Goal: Task Accomplishment & Management: Manage account settings

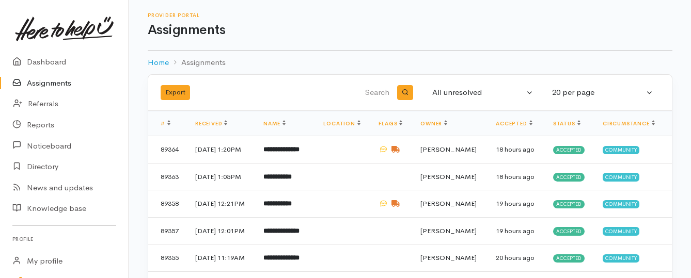
click at [61, 86] on link "Assignments" at bounding box center [64, 83] width 129 height 21
click at [59, 84] on link "Assignments" at bounding box center [64, 83] width 129 height 21
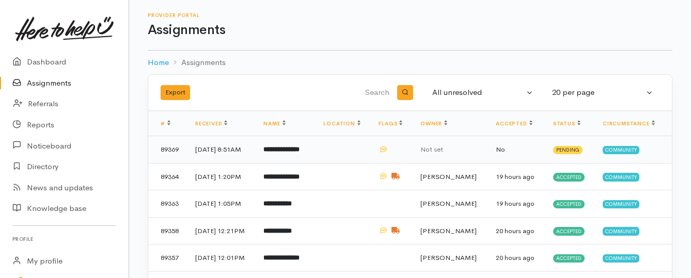
click at [300, 150] on b "**********" at bounding box center [281, 149] width 36 height 7
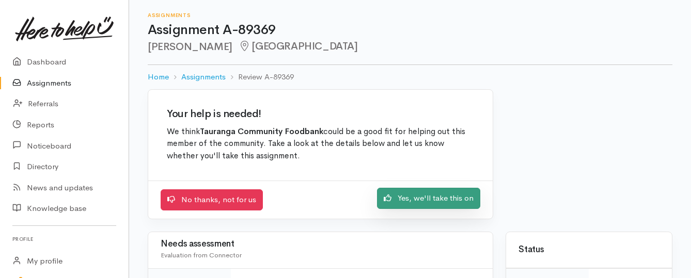
click at [408, 195] on link "Yes, we'll take this on" at bounding box center [428, 198] width 103 height 21
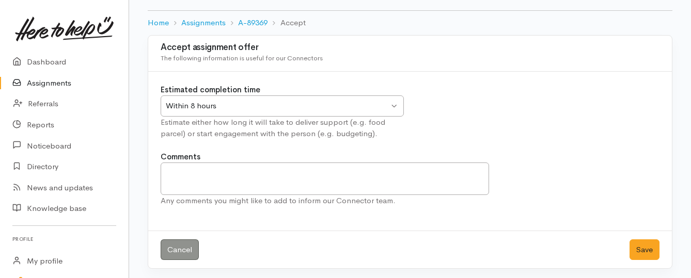
scroll to position [57, 0]
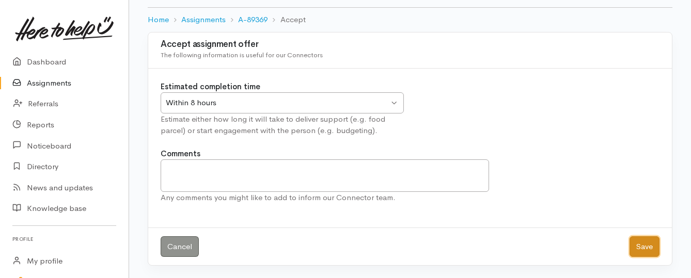
click at [637, 247] on button "Save" at bounding box center [645, 247] width 30 height 21
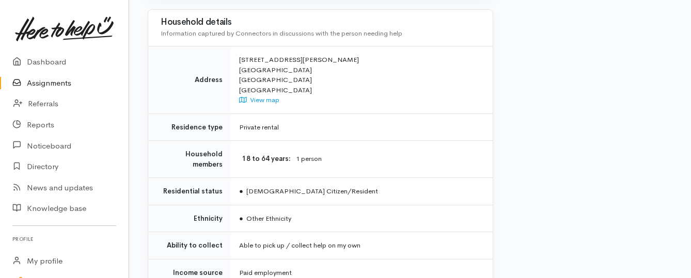
scroll to position [723, 0]
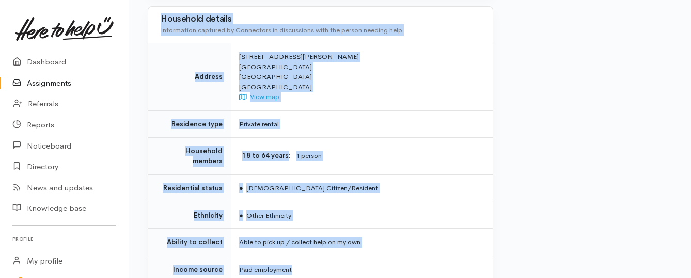
drag, startPoint x: 238, startPoint y: 77, endPoint x: 365, endPoint y: 229, distance: 198.0
copy div "**********"
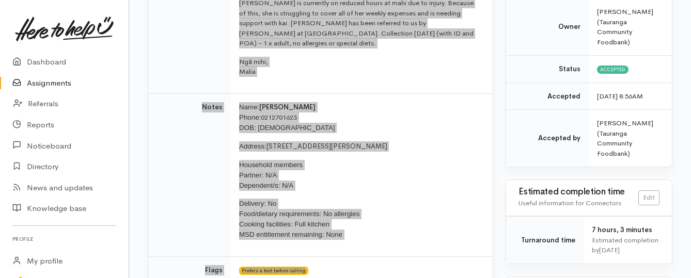
scroll to position [155, 0]
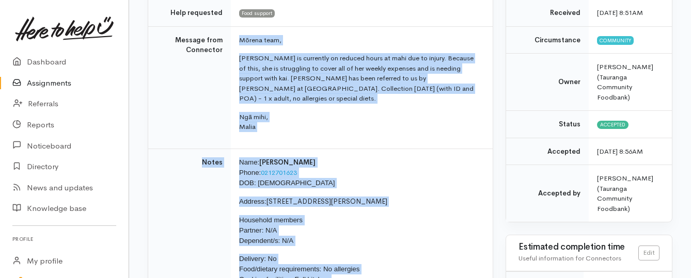
click at [42, 83] on link "Assignments" at bounding box center [64, 83] width 129 height 21
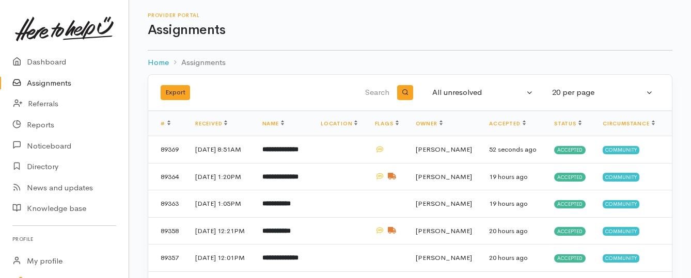
click at [52, 85] on link "Assignments" at bounding box center [64, 83] width 129 height 21
click at [40, 86] on link "Assignments" at bounding box center [64, 83] width 129 height 21
click at [56, 80] on link "Assignments" at bounding box center [64, 83] width 129 height 21
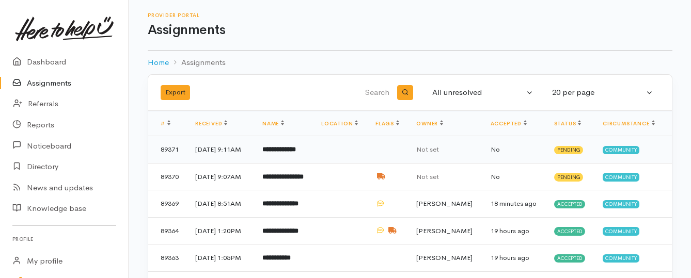
click at [296, 152] on b "**********" at bounding box center [279, 149] width 34 height 7
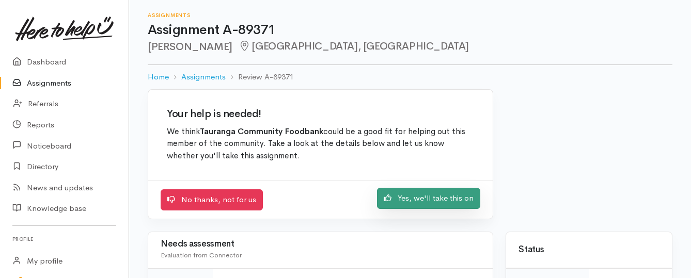
click at [391, 196] on icon at bounding box center [388, 198] width 8 height 8
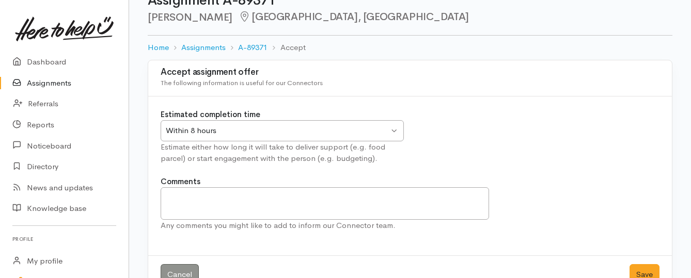
scroll to position [57, 0]
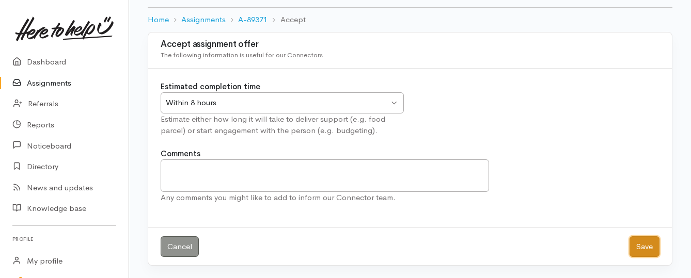
click at [650, 246] on button "Save" at bounding box center [645, 247] width 30 height 21
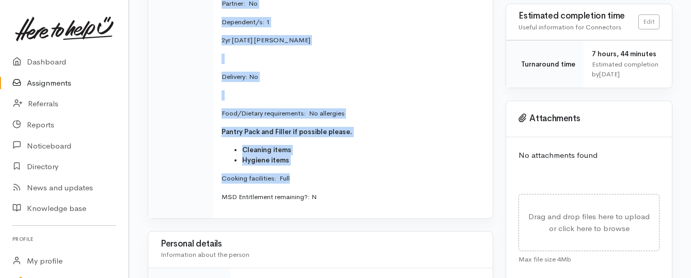
scroll to position [413, 0]
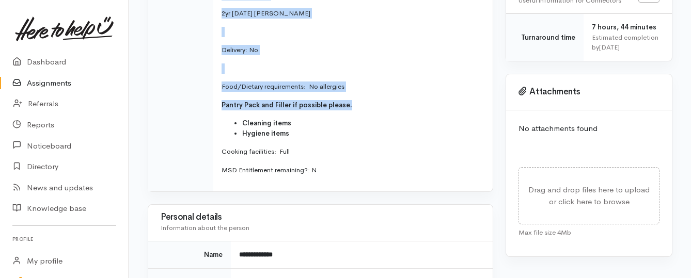
drag, startPoint x: 221, startPoint y: 91, endPoint x: 363, endPoint y: 81, distance: 142.0
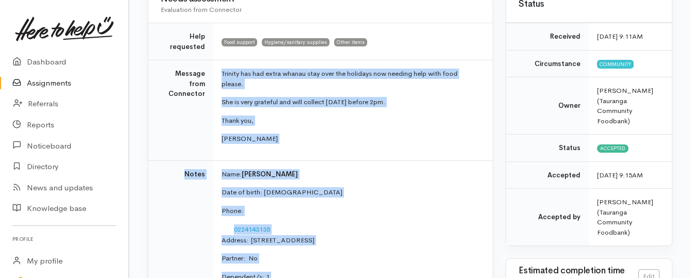
scroll to position [155, 0]
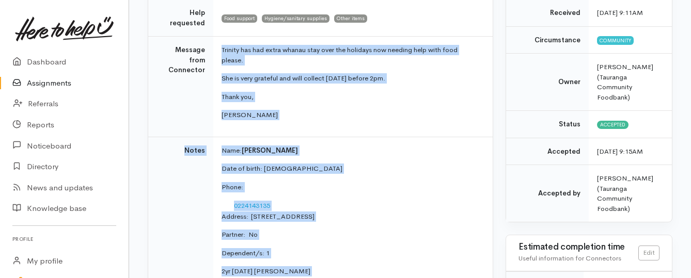
click at [373, 110] on p "Rachel" at bounding box center [351, 115] width 259 height 10
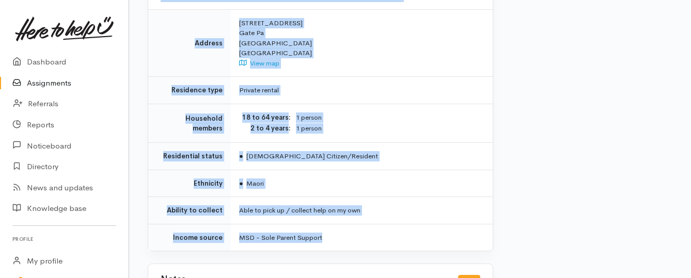
scroll to position [924, 0]
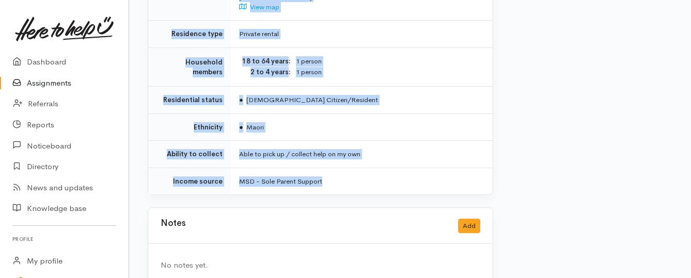
drag, startPoint x: 221, startPoint y: 89, endPoint x: 330, endPoint y: 160, distance: 130.2
copy div "**********"
click at [44, 80] on link "Assignments" at bounding box center [64, 83] width 129 height 21
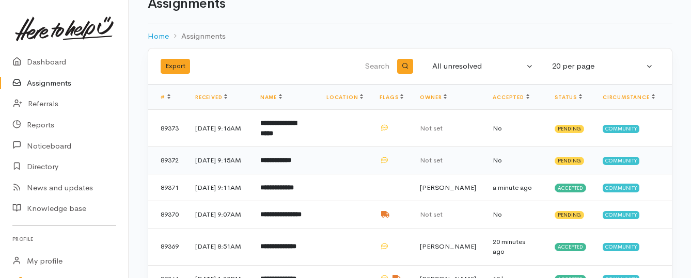
scroll to position [52, 0]
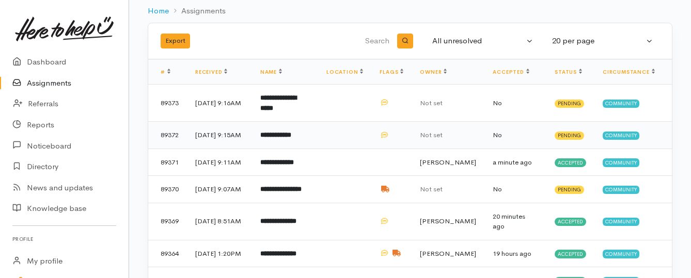
click at [283, 138] on b "**********" at bounding box center [275, 135] width 31 height 7
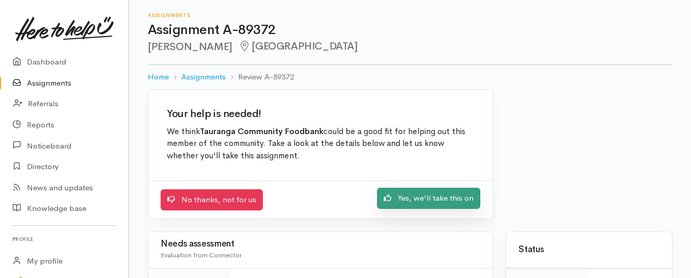
click at [398, 198] on link "Yes, we'll take this on" at bounding box center [428, 198] width 103 height 21
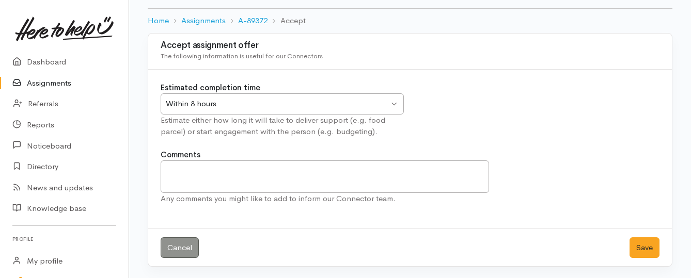
scroll to position [57, 0]
click at [635, 245] on button "Save" at bounding box center [645, 247] width 30 height 21
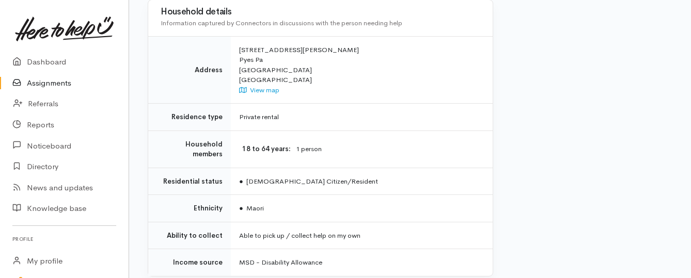
scroll to position [775, 0]
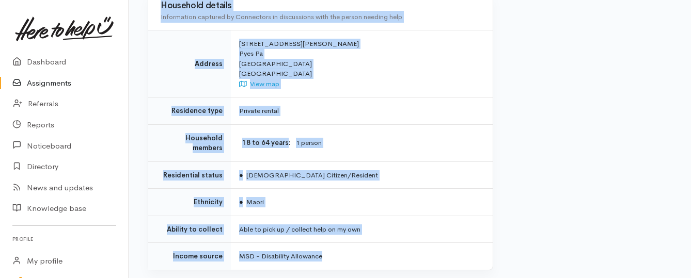
drag, startPoint x: 237, startPoint y: 82, endPoint x: 401, endPoint y: 213, distance: 210.6
copy div "**********"
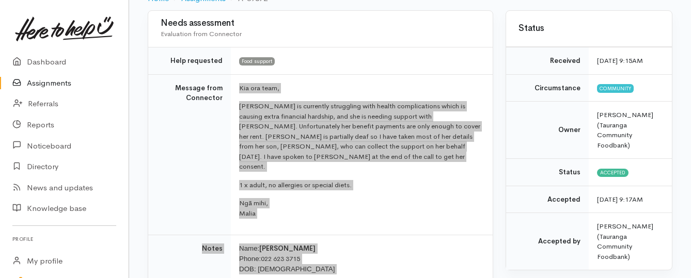
scroll to position [103, 0]
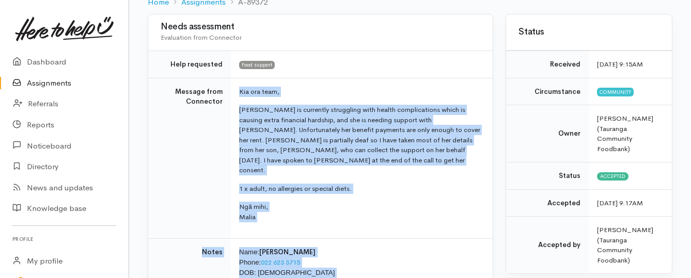
click at [49, 85] on link "Assignments" at bounding box center [64, 83] width 129 height 21
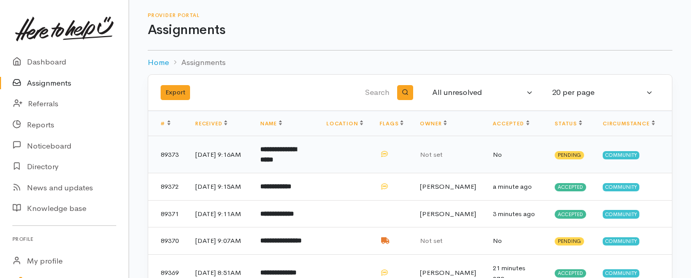
click at [276, 160] on b "**********" at bounding box center [278, 154] width 36 height 17
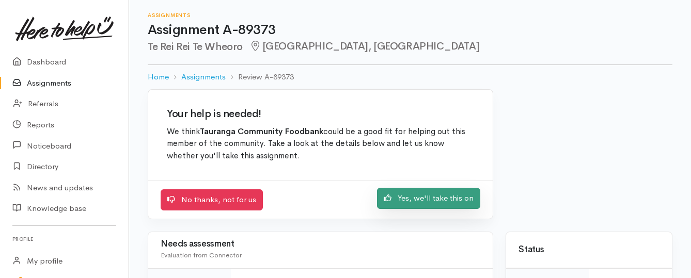
click at [401, 206] on link "Yes, we'll take this on" at bounding box center [428, 198] width 103 height 21
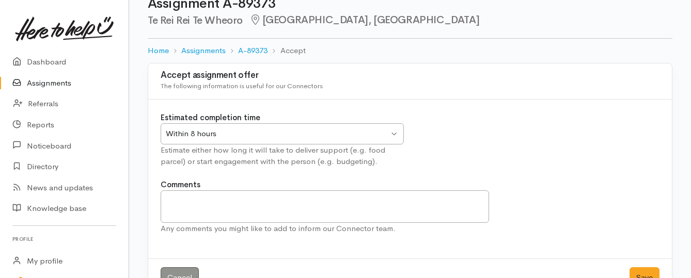
scroll to position [57, 0]
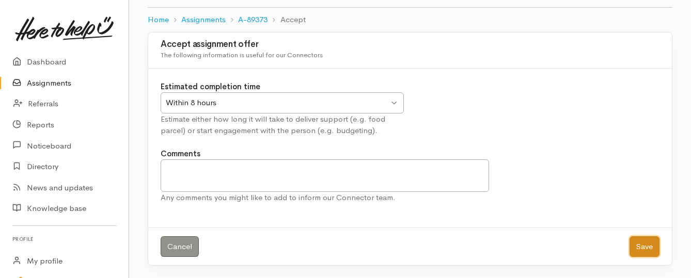
click at [642, 247] on button "Save" at bounding box center [645, 247] width 30 height 21
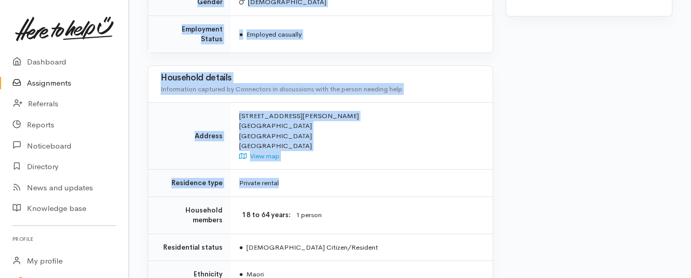
scroll to position [723, 0]
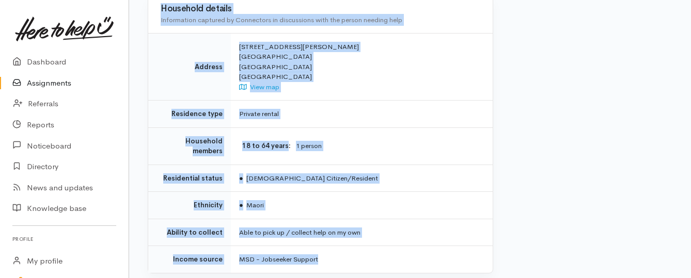
drag, startPoint x: 237, startPoint y: 93, endPoint x: 353, endPoint y: 238, distance: 185.2
copy div "**********"
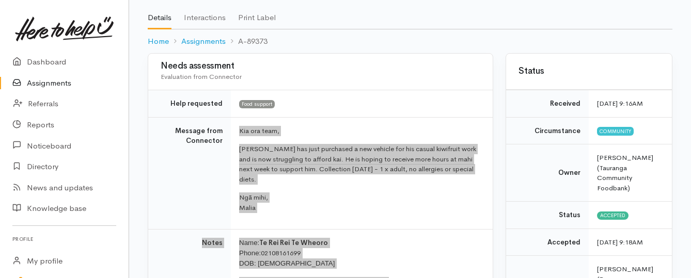
scroll to position [52, 0]
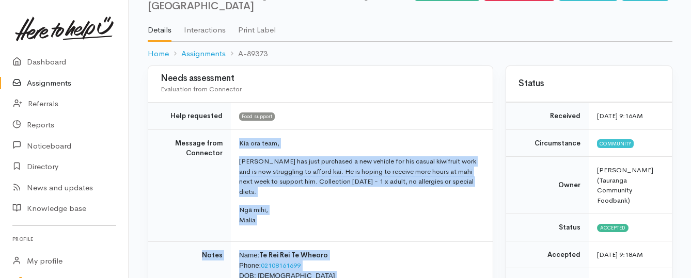
click at [58, 83] on link "Assignments" at bounding box center [64, 83] width 129 height 21
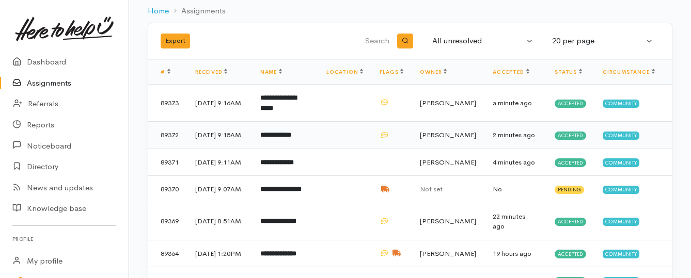
scroll to position [103, 0]
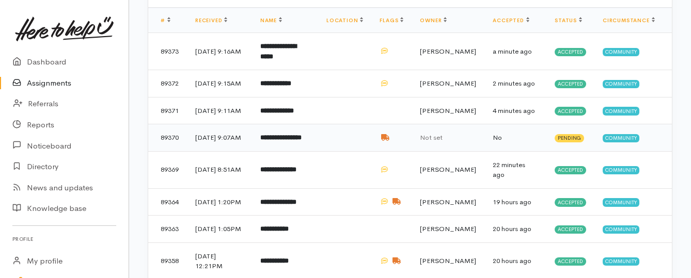
click at [289, 141] on b "**********" at bounding box center [280, 137] width 41 height 7
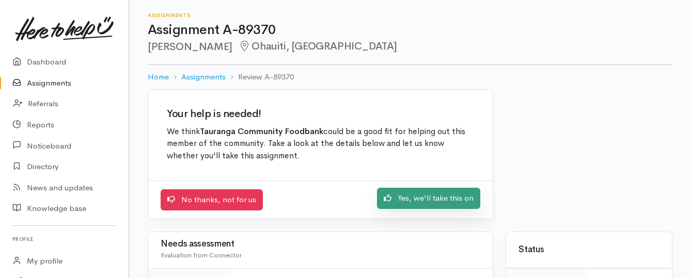
click at [387, 197] on icon at bounding box center [388, 198] width 8 height 8
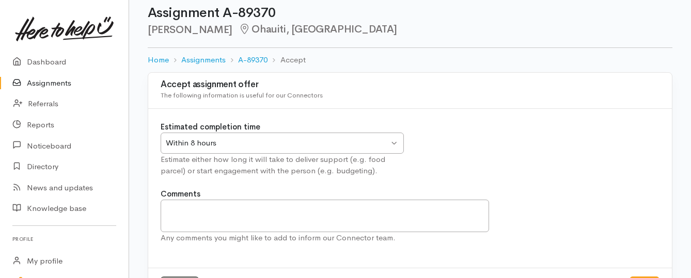
scroll to position [57, 0]
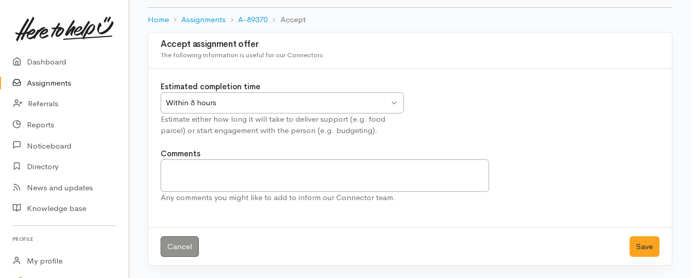
click at [288, 103] on div "Within 8 hours" at bounding box center [277, 103] width 223 height 12
click at [640, 247] on button "Save" at bounding box center [645, 247] width 30 height 21
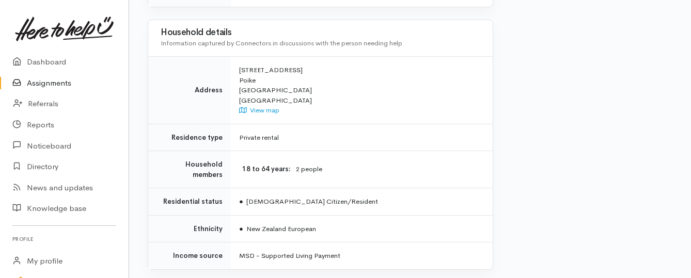
scroll to position [775, 0]
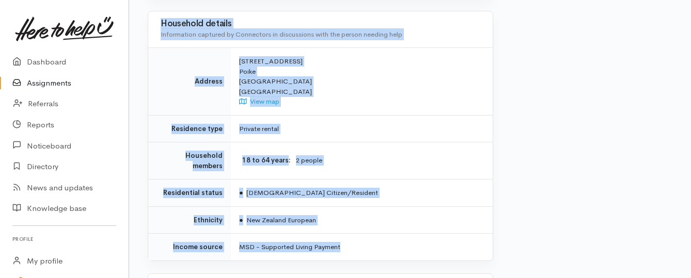
drag, startPoint x: 233, startPoint y: 133, endPoint x: 365, endPoint y: 214, distance: 154.7
copy div "**********"
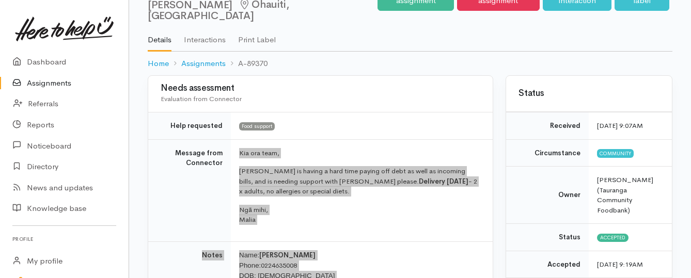
scroll to position [0, 0]
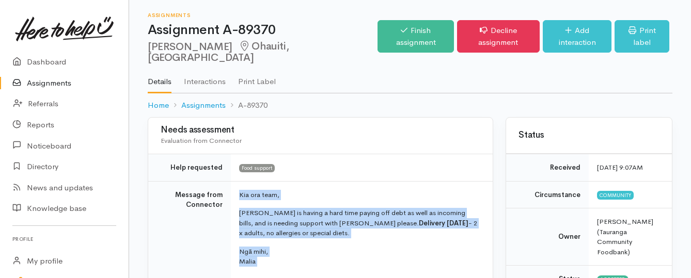
click at [32, 85] on link "Assignments" at bounding box center [64, 83] width 129 height 21
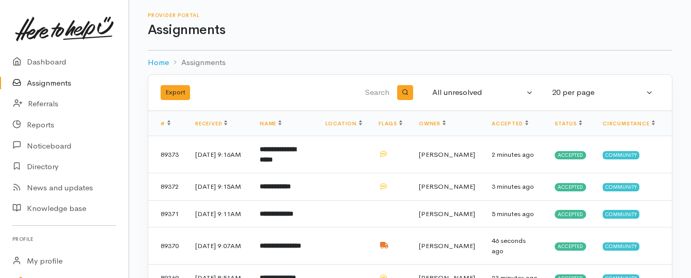
click at [41, 84] on link "Assignments" at bounding box center [64, 83] width 129 height 21
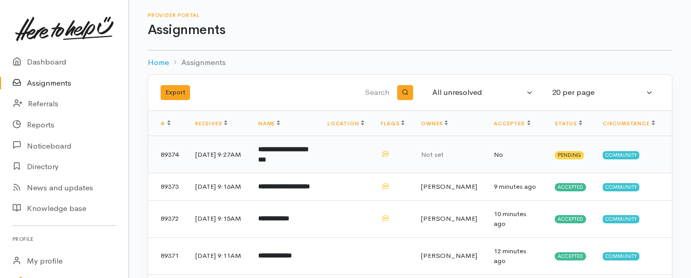
click at [284, 154] on td "**********" at bounding box center [284, 154] width 69 height 37
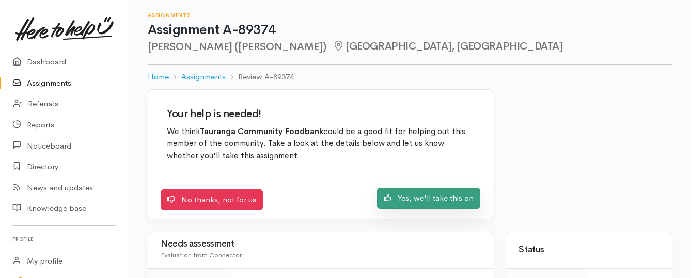
click at [430, 198] on link "Yes, we'll take this on" at bounding box center [428, 198] width 103 height 21
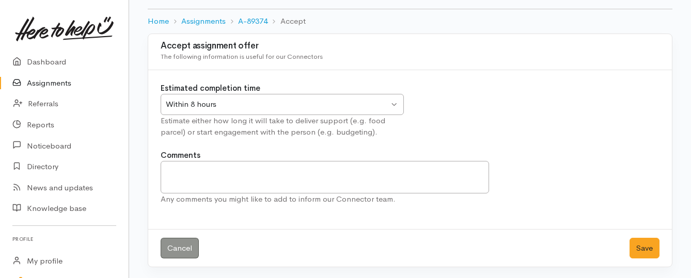
scroll to position [57, 0]
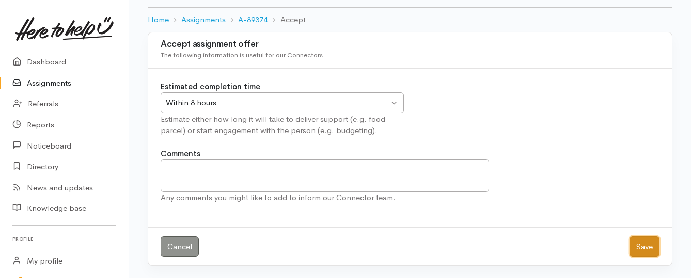
click at [643, 247] on button "Save" at bounding box center [645, 247] width 30 height 21
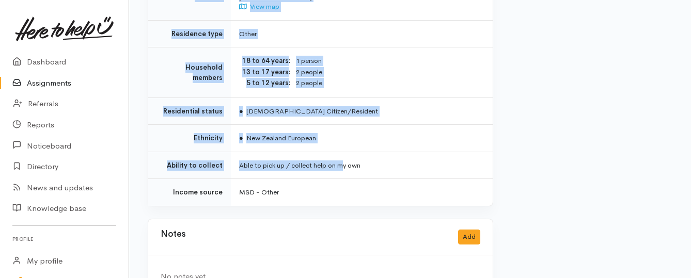
scroll to position [905, 0]
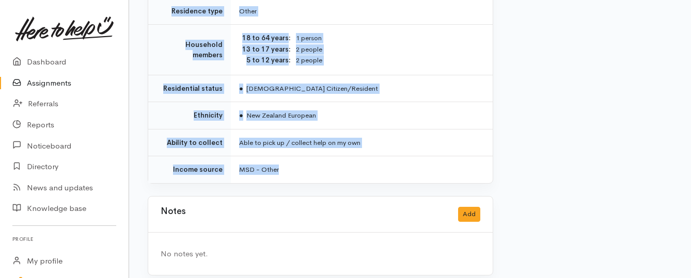
drag, startPoint x: 238, startPoint y: 39, endPoint x: 350, endPoint y: 153, distance: 160.4
copy div "Lor ips dolo, Sitam consectet adip el sed doeiu tem in utl etd magnaal en Admi …"
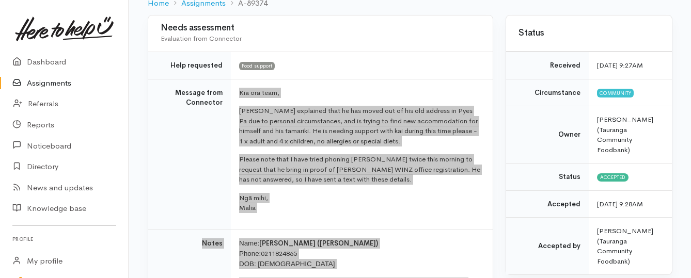
scroll to position [78, 0]
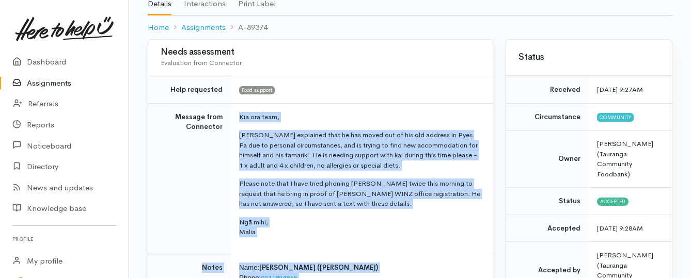
click at [52, 86] on link "Assignments" at bounding box center [64, 83] width 129 height 21
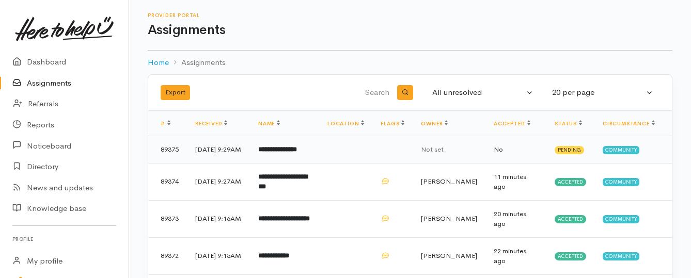
click at [276, 153] on b "**********" at bounding box center [277, 149] width 39 height 7
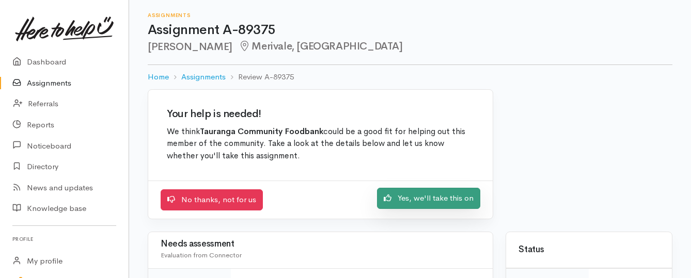
click at [412, 200] on link "Yes, we'll take this on" at bounding box center [428, 198] width 103 height 21
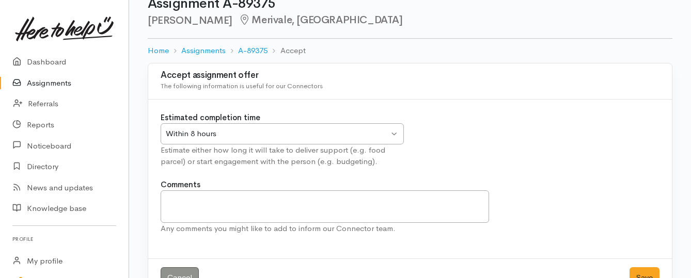
scroll to position [57, 0]
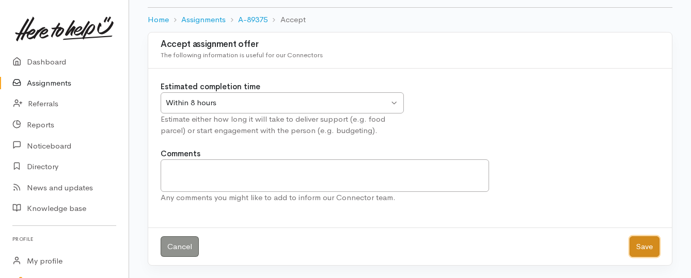
click at [643, 247] on button "Save" at bounding box center [645, 247] width 30 height 21
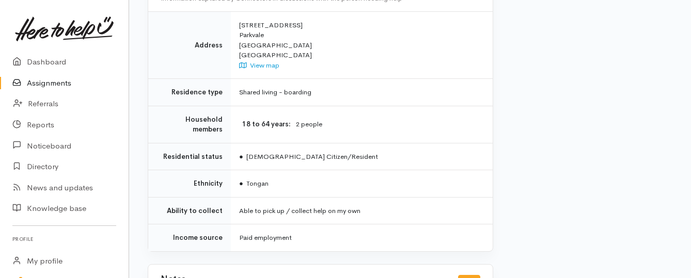
scroll to position [723, 0]
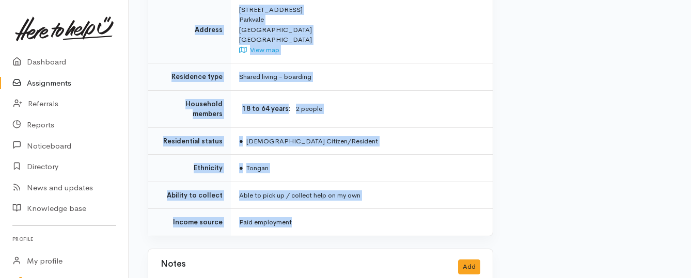
drag, startPoint x: 239, startPoint y: 84, endPoint x: 362, endPoint y: 193, distance: 164.3
copy div "**********"
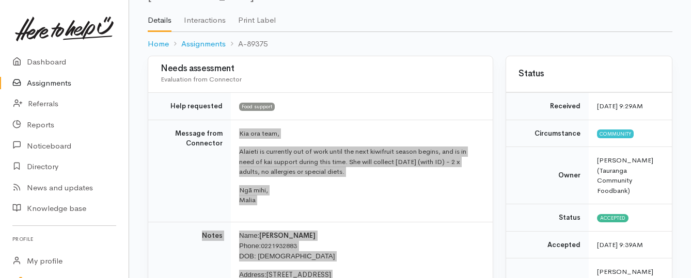
scroll to position [52, 0]
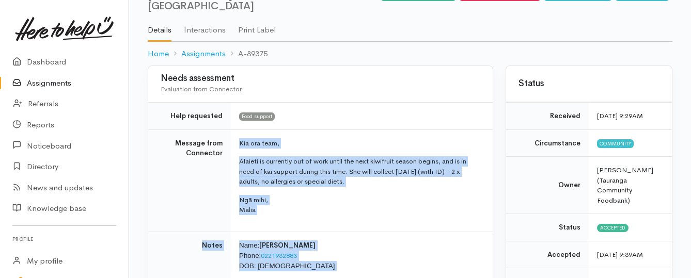
click at [57, 85] on link "Assignments" at bounding box center [64, 83] width 129 height 21
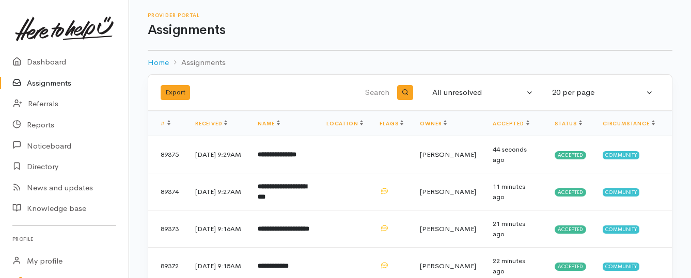
click at [57, 84] on link "Assignments" at bounding box center [64, 83] width 129 height 21
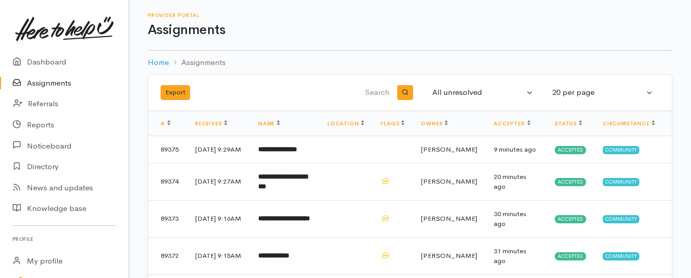
click at [54, 85] on link "Assignments" at bounding box center [64, 83] width 129 height 21
click at [51, 85] on link "Assignments" at bounding box center [64, 83] width 129 height 21
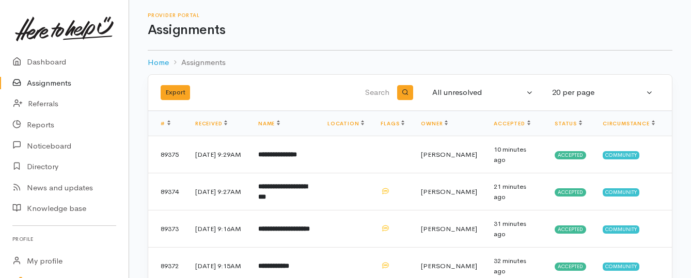
click at [53, 84] on link "Assignments" at bounding box center [64, 83] width 129 height 21
click at [52, 85] on link "Assignments" at bounding box center [64, 83] width 129 height 21
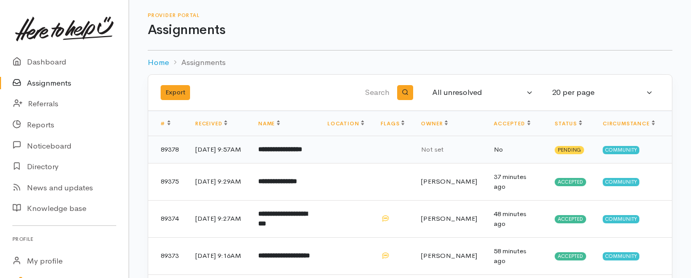
click at [302, 153] on b "**********" at bounding box center [280, 149] width 44 height 7
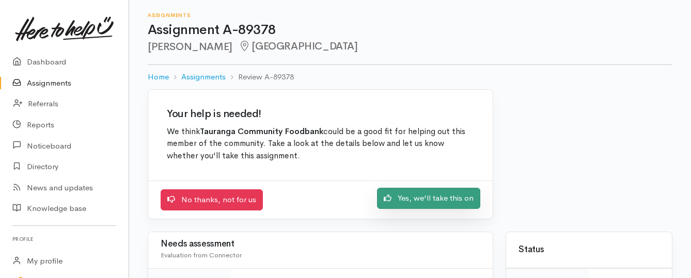
click at [428, 201] on link "Yes, we'll take this on" at bounding box center [428, 198] width 103 height 21
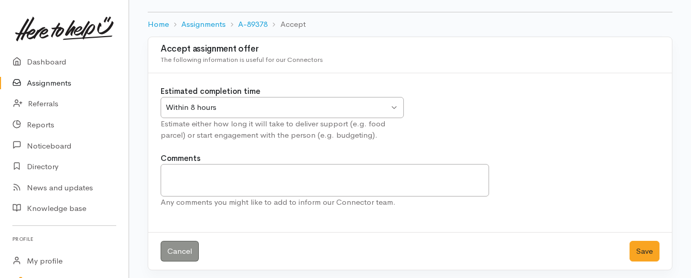
scroll to position [57, 0]
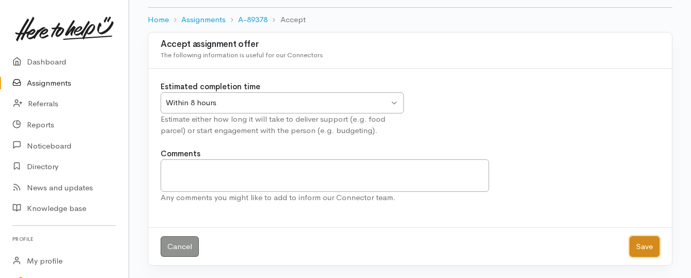
click at [636, 249] on button "Save" at bounding box center [645, 247] width 30 height 21
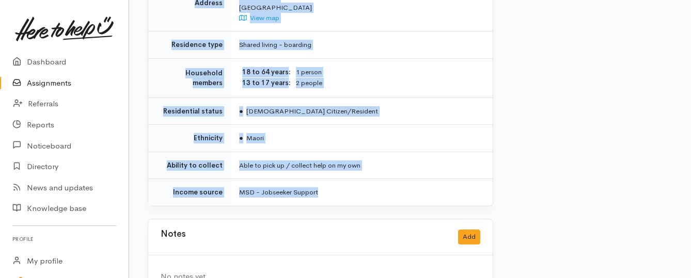
scroll to position [768, 0]
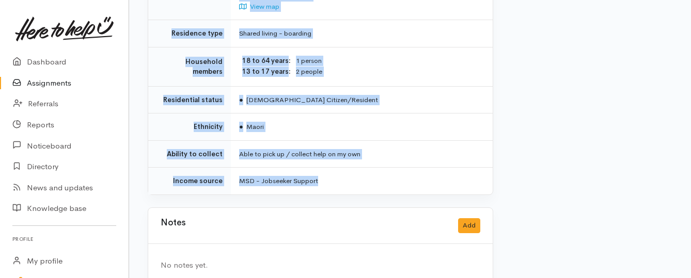
drag, startPoint x: 240, startPoint y: 82, endPoint x: 339, endPoint y: 167, distance: 130.8
copy div "**********"
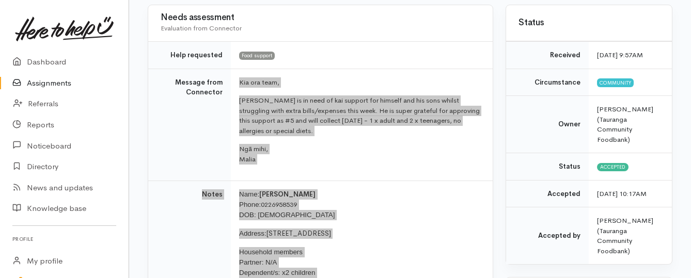
scroll to position [97, 0]
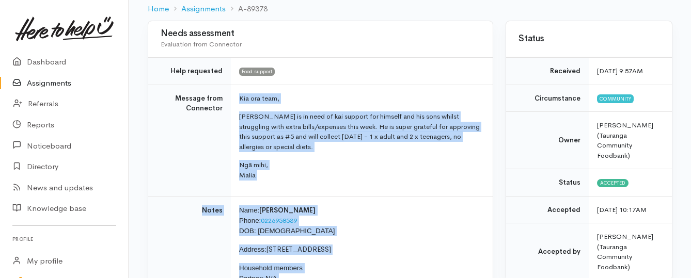
click at [58, 83] on link "Assignments" at bounding box center [64, 83] width 129 height 21
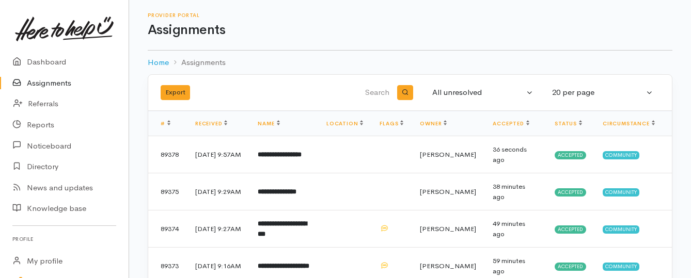
click at [53, 86] on link "Assignments" at bounding box center [64, 83] width 129 height 21
click at [60, 82] on link "Assignments" at bounding box center [64, 83] width 129 height 21
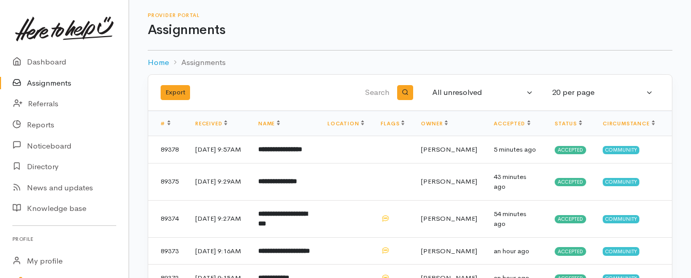
click at [37, 86] on link "Assignments" at bounding box center [64, 83] width 129 height 21
click at [50, 81] on link "Assignments" at bounding box center [64, 83] width 129 height 21
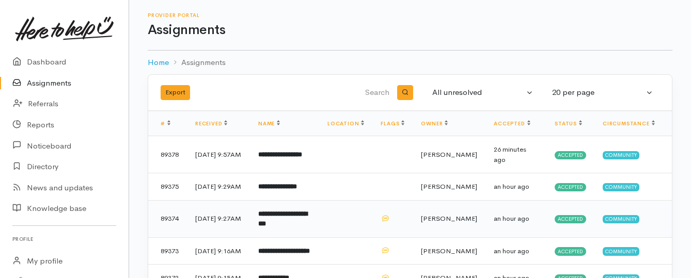
click at [319, 227] on td "**********" at bounding box center [284, 218] width 69 height 37
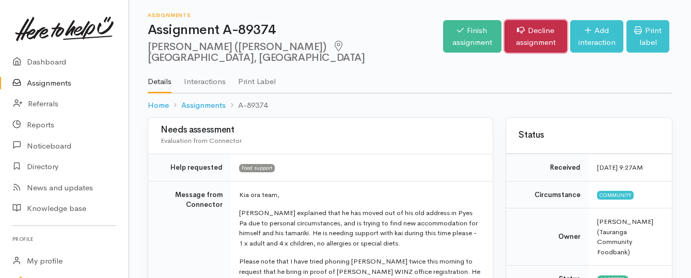
click at [505, 38] on link "Decline assignment" at bounding box center [536, 36] width 63 height 33
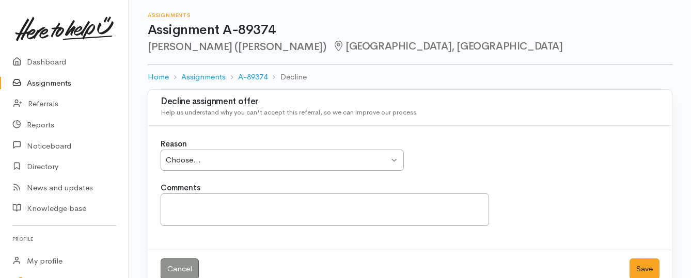
click at [289, 158] on div "Choose..." at bounding box center [277, 160] width 223 height 12
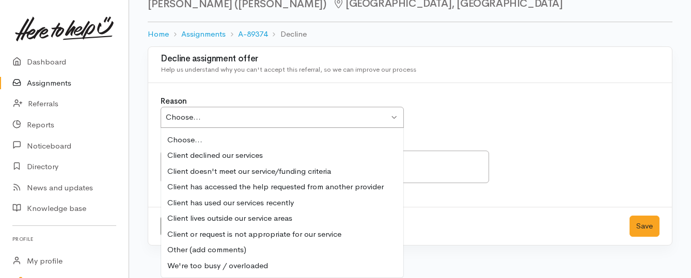
scroll to position [23, 0]
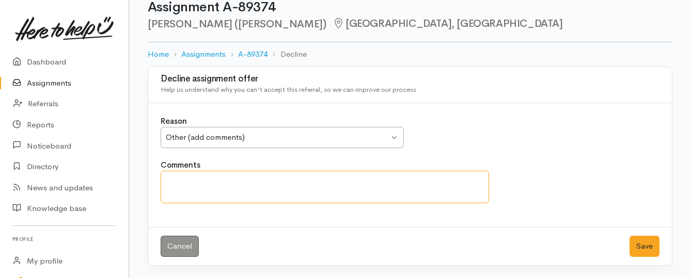
click at [233, 177] on textarea "Comments" at bounding box center [325, 187] width 329 height 33
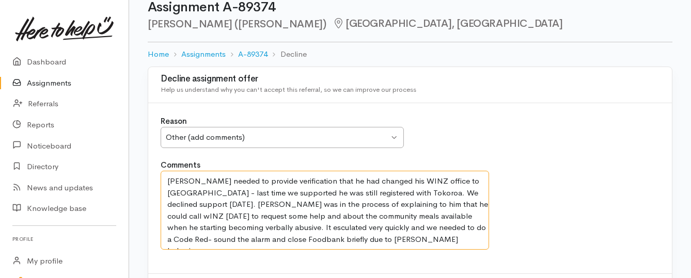
click at [368, 192] on textarea "James needed to provide verification that he had changed his WINZ office to Tau…" at bounding box center [325, 210] width 329 height 79
click at [372, 192] on textarea "James needed to provide verification that he had changed his WINZ office to Tau…" at bounding box center [325, 210] width 329 height 79
click at [444, 205] on textarea "James needed to provide verification that he had changed his WINZ office to Tau…" at bounding box center [325, 210] width 329 height 79
click at [244, 216] on textarea "James needed to provide verification that he had changed his WINZ office to Tau…" at bounding box center [325, 210] width 329 height 79
click at [433, 239] on textarea "James needed to provide verification that he had changed his WINZ office to Tau…" at bounding box center [325, 210] width 329 height 79
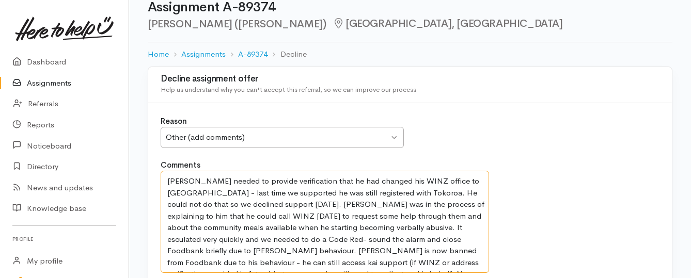
scroll to position [24, 0]
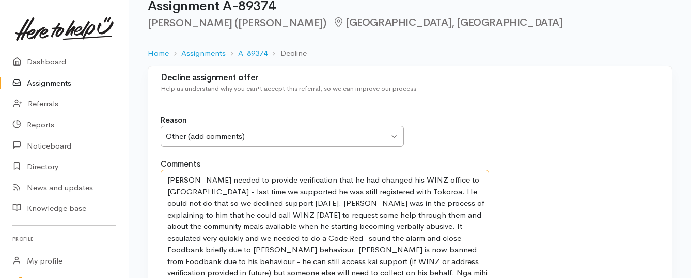
click at [180, 271] on textarea "James needed to provide verification that he had changed his WINZ office to Tau…" at bounding box center [325, 227] width 329 height 114
click at [207, 273] on textarea "James needed to provide verification that he had changed his WINZ office to Tau…" at bounding box center [325, 227] width 329 height 114
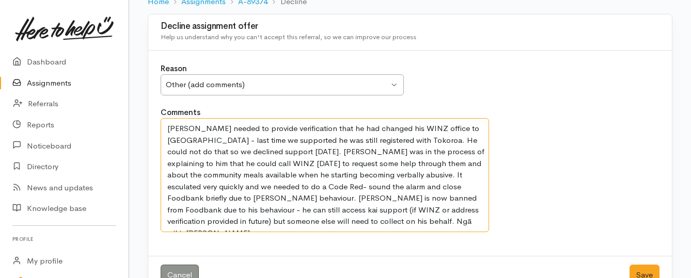
click at [470, 128] on textarea "James needed to provide verification that he had changed his WINZ office to Tau…" at bounding box center [325, 175] width 329 height 114
click at [239, 211] on textarea "James needed to provide verification that he had changed his WINZ office to Tau…" at bounding box center [325, 175] width 329 height 114
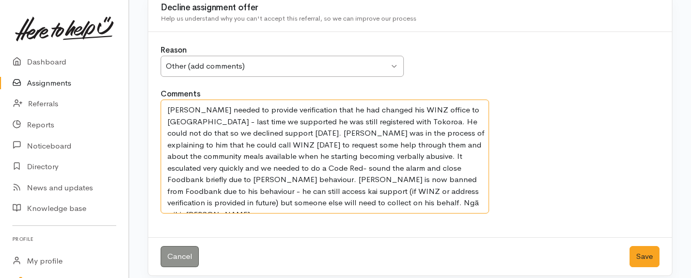
scroll to position [104, 0]
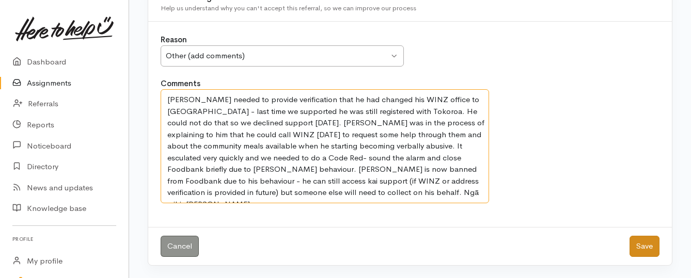
type textarea "James needed to provide verification that he had changed his WINZ office to Tau…"
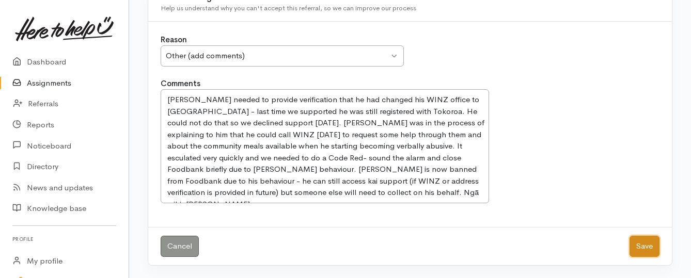
click at [643, 247] on button "Save" at bounding box center [645, 246] width 30 height 21
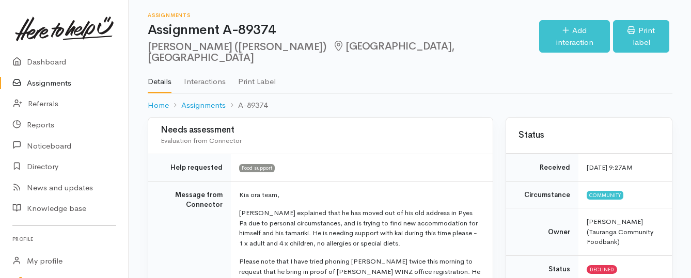
click at [57, 80] on link "Assignments" at bounding box center [64, 83] width 129 height 21
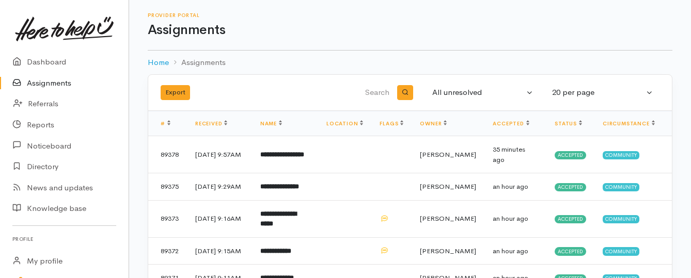
click at [43, 83] on link "Assignments" at bounding box center [64, 83] width 129 height 21
click at [66, 84] on link "Assignments" at bounding box center [64, 83] width 129 height 21
click at [45, 82] on link "Assignments" at bounding box center [64, 83] width 129 height 21
click at [36, 83] on link "Assignments" at bounding box center [64, 83] width 129 height 21
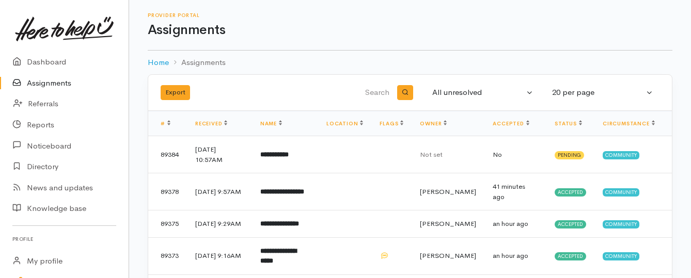
click at [59, 80] on link "Assignments" at bounding box center [64, 83] width 129 height 21
click at [51, 86] on link "Assignments" at bounding box center [64, 83] width 129 height 21
click at [278, 156] on b "**********" at bounding box center [274, 154] width 28 height 7
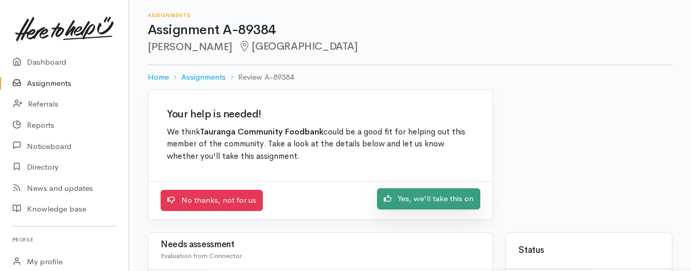
click at [400, 202] on link "Yes, we'll take this on" at bounding box center [428, 198] width 103 height 21
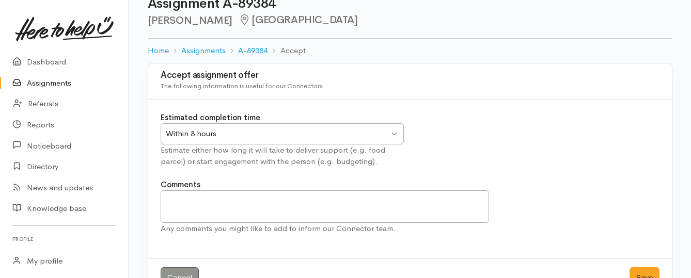
scroll to position [57, 0]
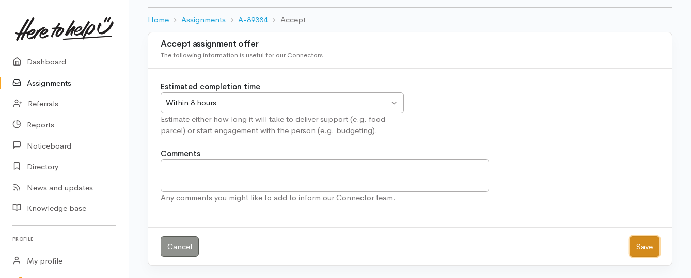
click at [641, 248] on button "Save" at bounding box center [645, 247] width 30 height 21
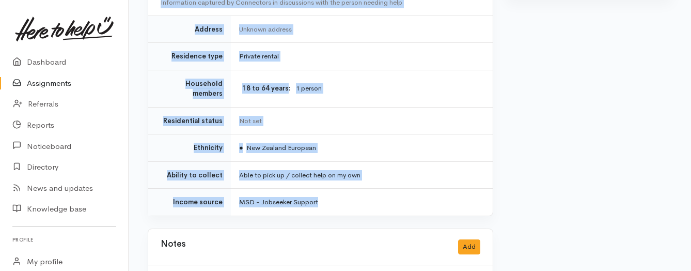
scroll to position [672, 0]
drag, startPoint x: 212, startPoint y: 92, endPoint x: 363, endPoint y: 181, distance: 174.4
copy div "**********"
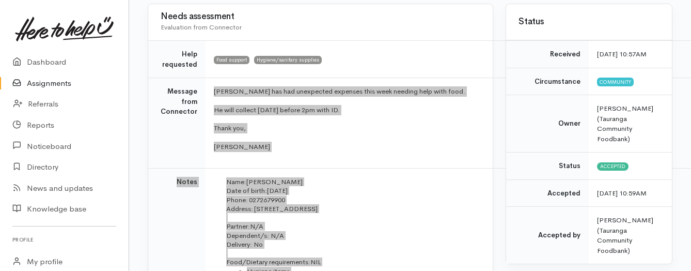
scroll to position [103, 0]
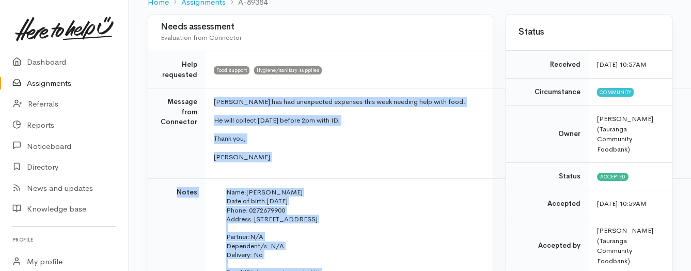
click at [51, 87] on link "Assignments" at bounding box center [64, 83] width 129 height 21
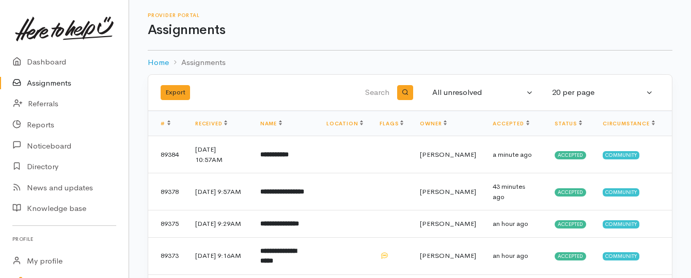
click at [59, 85] on link "Assignments" at bounding box center [64, 83] width 129 height 21
click at [39, 80] on link "Assignments" at bounding box center [64, 83] width 129 height 21
click at [55, 85] on link "Assignments" at bounding box center [64, 83] width 129 height 21
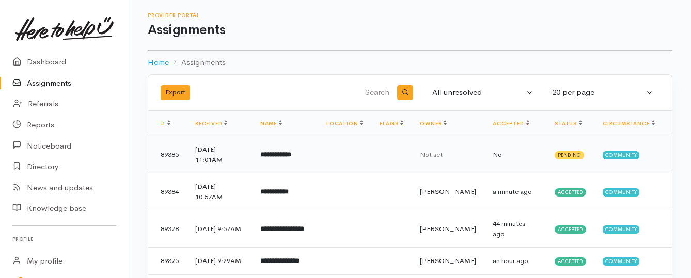
click at [277, 153] on b "**********" at bounding box center [275, 154] width 31 height 7
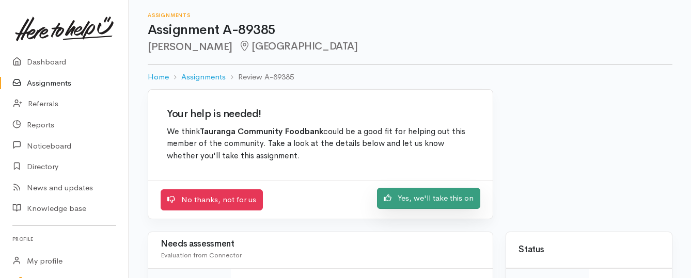
click at [399, 200] on link "Yes, we'll take this on" at bounding box center [428, 198] width 103 height 21
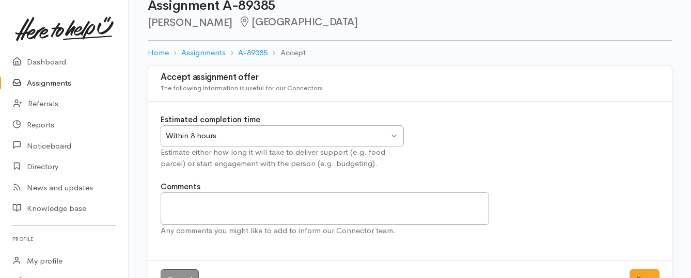
scroll to position [57, 0]
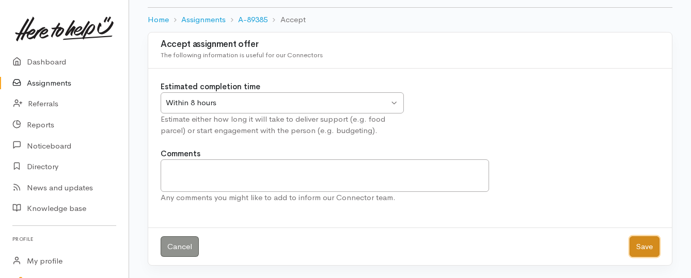
click at [644, 242] on button "Save" at bounding box center [645, 247] width 30 height 21
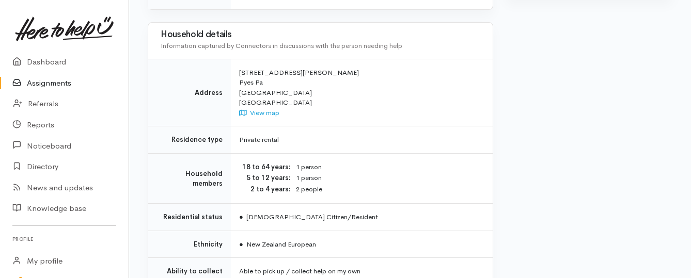
scroll to position [723, 0]
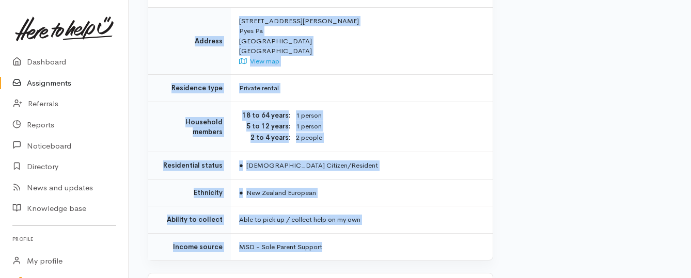
drag, startPoint x: 237, startPoint y: 131, endPoint x: 358, endPoint y: 224, distance: 153.2
copy div "**********"
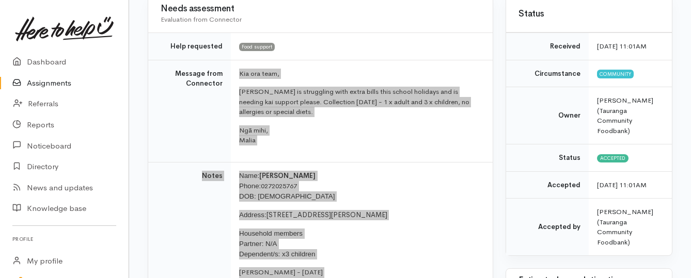
scroll to position [103, 0]
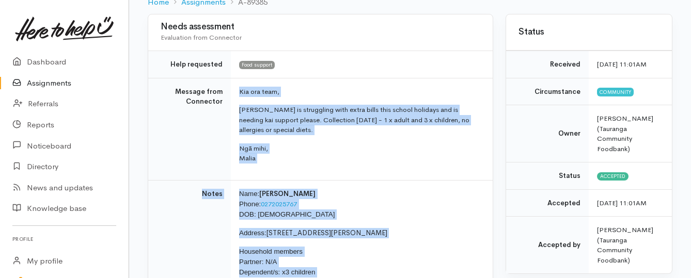
click at [61, 83] on link "Assignments" at bounding box center [64, 83] width 129 height 21
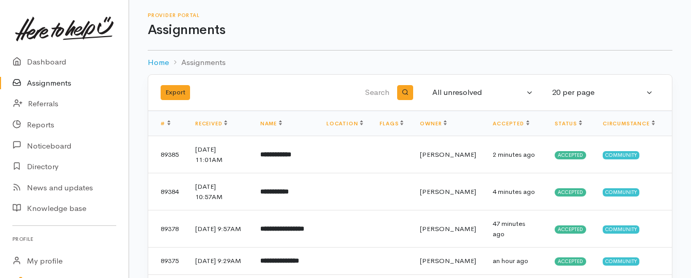
click at [59, 83] on link "Assignments" at bounding box center [64, 83] width 129 height 21
click at [58, 82] on link "Assignments" at bounding box center [64, 83] width 129 height 21
click at [36, 81] on link "Assignments" at bounding box center [64, 83] width 129 height 21
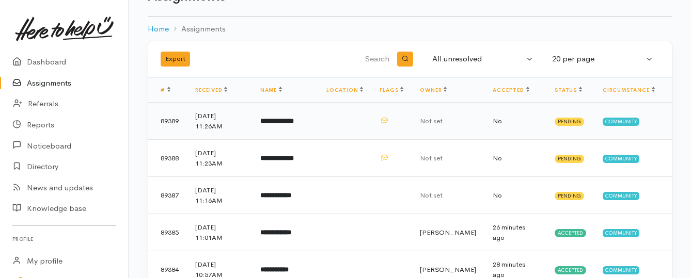
scroll to position [52, 0]
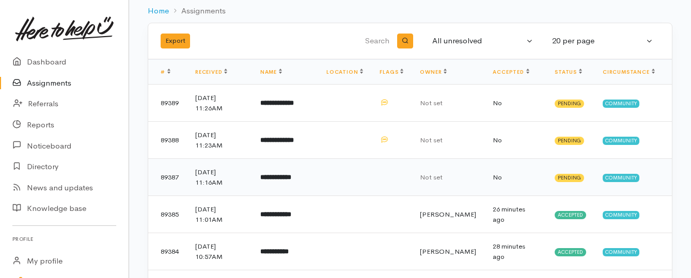
click at [285, 177] on b "**********" at bounding box center [275, 177] width 31 height 7
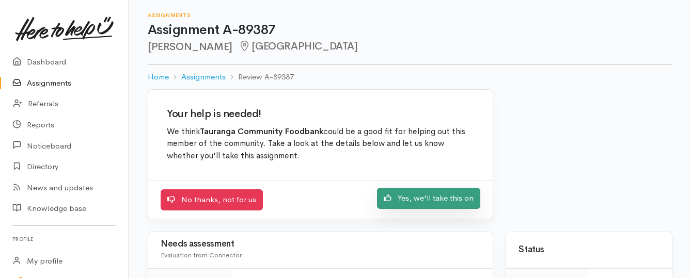
click at [396, 204] on link "Yes, we'll take this on" at bounding box center [428, 198] width 103 height 21
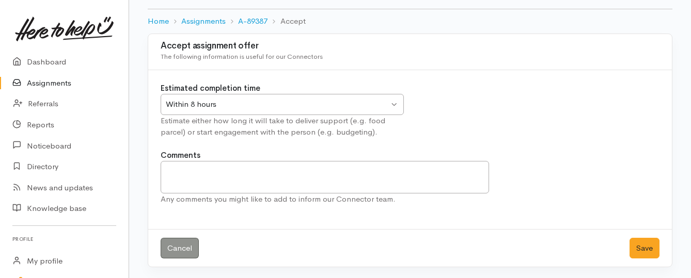
scroll to position [57, 0]
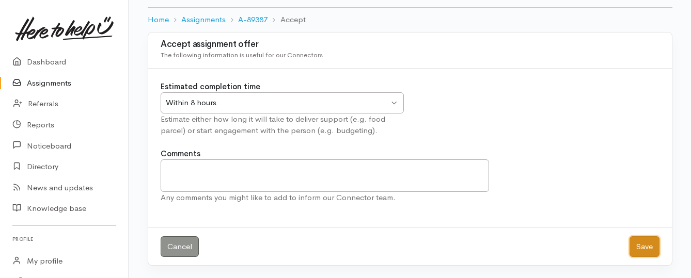
click at [636, 246] on button "Save" at bounding box center [645, 247] width 30 height 21
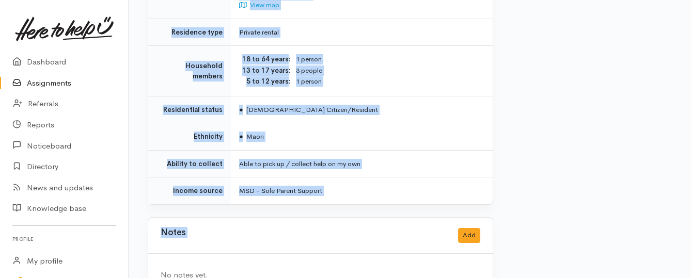
scroll to position [799, 0]
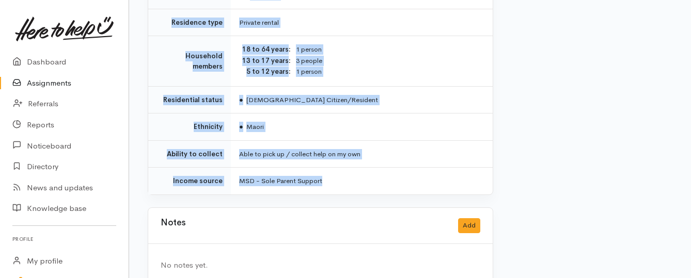
drag, startPoint x: 236, startPoint y: 131, endPoint x: 354, endPoint y: 159, distance: 121.0
copy div "**********"
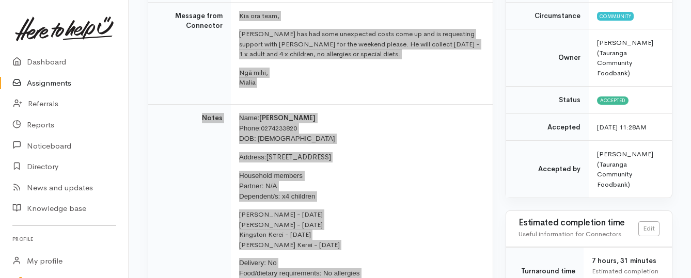
scroll to position [128, 0]
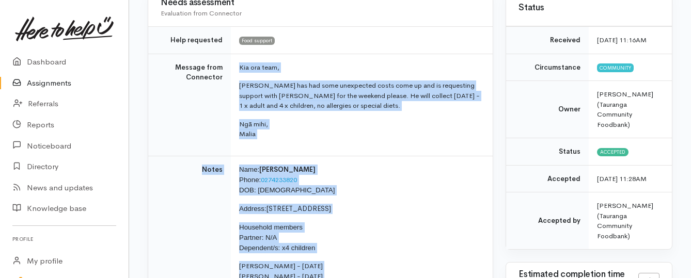
click at [37, 87] on link "Assignments" at bounding box center [64, 83] width 129 height 21
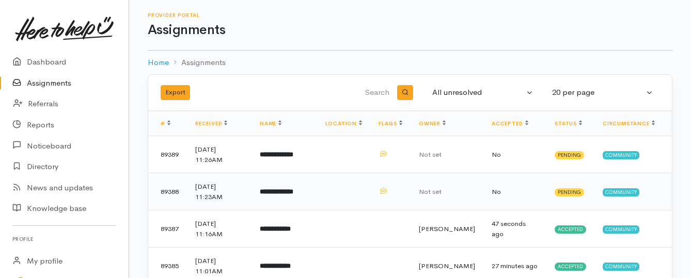
click at [293, 195] on b "**********" at bounding box center [277, 192] width 34 height 7
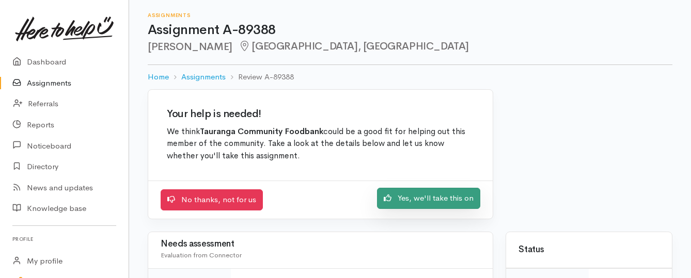
click at [388, 199] on icon at bounding box center [388, 198] width 8 height 8
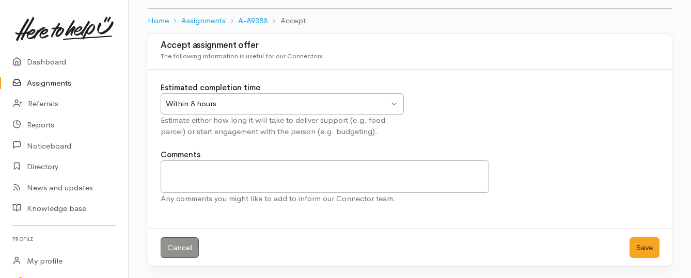
scroll to position [57, 0]
click at [641, 251] on button "Save" at bounding box center [645, 247] width 30 height 21
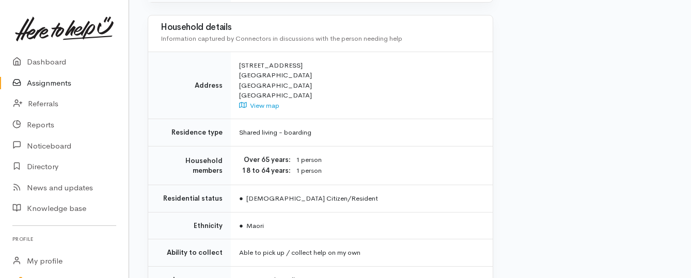
scroll to position [827, 0]
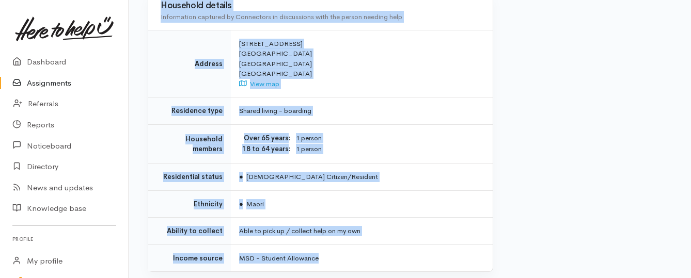
drag, startPoint x: 238, startPoint y: 143, endPoint x: 366, endPoint y: 239, distance: 160.1
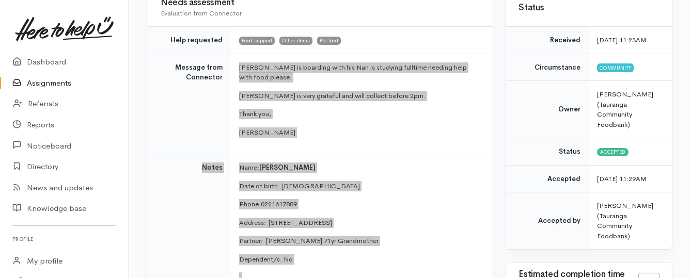
scroll to position [103, 0]
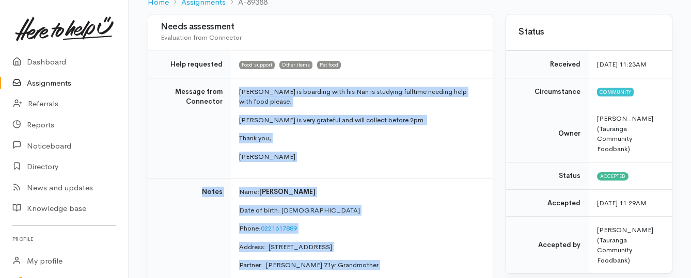
click at [68, 82] on link "Assignments" at bounding box center [64, 83] width 129 height 21
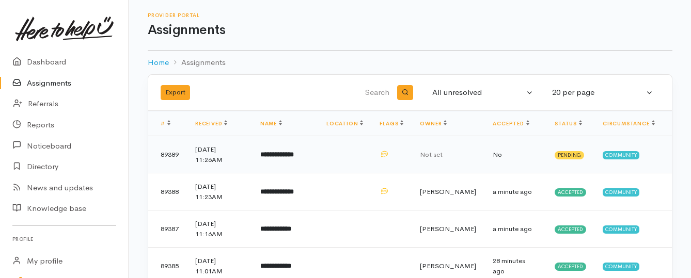
click at [294, 157] on b "**********" at bounding box center [277, 154] width 34 height 7
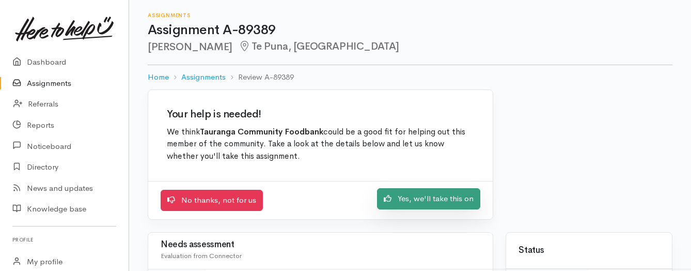
click at [409, 197] on link "Yes, we'll take this on" at bounding box center [428, 198] width 103 height 21
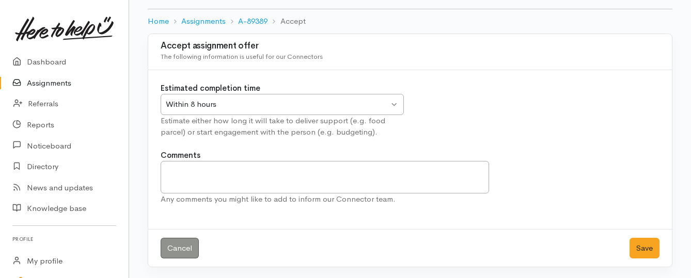
scroll to position [57, 0]
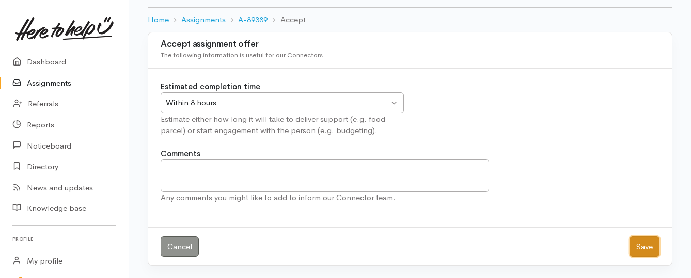
click at [647, 248] on button "Save" at bounding box center [645, 247] width 30 height 21
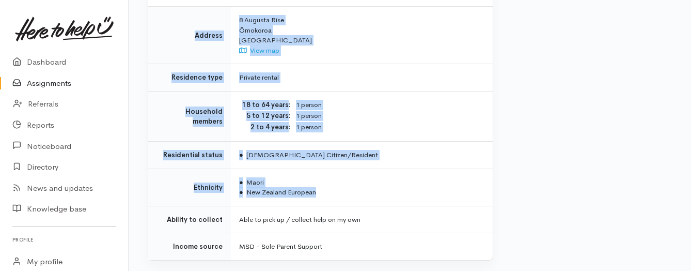
scroll to position [827, 0]
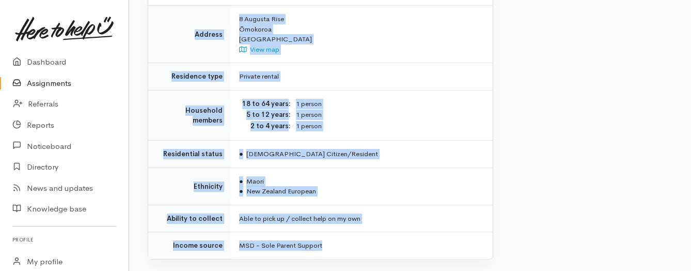
drag, startPoint x: 208, startPoint y: 91, endPoint x: 353, endPoint y: 215, distance: 191.2
copy div "**********"
click at [64, 81] on link "Assignments" at bounding box center [64, 83] width 129 height 21
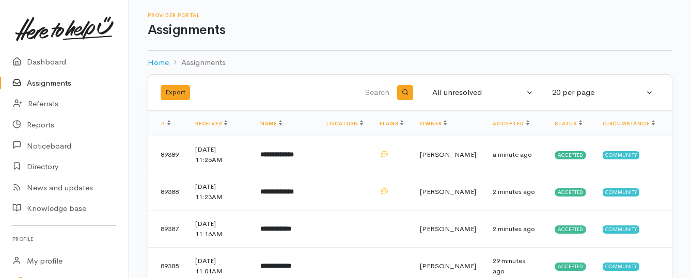
click at [39, 81] on link "Assignments" at bounding box center [64, 83] width 129 height 21
click at [312, 224] on td "**********" at bounding box center [285, 229] width 66 height 37
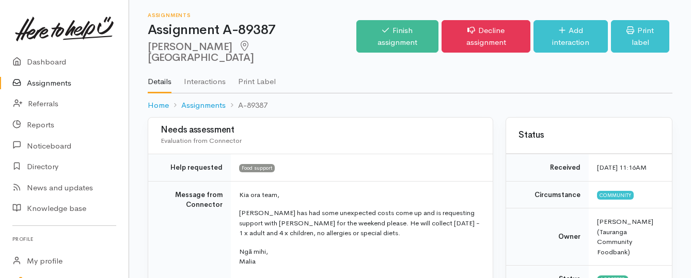
click at [63, 83] on link "Assignments" at bounding box center [64, 83] width 129 height 21
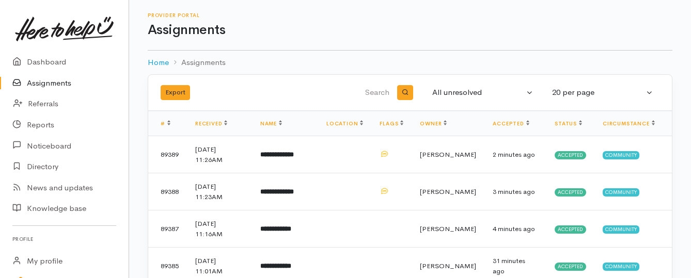
click at [50, 87] on link "Assignments" at bounding box center [64, 83] width 129 height 21
click at [275, 154] on b "**********" at bounding box center [277, 154] width 34 height 7
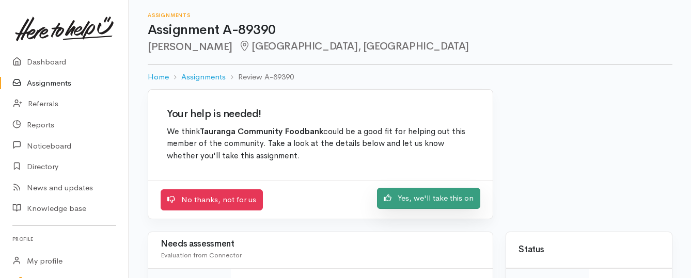
click at [396, 194] on link "Yes, we'll take this on" at bounding box center [428, 198] width 103 height 21
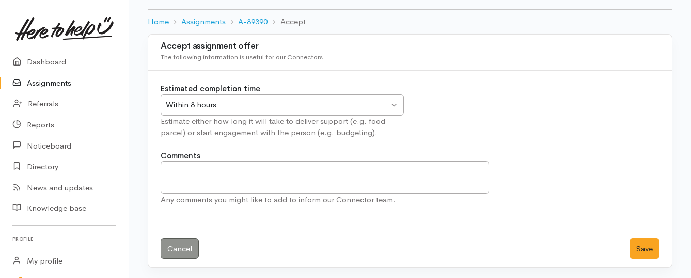
scroll to position [57, 0]
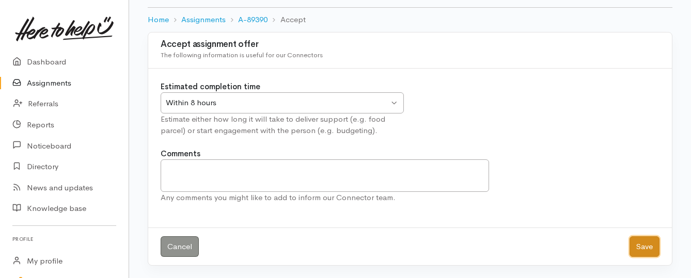
click at [648, 241] on button "Save" at bounding box center [645, 247] width 30 height 21
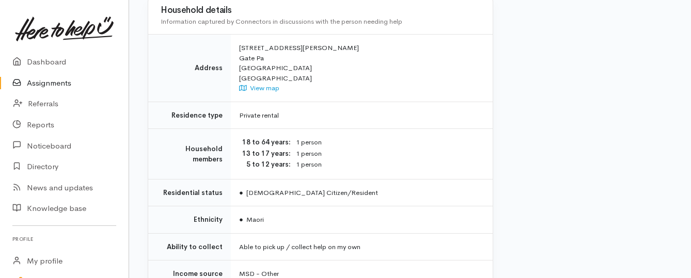
scroll to position [775, 0]
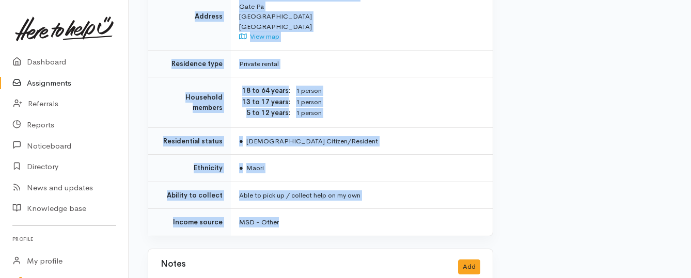
drag, startPoint x: 239, startPoint y: 83, endPoint x: 377, endPoint y: 180, distance: 169.0
copy div "**********"
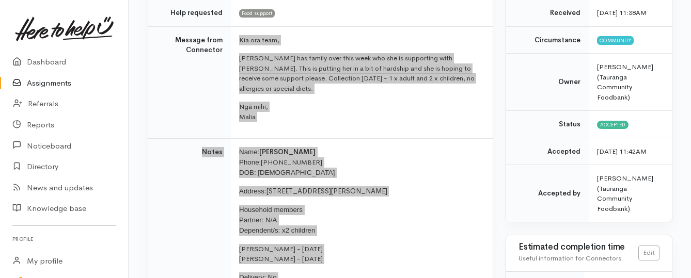
scroll to position [103, 0]
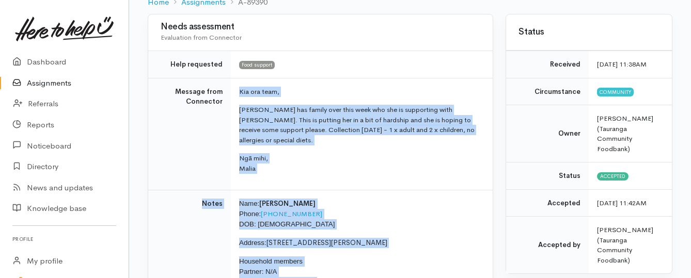
click at [43, 86] on link "Assignments" at bounding box center [64, 83] width 129 height 21
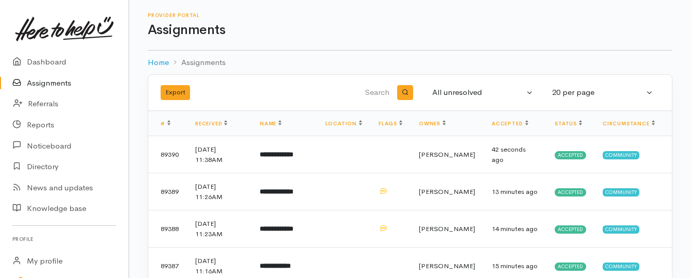
click at [48, 89] on link "Assignments" at bounding box center [64, 83] width 129 height 21
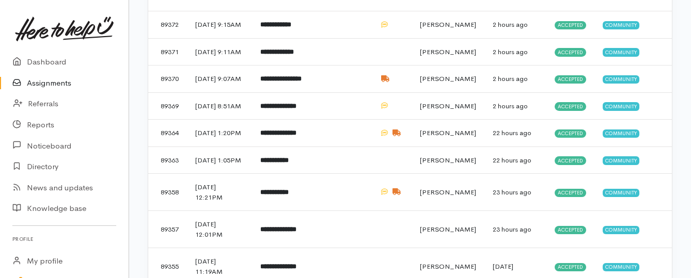
scroll to position [465, 0]
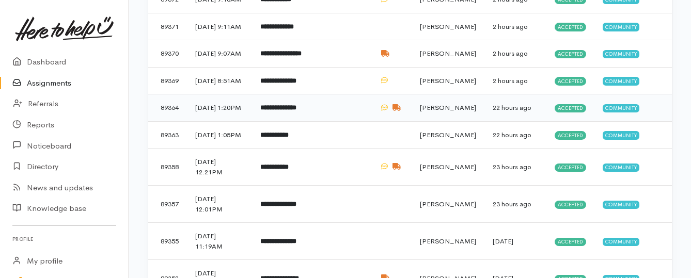
click at [297, 111] on b "**********" at bounding box center [278, 107] width 36 height 7
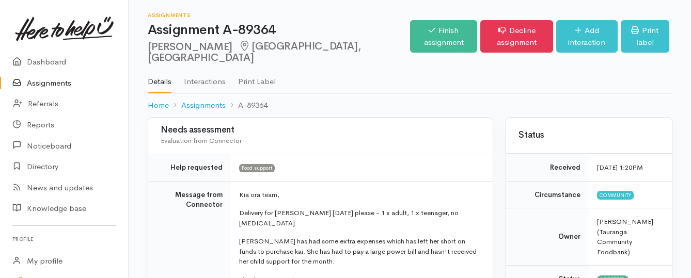
click at [38, 84] on link "Assignments" at bounding box center [64, 83] width 129 height 21
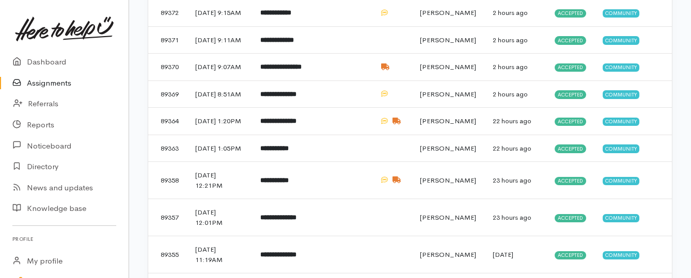
scroll to position [465, 0]
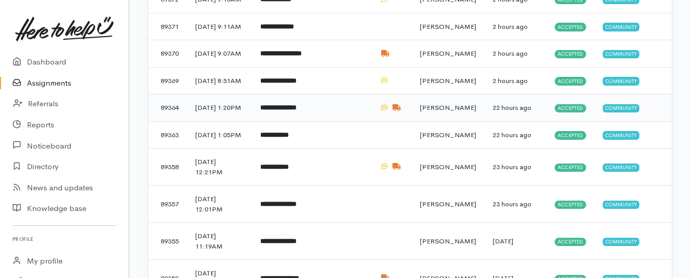
click at [273, 111] on b "**********" at bounding box center [278, 107] width 36 height 7
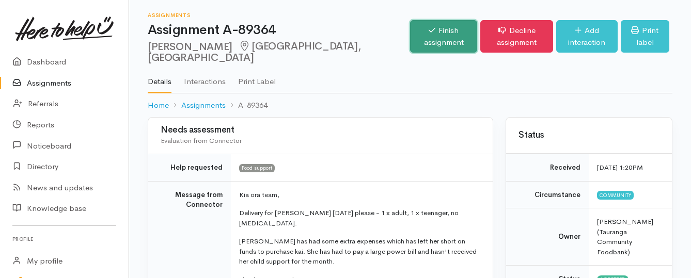
click at [410, 40] on link "Finish assignment" at bounding box center [443, 36] width 67 height 33
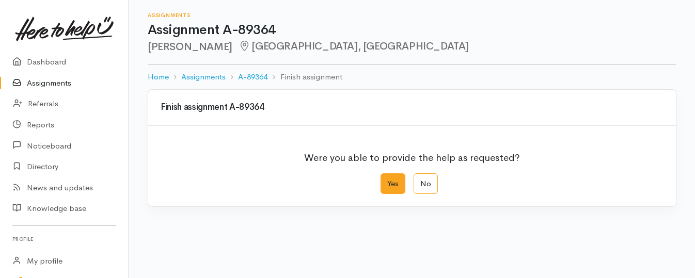
click at [388, 185] on label "Yes" at bounding box center [393, 184] width 25 height 21
click at [387, 180] on input "Yes" at bounding box center [384, 177] width 7 height 7
radio input "true"
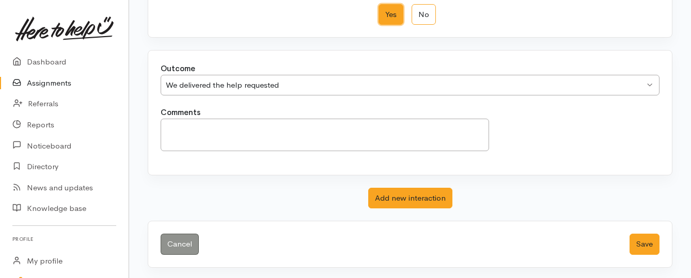
scroll to position [172, 0]
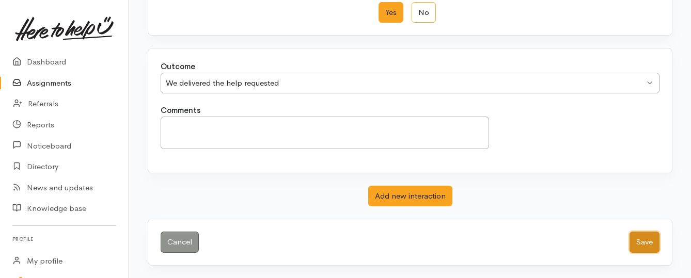
click at [645, 240] on button "Save" at bounding box center [645, 242] width 30 height 21
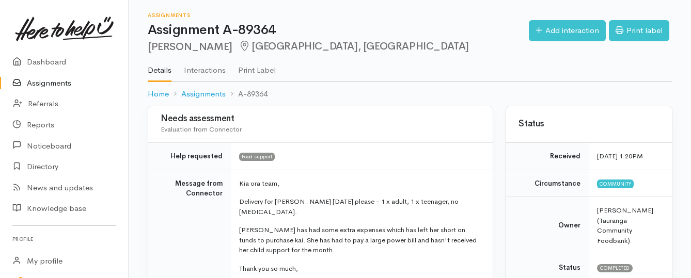
click at [56, 81] on link "Assignments" at bounding box center [64, 83] width 129 height 21
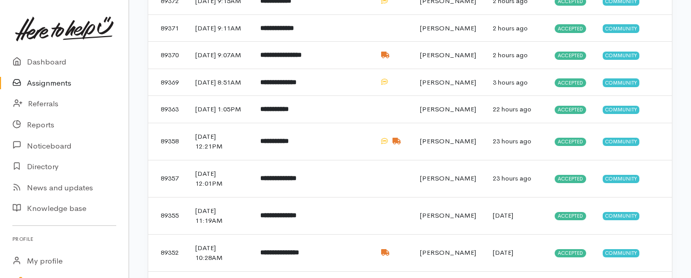
scroll to position [465, 0]
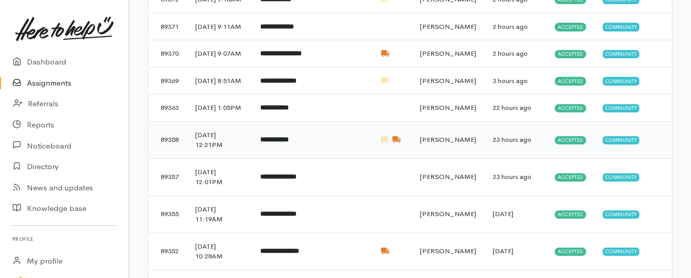
click at [289, 143] on b "**********" at bounding box center [274, 139] width 28 height 7
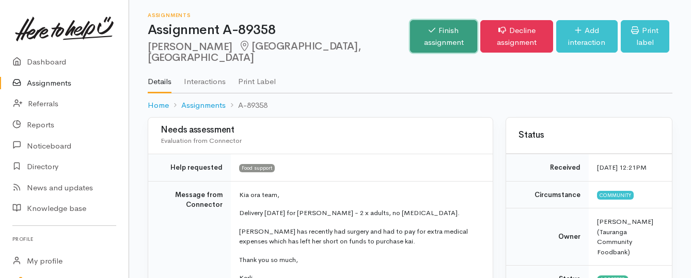
click at [410, 38] on link "Finish assignment" at bounding box center [443, 36] width 67 height 33
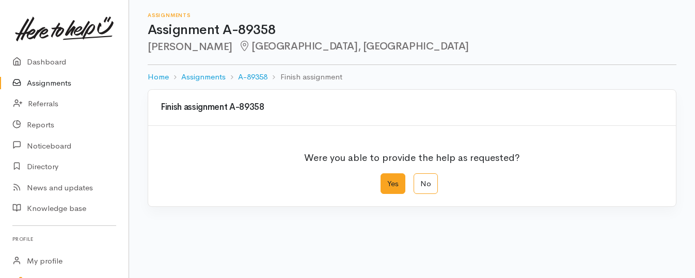
click at [388, 186] on label "Yes" at bounding box center [393, 184] width 25 height 21
click at [387, 180] on input "Yes" at bounding box center [384, 177] width 7 height 7
radio input "true"
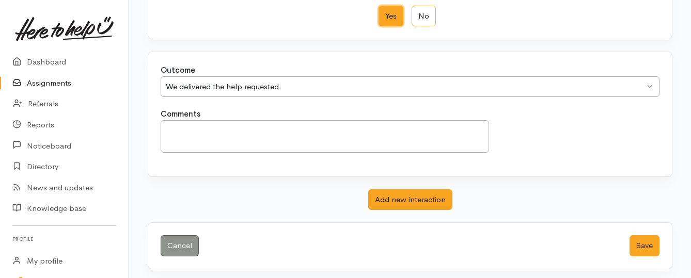
scroll to position [172, 0]
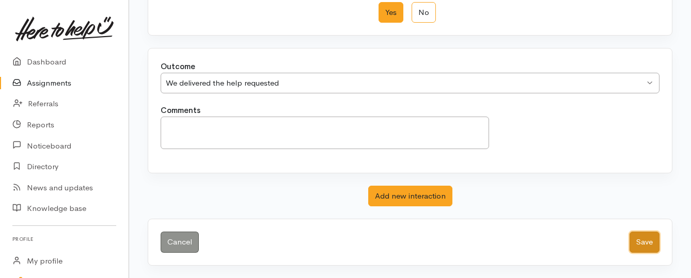
click at [640, 245] on button "Save" at bounding box center [645, 242] width 30 height 21
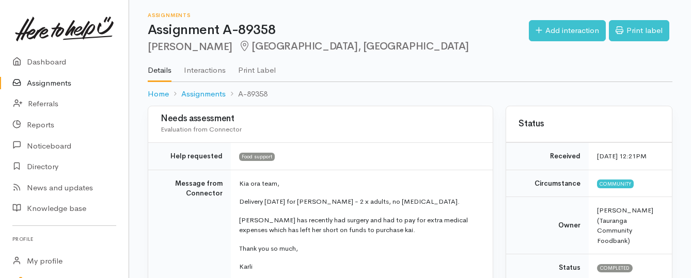
click at [50, 83] on link "Assignments" at bounding box center [64, 83] width 129 height 21
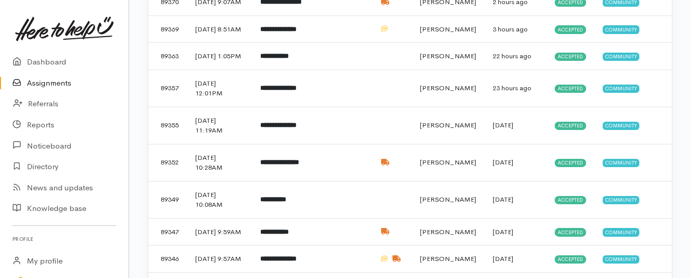
scroll to position [568, 0]
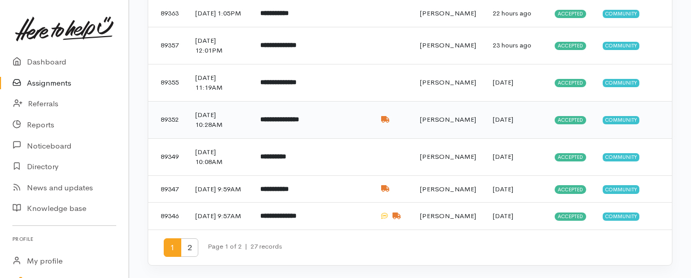
click at [293, 123] on b "**********" at bounding box center [279, 119] width 39 height 7
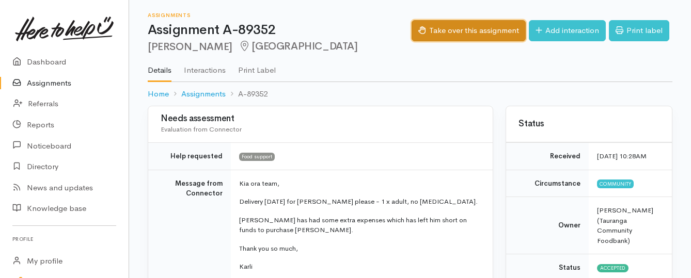
click at [442, 33] on button "Take over this assignment" at bounding box center [469, 30] width 114 height 21
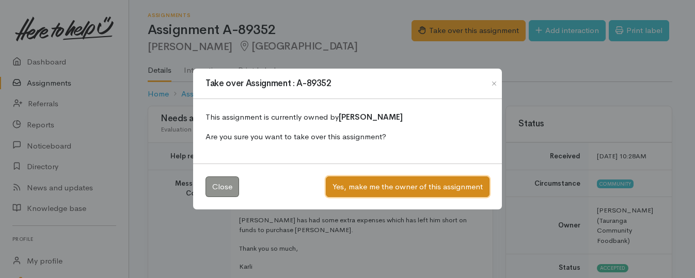
click at [384, 185] on button "Yes, make me the owner of this assignment" at bounding box center [408, 187] width 164 height 21
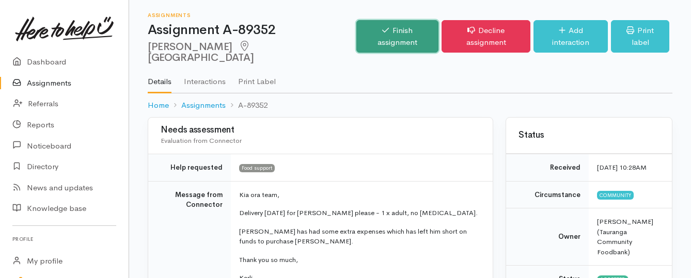
click at [385, 30] on link "Finish assignment" at bounding box center [397, 36] width 82 height 33
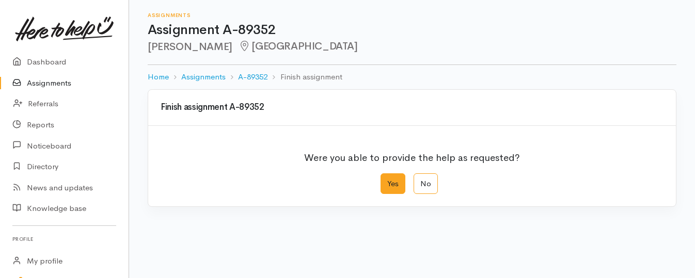
click at [392, 182] on label "Yes" at bounding box center [393, 184] width 25 height 21
click at [387, 180] on input "Yes" at bounding box center [384, 177] width 7 height 7
radio input "true"
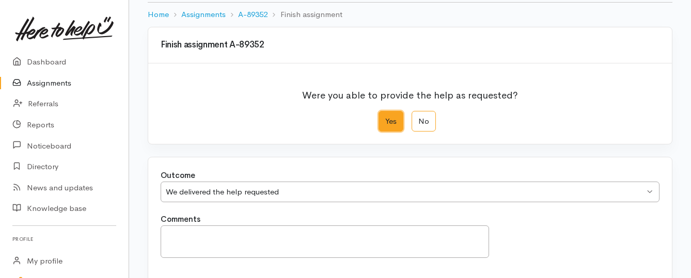
scroll to position [172, 0]
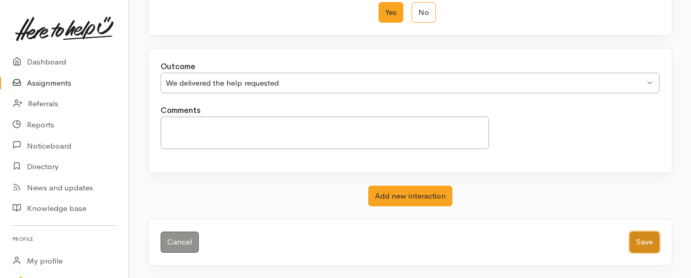
click at [643, 246] on button "Save" at bounding box center [645, 242] width 30 height 21
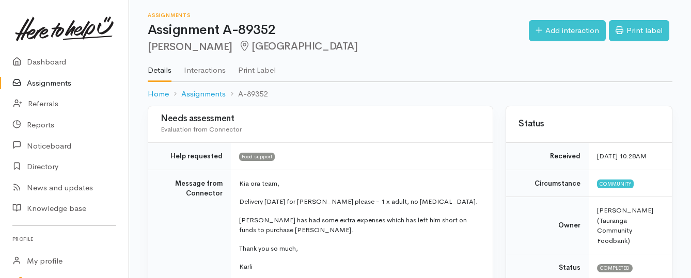
click at [46, 84] on link "Assignments" at bounding box center [64, 83] width 129 height 21
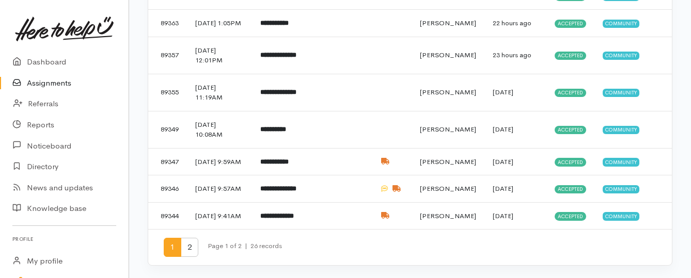
scroll to position [650, 0]
click at [278, 213] on b "**********" at bounding box center [277, 216] width 34 height 7
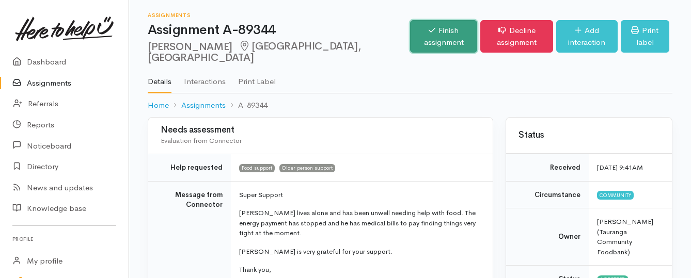
click at [410, 36] on link "Finish assignment" at bounding box center [443, 36] width 67 height 33
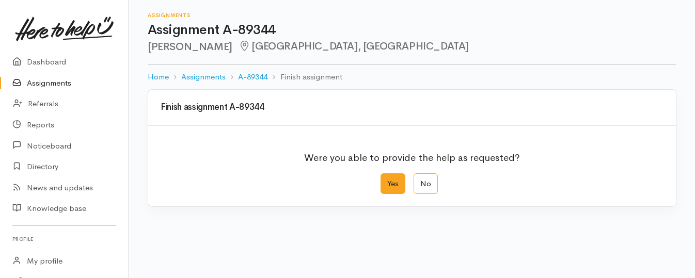
click at [389, 181] on label "Yes" at bounding box center [393, 184] width 25 height 21
click at [387, 180] on input "Yes" at bounding box center [384, 177] width 7 height 7
radio input "true"
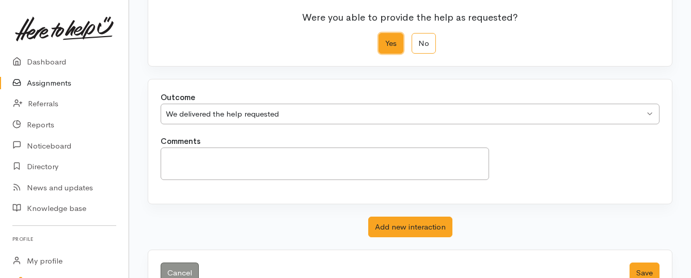
scroll to position [172, 0]
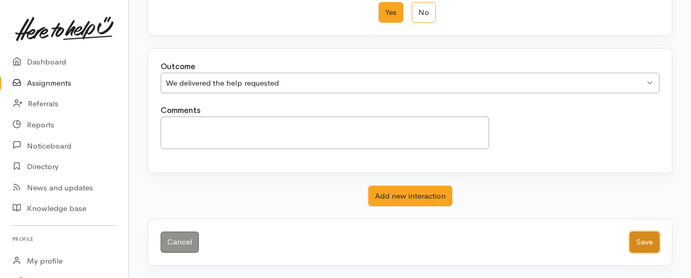
click at [649, 241] on button "Save" at bounding box center [645, 242] width 30 height 21
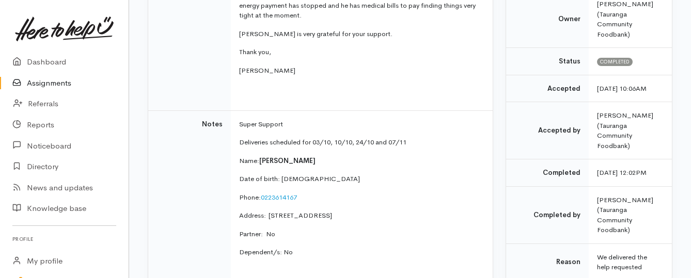
scroll to position [155, 0]
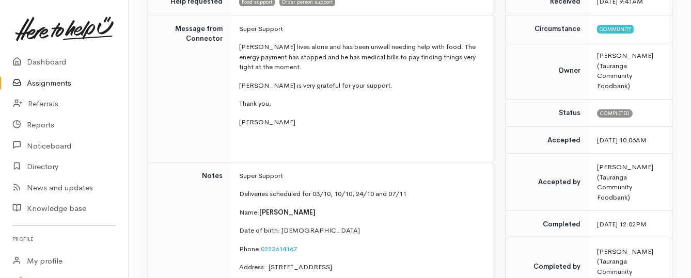
click at [55, 86] on link "Assignments" at bounding box center [64, 83] width 129 height 21
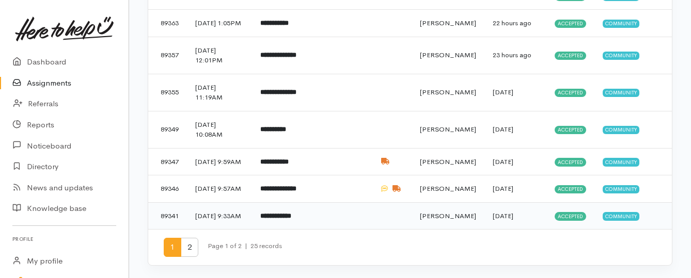
scroll to position [650, 0]
click at [189, 245] on span "2" at bounding box center [190, 247] width 18 height 19
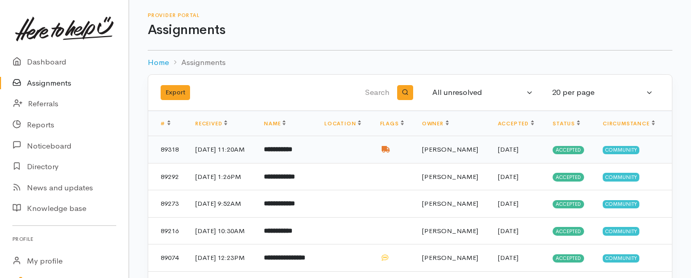
click at [284, 148] on b "**********" at bounding box center [278, 149] width 28 height 7
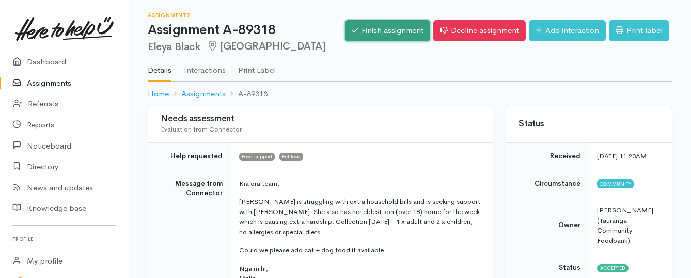
click at [402, 27] on link "Finish assignment" at bounding box center [387, 30] width 85 height 21
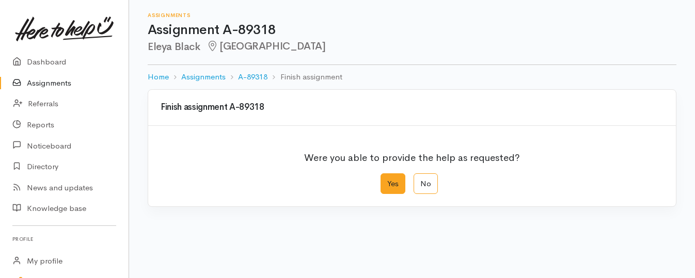
click at [394, 187] on label "Yes" at bounding box center [393, 184] width 25 height 21
click at [387, 180] on input "Yes" at bounding box center [384, 177] width 7 height 7
radio input "true"
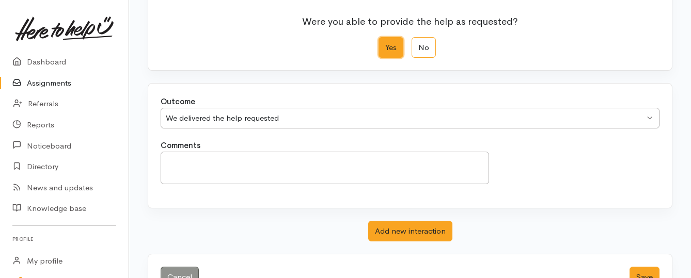
scroll to position [172, 0]
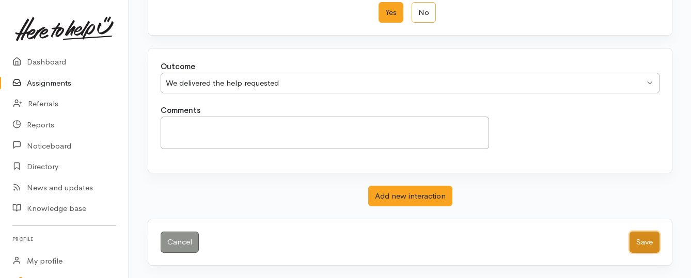
click at [640, 246] on button "Save" at bounding box center [645, 242] width 30 height 21
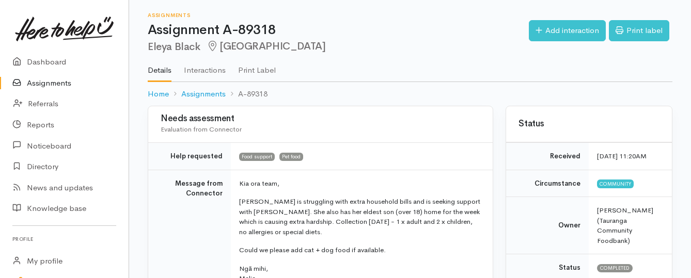
drag, startPoint x: 51, startPoint y: 85, endPoint x: 56, endPoint y: 87, distance: 5.6
click at [51, 85] on link "Assignments" at bounding box center [64, 83] width 129 height 21
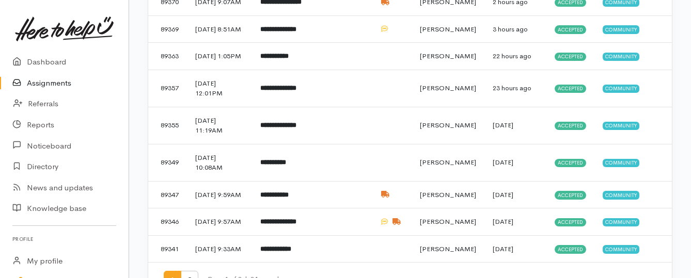
scroll to position [568, 0]
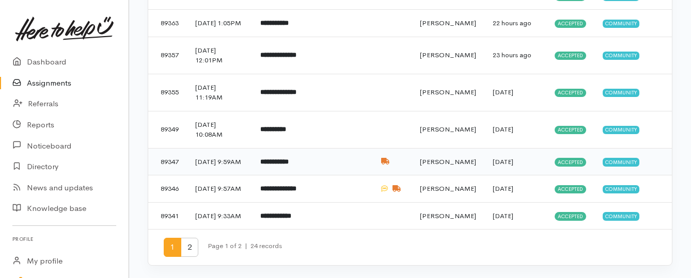
click at [287, 165] on b "**********" at bounding box center [274, 162] width 28 height 7
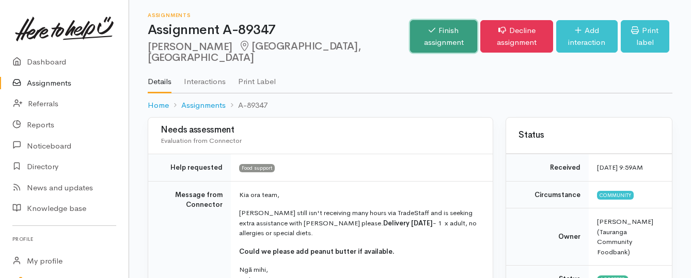
click at [410, 34] on link "Finish assignment" at bounding box center [443, 36] width 67 height 33
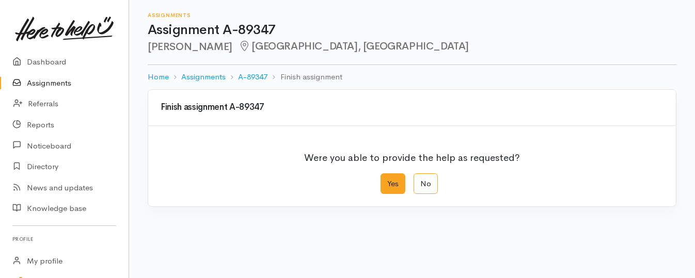
click at [394, 186] on label "Yes" at bounding box center [393, 184] width 25 height 21
click at [387, 180] on input "Yes" at bounding box center [384, 177] width 7 height 7
radio input "true"
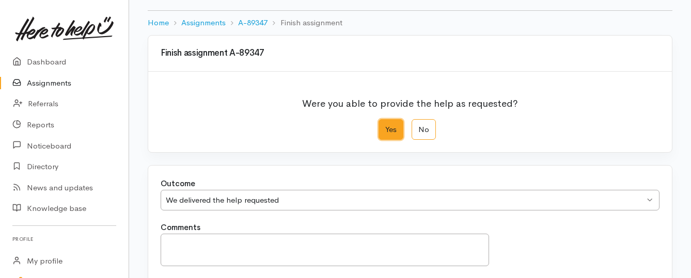
scroll to position [172, 0]
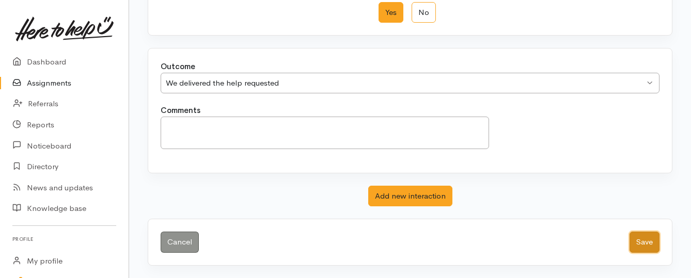
click at [645, 242] on button "Save" at bounding box center [645, 242] width 30 height 21
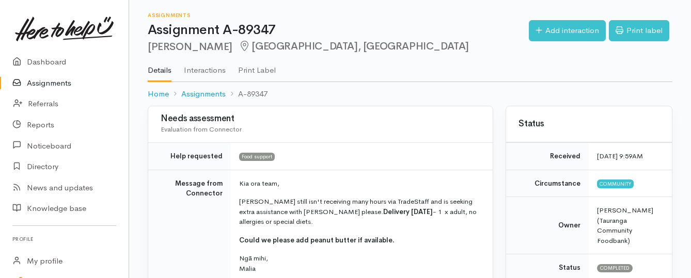
click at [53, 84] on link "Assignments" at bounding box center [64, 83] width 129 height 21
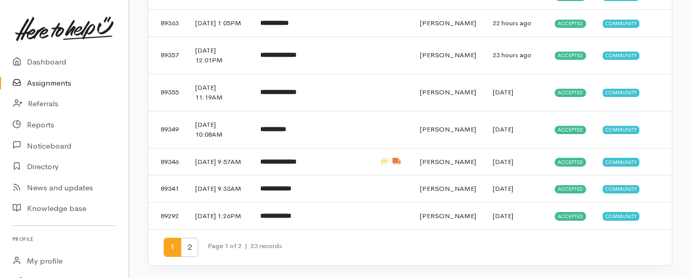
scroll to position [568, 0]
click at [292, 165] on b "**********" at bounding box center [278, 162] width 36 height 7
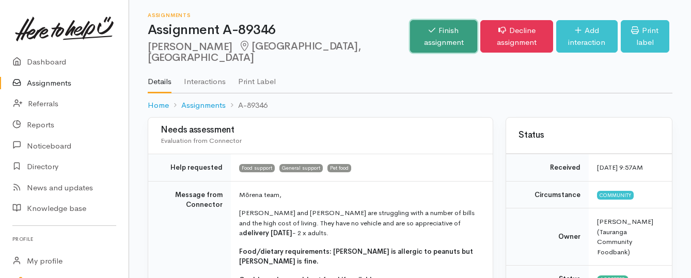
click at [410, 28] on link "Finish assignment" at bounding box center [443, 36] width 67 height 33
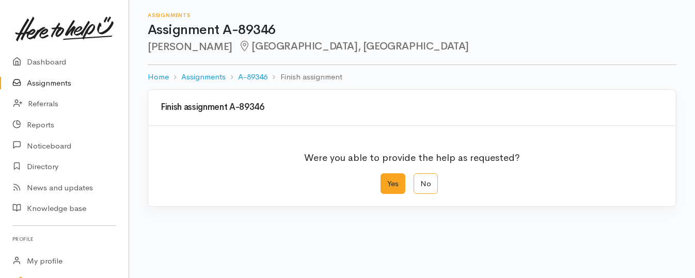
click at [391, 190] on label "Yes" at bounding box center [393, 184] width 25 height 21
click at [387, 180] on input "Yes" at bounding box center [384, 177] width 7 height 7
radio input "true"
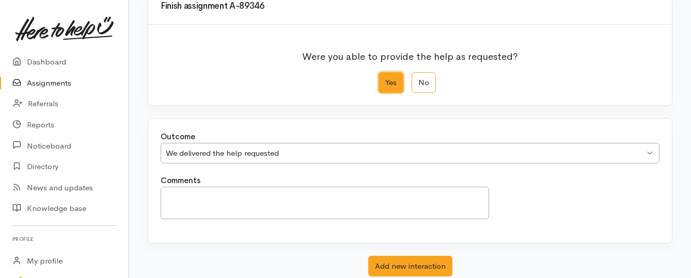
scroll to position [172, 0]
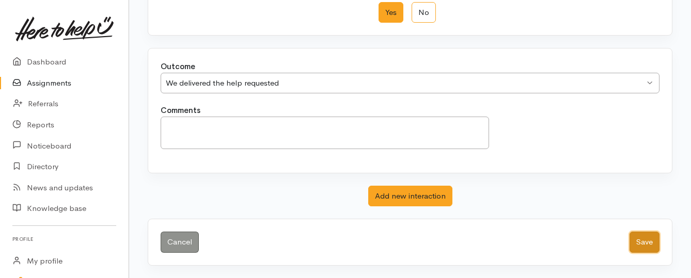
click at [641, 243] on button "Save" at bounding box center [645, 242] width 30 height 21
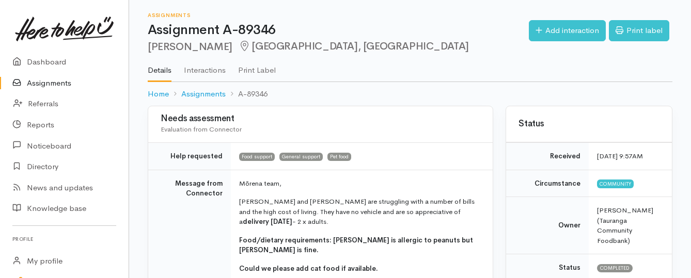
click at [63, 84] on link "Assignments" at bounding box center [64, 83] width 129 height 21
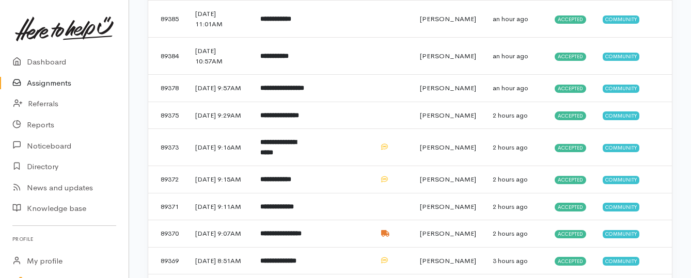
scroll to position [310, 0]
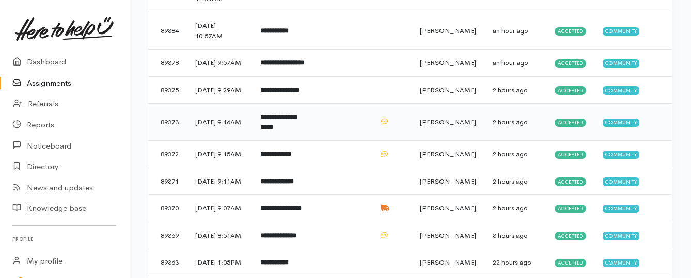
click at [291, 131] on b "**********" at bounding box center [278, 122] width 36 height 17
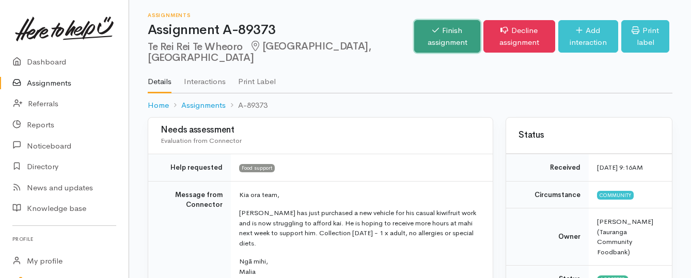
click at [414, 39] on link "Finish assignment" at bounding box center [447, 36] width 66 height 33
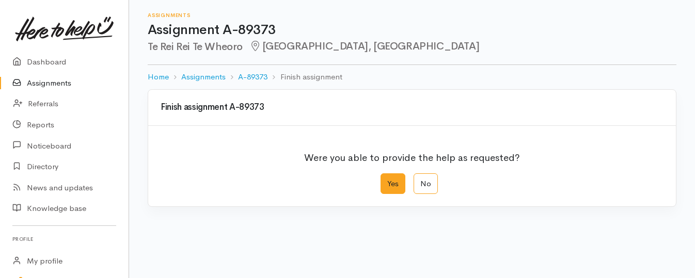
click at [393, 181] on label "Yes" at bounding box center [393, 184] width 25 height 21
click at [387, 180] on input "Yes" at bounding box center [384, 177] width 7 height 7
radio input "true"
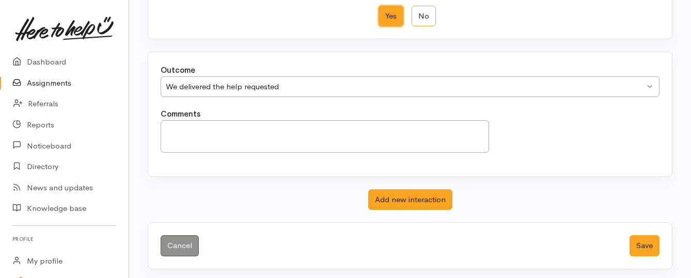
scroll to position [172, 0]
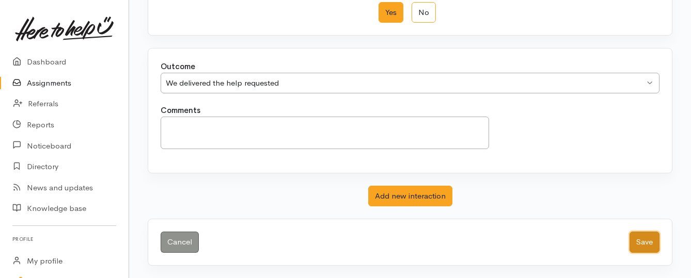
click at [642, 244] on button "Save" at bounding box center [645, 242] width 30 height 21
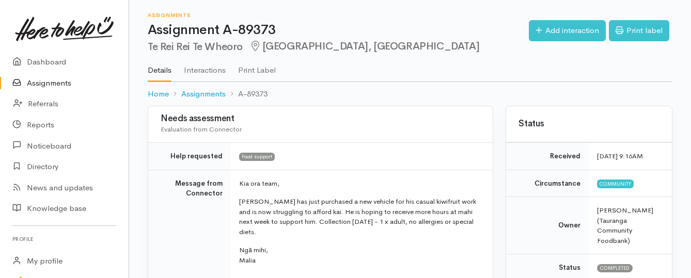
click at [61, 85] on link "Assignments" at bounding box center [64, 83] width 129 height 21
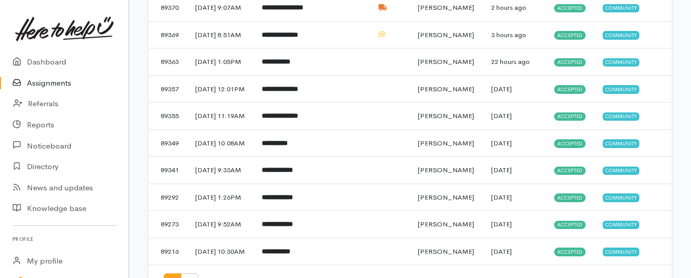
scroll to position [465, 0]
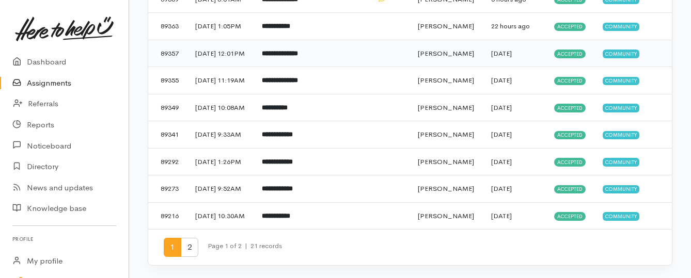
click at [275, 67] on td "**********" at bounding box center [284, 53] width 61 height 27
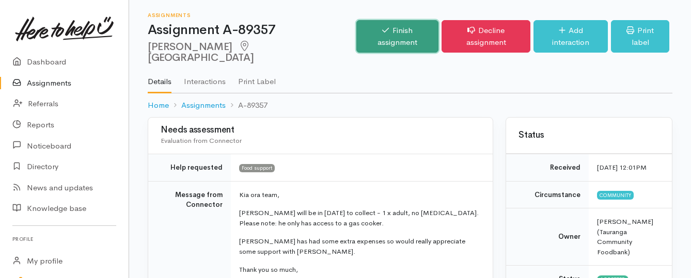
click at [408, 27] on link "Finish assignment" at bounding box center [397, 36] width 82 height 33
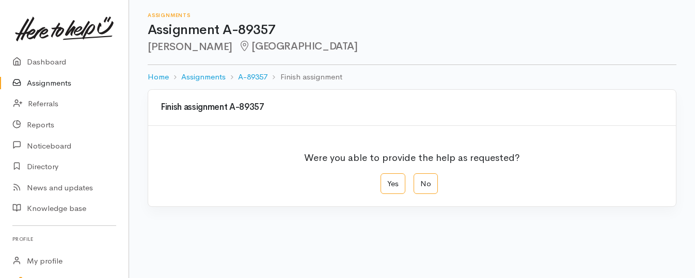
drag, startPoint x: 404, startPoint y: 185, endPoint x: 365, endPoint y: 169, distance: 42.9
click at [401, 185] on label "Yes" at bounding box center [393, 184] width 25 height 21
click at [387, 180] on input "Yes" at bounding box center [384, 177] width 7 height 7
radio input "true"
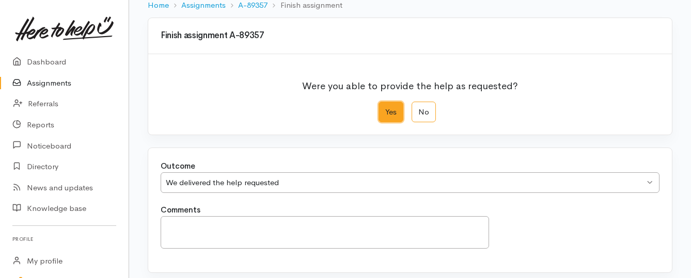
scroll to position [172, 0]
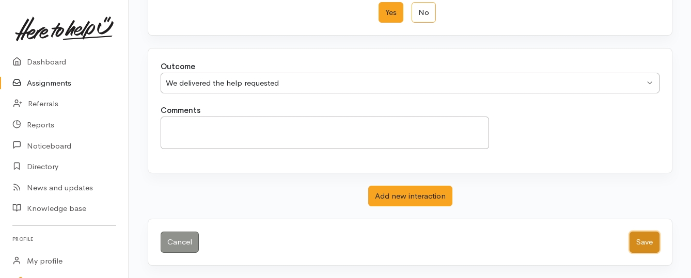
click at [639, 239] on button "Save" at bounding box center [645, 242] width 30 height 21
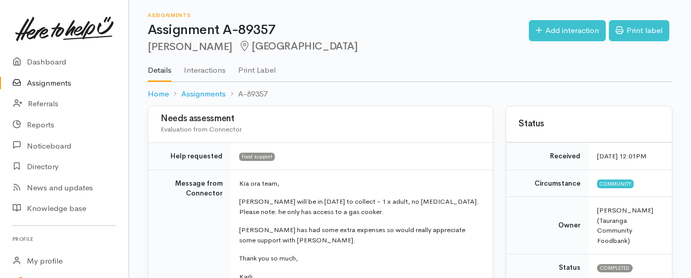
click at [32, 81] on link "Assignments" at bounding box center [64, 83] width 129 height 21
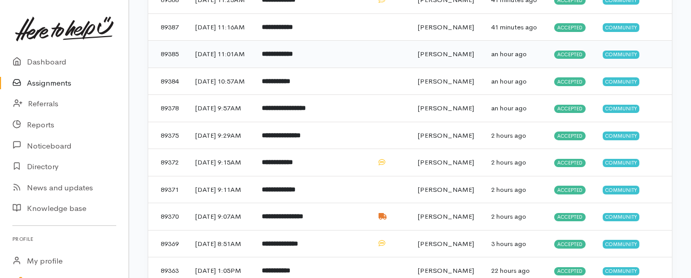
scroll to position [207, 0]
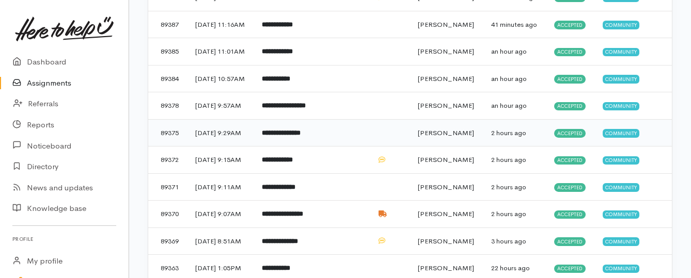
click at [295, 136] on b "**********" at bounding box center [281, 133] width 39 height 7
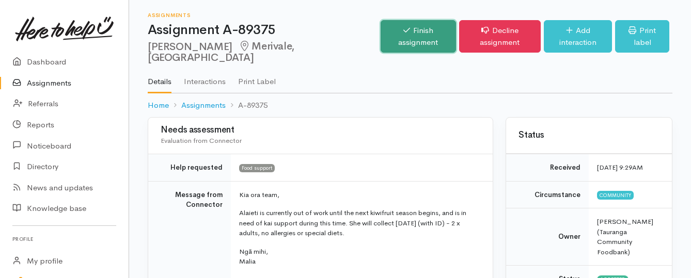
click at [381, 29] on link "Finish assignment" at bounding box center [418, 36] width 75 height 33
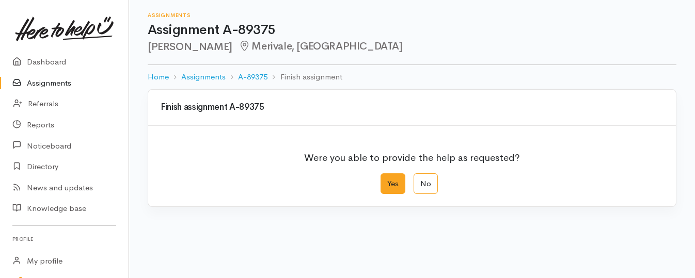
click at [389, 181] on label "Yes" at bounding box center [393, 184] width 25 height 21
click at [387, 180] on input "Yes" at bounding box center [384, 177] width 7 height 7
radio input "true"
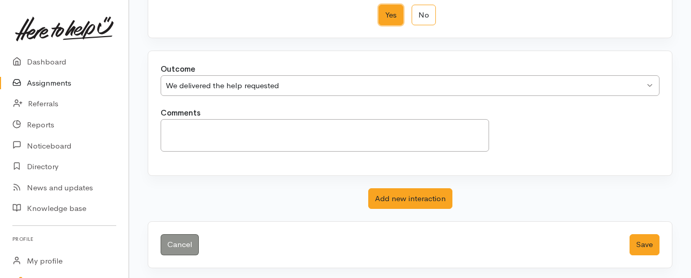
scroll to position [172, 0]
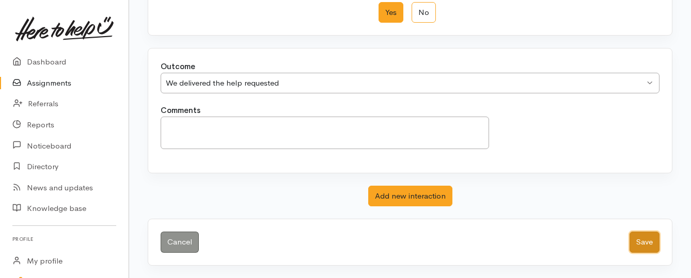
click at [642, 245] on button "Save" at bounding box center [645, 242] width 30 height 21
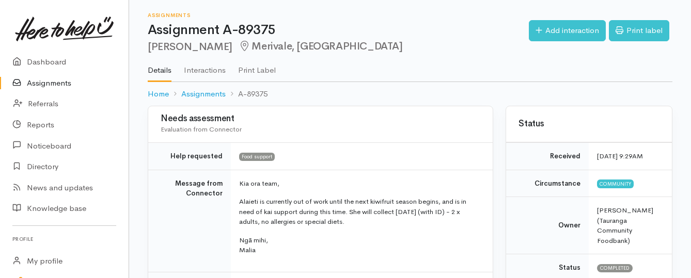
click at [33, 80] on link "Assignments" at bounding box center [64, 83] width 129 height 21
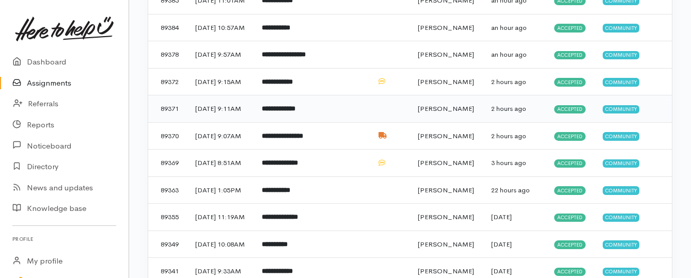
scroll to position [258, 0]
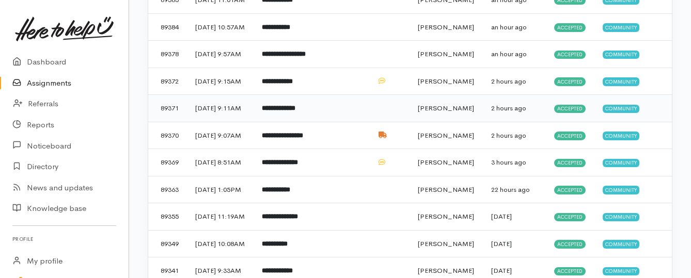
click at [315, 122] on td "**********" at bounding box center [284, 108] width 61 height 27
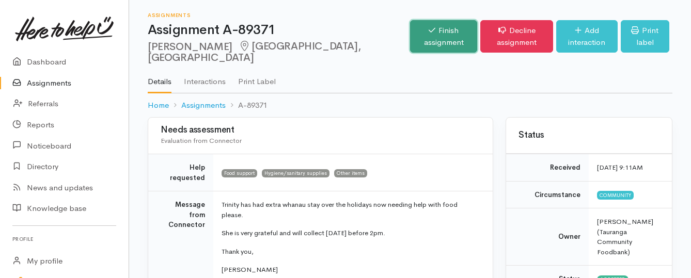
click at [410, 33] on link "Finish assignment" at bounding box center [443, 36] width 67 height 33
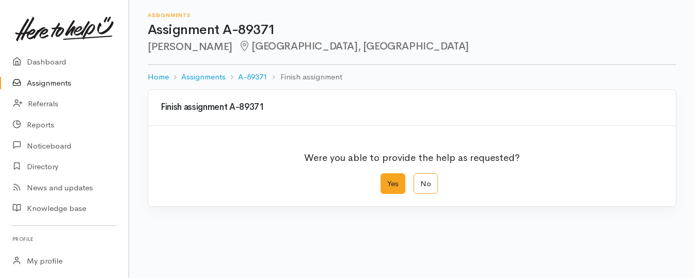
click at [393, 181] on label "Yes" at bounding box center [393, 184] width 25 height 21
click at [387, 180] on input "Yes" at bounding box center [384, 177] width 7 height 7
radio input "true"
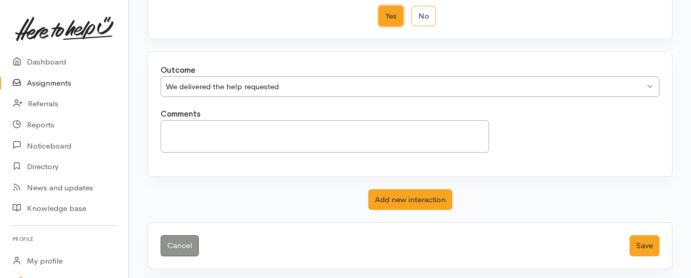
scroll to position [172, 0]
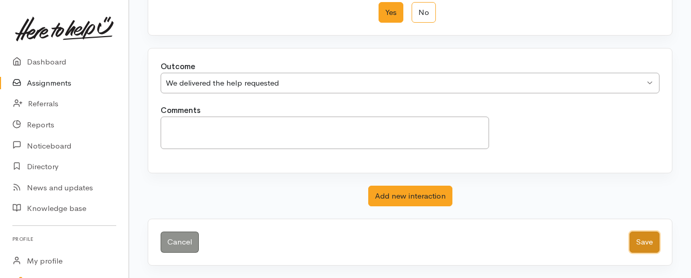
click at [631, 245] on button "Save" at bounding box center [645, 242] width 30 height 21
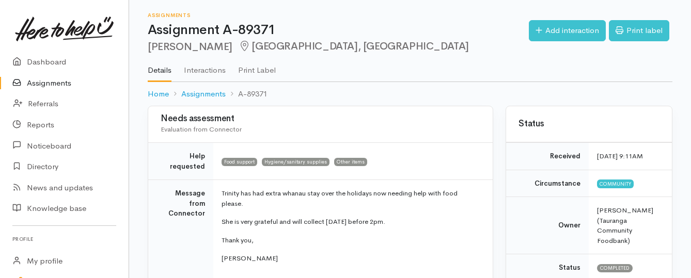
click at [55, 80] on link "Assignments" at bounding box center [64, 83] width 129 height 21
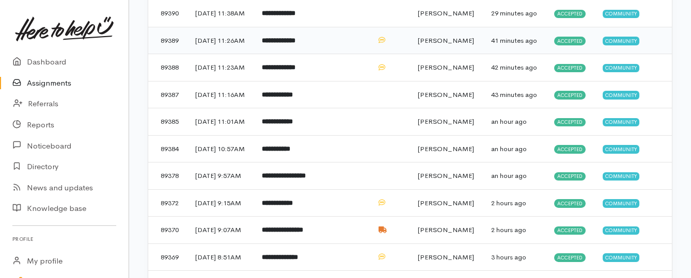
scroll to position [155, 0]
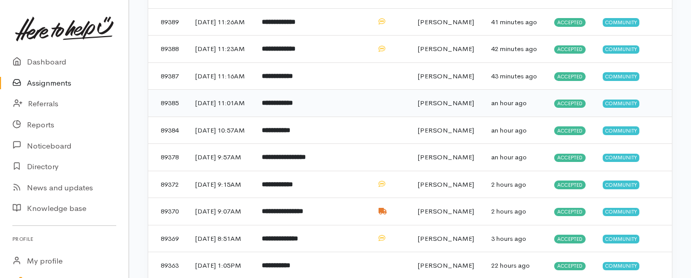
click at [290, 106] on b "**********" at bounding box center [277, 103] width 31 height 7
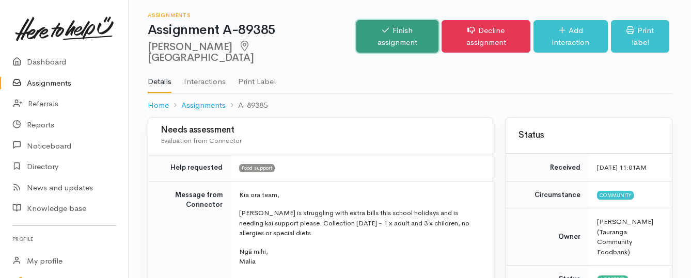
click at [383, 32] on link "Finish assignment" at bounding box center [397, 36] width 82 height 33
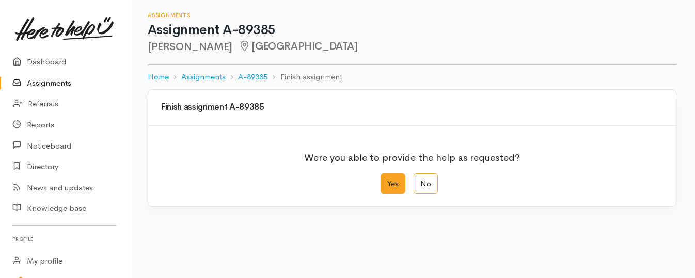
click at [394, 185] on label "Yes" at bounding box center [393, 184] width 25 height 21
click at [387, 180] on input "Yes" at bounding box center [384, 177] width 7 height 7
radio input "true"
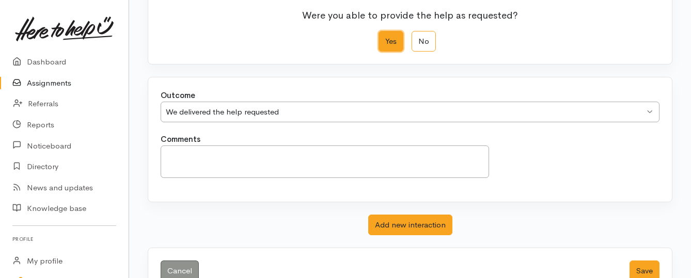
scroll to position [155, 0]
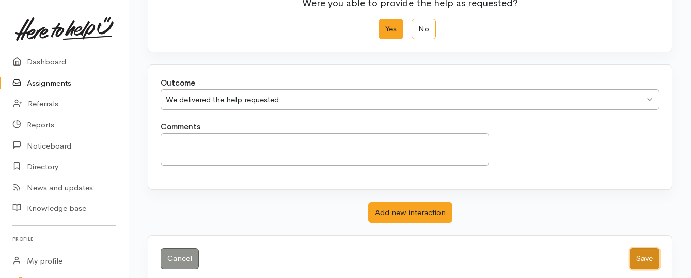
click at [638, 259] on button "Save" at bounding box center [645, 258] width 30 height 21
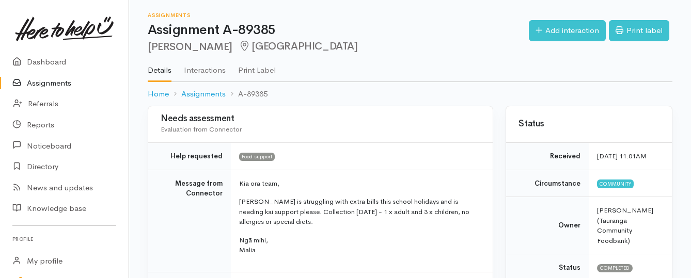
click at [58, 82] on link "Assignments" at bounding box center [64, 83] width 129 height 21
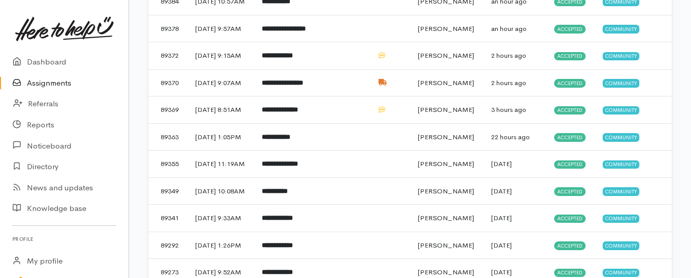
scroll to position [258, 0]
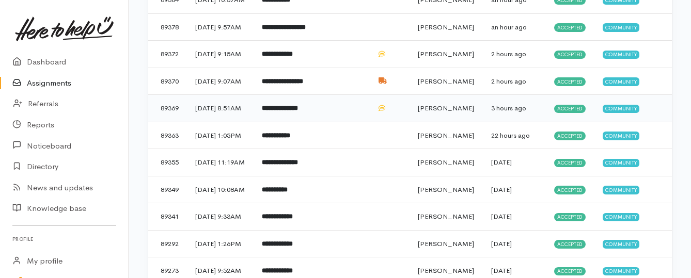
click at [295, 112] on b "**********" at bounding box center [280, 108] width 36 height 7
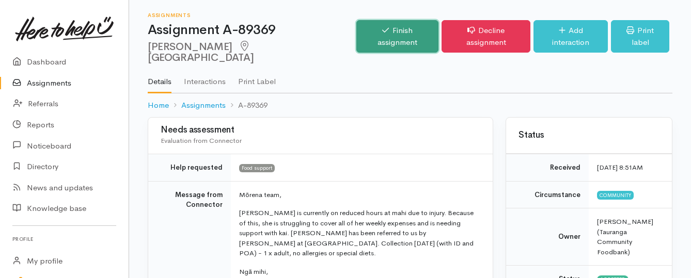
click at [368, 30] on link "Finish assignment" at bounding box center [397, 36] width 82 height 33
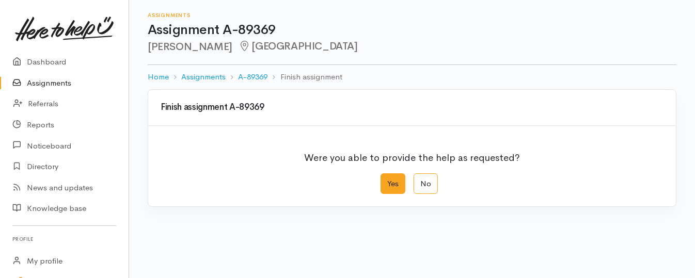
click at [396, 185] on label "Yes" at bounding box center [393, 184] width 25 height 21
click at [387, 180] on input "Yes" at bounding box center [384, 177] width 7 height 7
radio input "true"
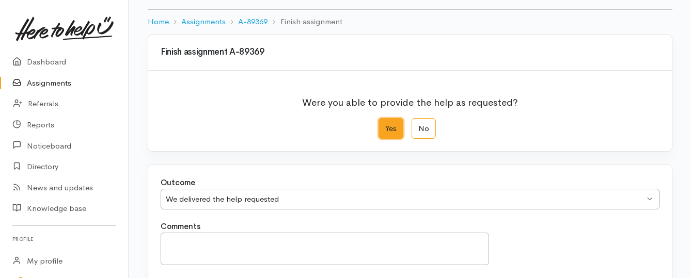
scroll to position [172, 0]
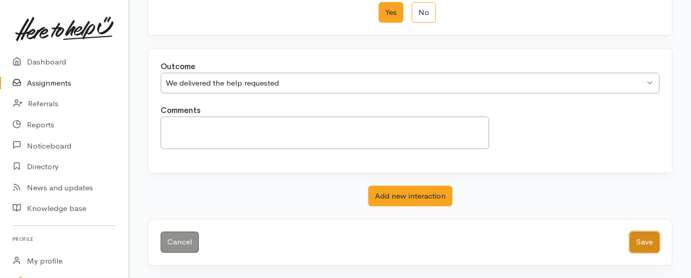
click at [642, 245] on button "Save" at bounding box center [645, 242] width 30 height 21
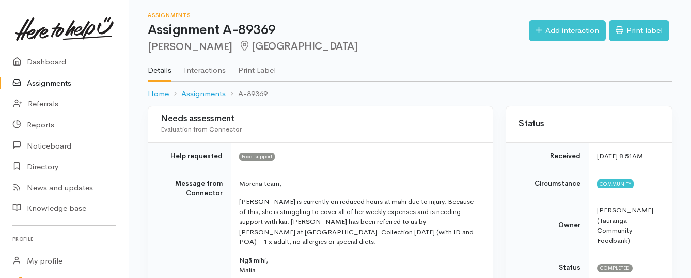
click at [63, 83] on link "Assignments" at bounding box center [64, 83] width 129 height 21
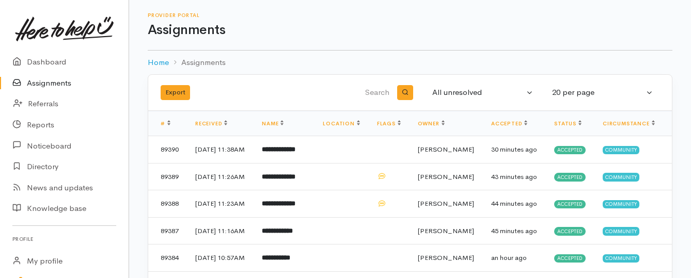
click at [71, 83] on link "Assignments" at bounding box center [64, 83] width 129 height 21
click at [65, 88] on link "Assignments" at bounding box center [64, 83] width 129 height 21
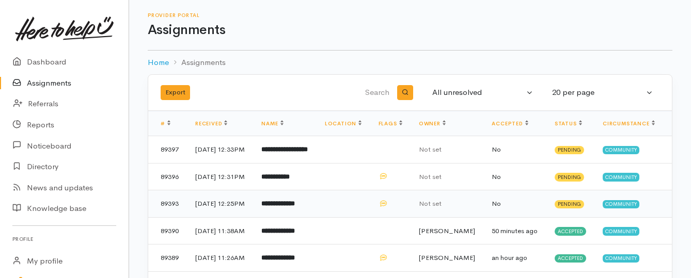
click at [295, 207] on b "**********" at bounding box center [278, 203] width 34 height 7
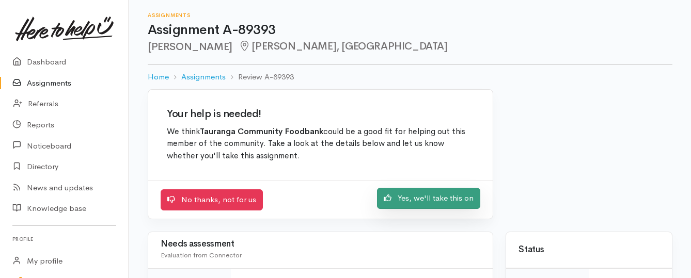
click at [389, 202] on link "Yes, we'll take this on" at bounding box center [428, 198] width 103 height 21
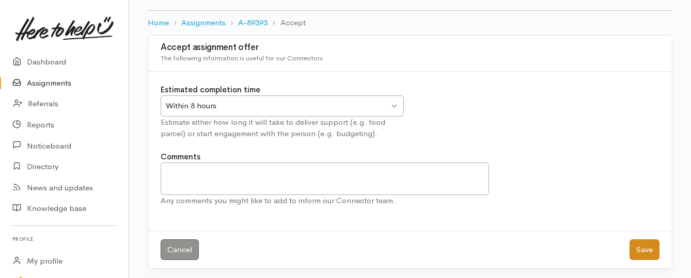
scroll to position [57, 0]
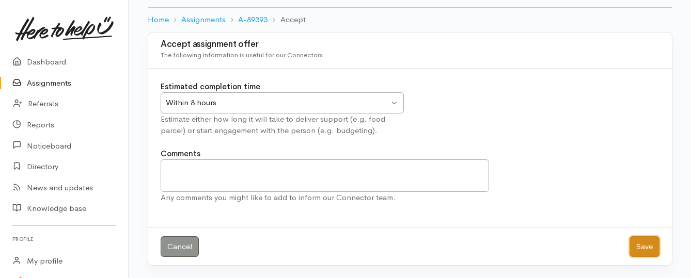
click at [636, 250] on button "Save" at bounding box center [645, 247] width 30 height 21
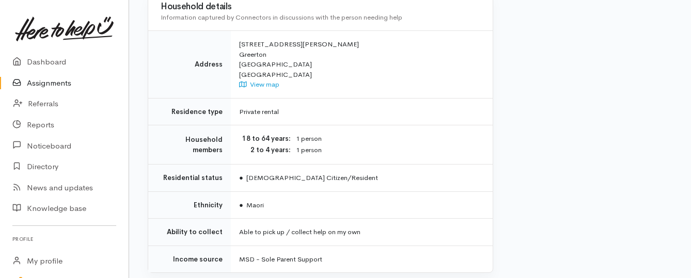
scroll to position [827, 0]
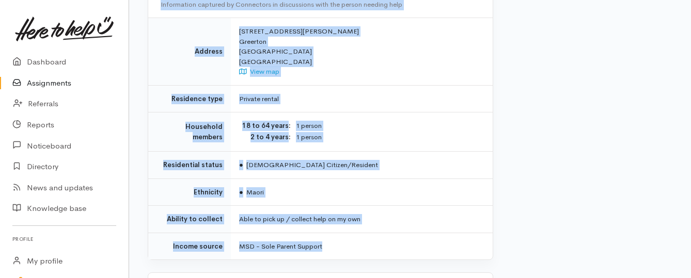
drag, startPoint x: 238, startPoint y: 90, endPoint x: 364, endPoint y: 228, distance: 186.8
copy div "**********"
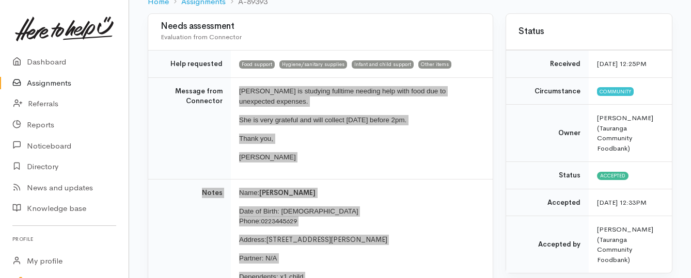
scroll to position [103, 0]
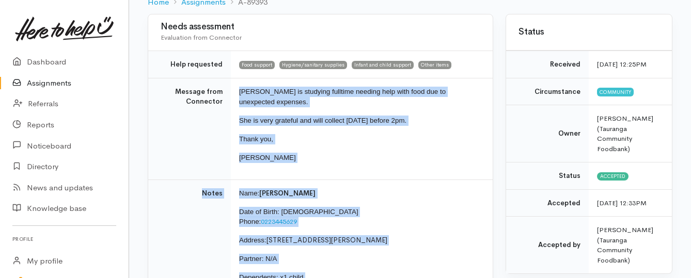
drag, startPoint x: 33, startPoint y: 81, endPoint x: 40, endPoint y: 75, distance: 8.8
click at [33, 81] on link "Assignments" at bounding box center [64, 83] width 129 height 21
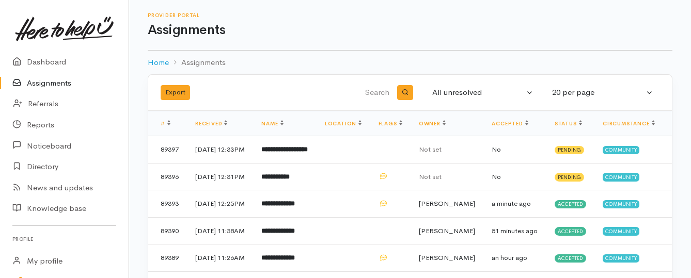
click at [54, 80] on link "Assignments" at bounding box center [64, 83] width 129 height 21
click at [290, 180] on b "**********" at bounding box center [275, 177] width 28 height 7
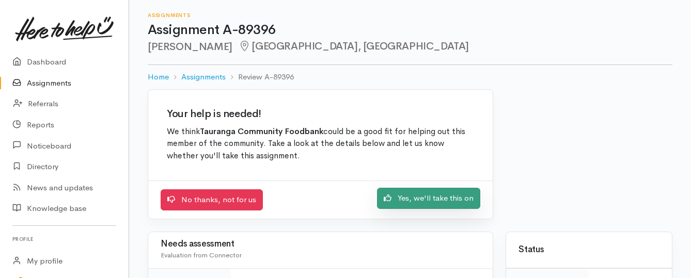
click at [413, 198] on link "Yes, we'll take this on" at bounding box center [428, 198] width 103 height 21
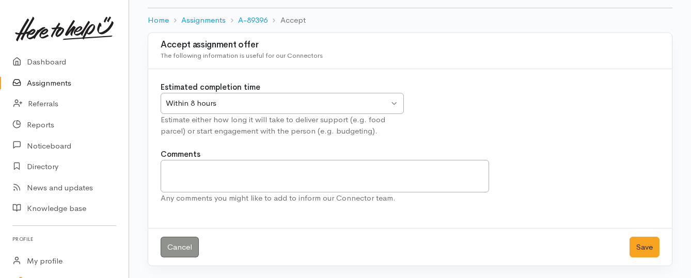
scroll to position [57, 0]
click at [649, 251] on button "Save" at bounding box center [645, 247] width 30 height 21
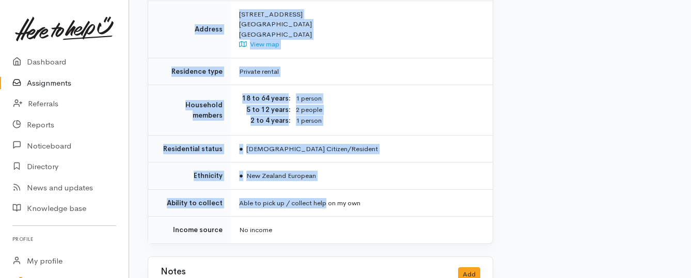
scroll to position [775, 0]
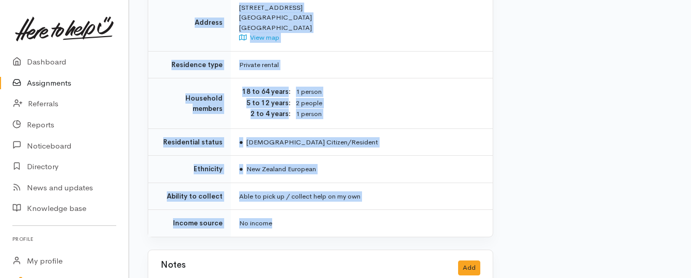
drag, startPoint x: 238, startPoint y: 89, endPoint x: 337, endPoint y: 218, distance: 162.4
copy div "**********"
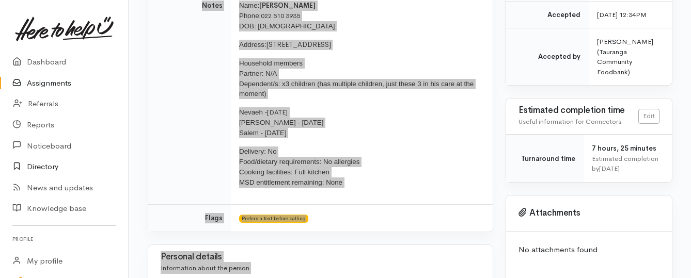
scroll to position [310, 0]
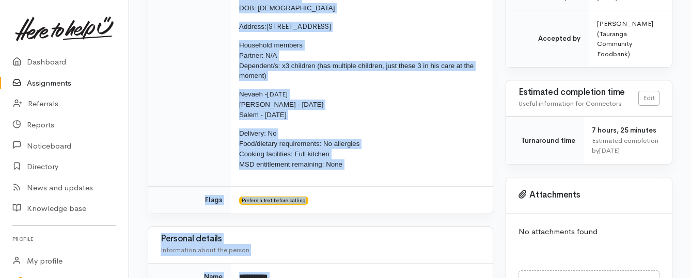
click at [73, 80] on link "Assignments" at bounding box center [64, 83] width 129 height 21
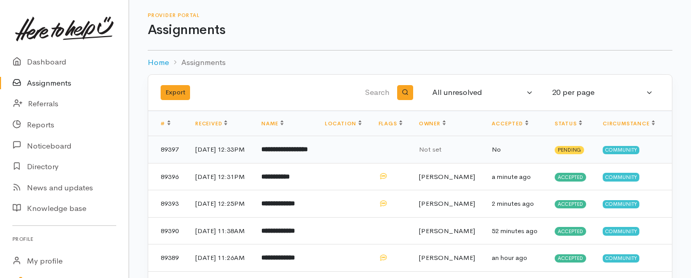
click at [285, 149] on b "**********" at bounding box center [284, 149] width 46 height 7
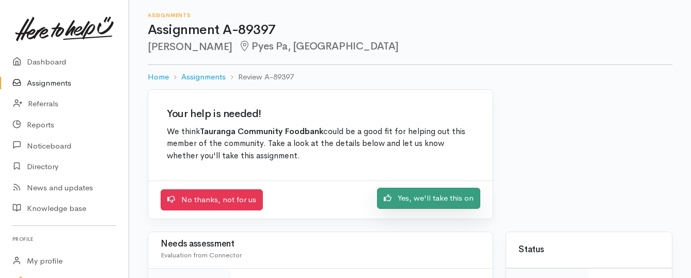
click at [407, 200] on link "Yes, we'll take this on" at bounding box center [428, 198] width 103 height 21
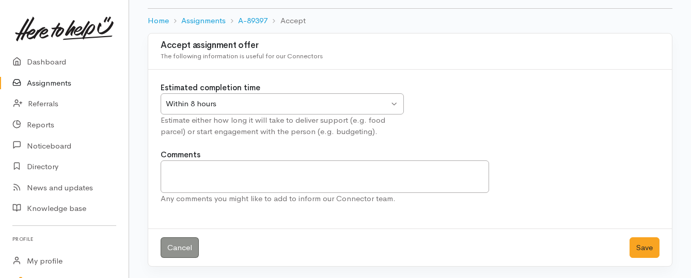
scroll to position [57, 0]
click at [638, 251] on button "Save" at bounding box center [645, 247] width 30 height 21
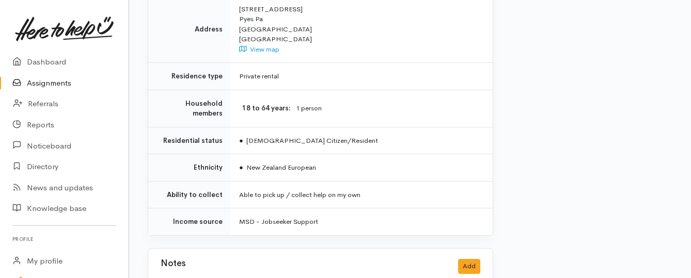
scroll to position [775, 0]
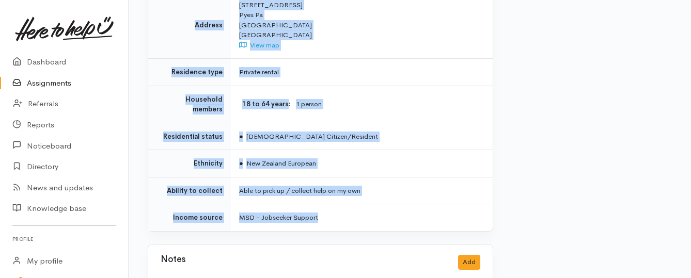
drag, startPoint x: 237, startPoint y: 88, endPoint x: 351, endPoint y: 196, distance: 157.1
copy div "**********"
click at [50, 87] on link "Assignments" at bounding box center [64, 83] width 129 height 21
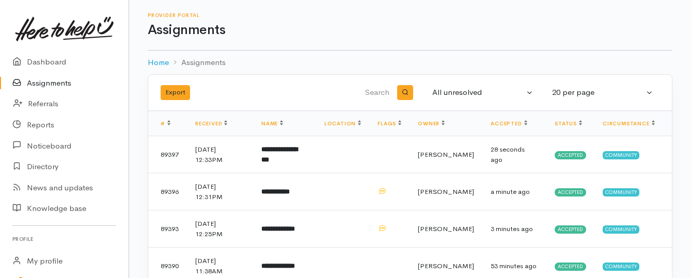
click at [50, 85] on link "Assignments" at bounding box center [64, 83] width 129 height 21
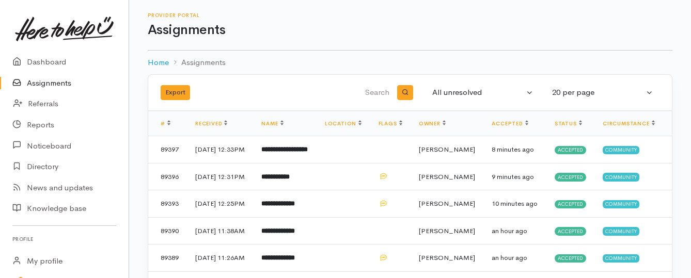
click at [65, 86] on link "Assignments" at bounding box center [64, 83] width 129 height 21
click at [44, 83] on link "Assignments" at bounding box center [64, 83] width 129 height 21
click at [41, 81] on link "Assignments" at bounding box center [64, 83] width 129 height 21
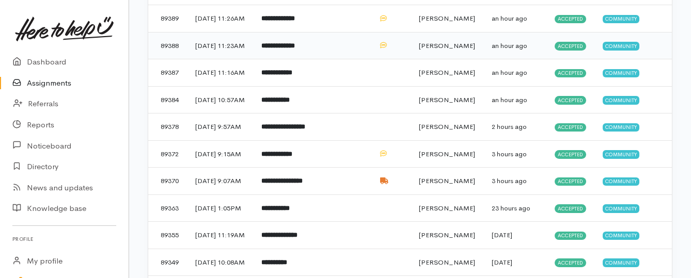
scroll to position [258, 0]
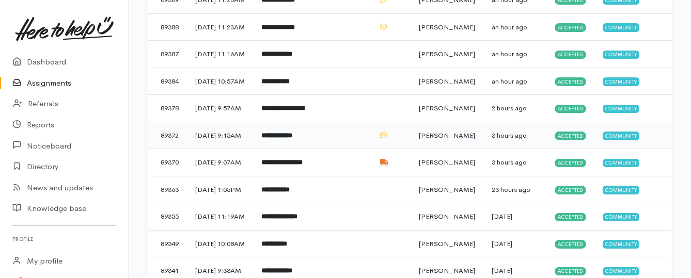
click at [292, 139] on b "**********" at bounding box center [276, 135] width 31 height 7
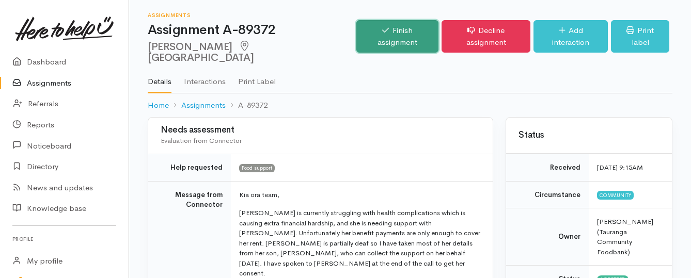
click at [376, 29] on link "Finish assignment" at bounding box center [397, 36] width 82 height 33
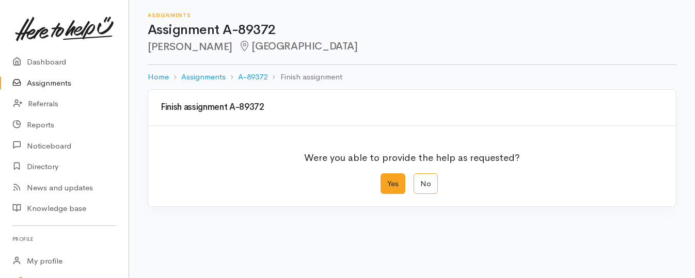
click at [395, 182] on label "Yes" at bounding box center [393, 184] width 25 height 21
click at [387, 180] on input "Yes" at bounding box center [384, 177] width 7 height 7
radio input "true"
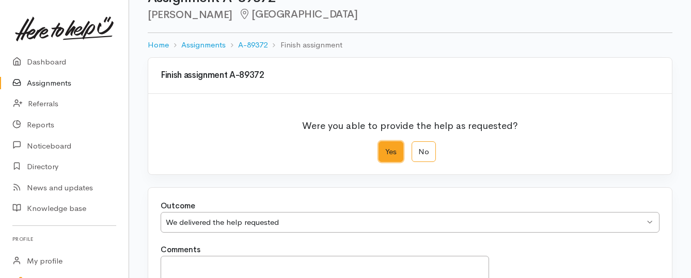
scroll to position [155, 0]
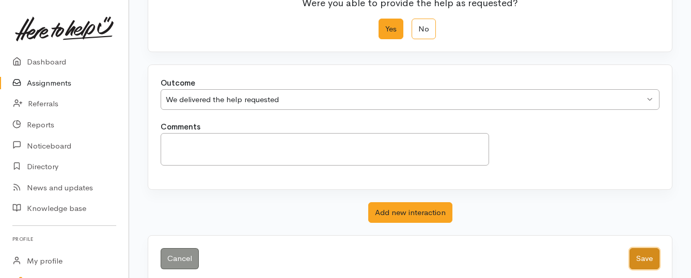
click at [649, 257] on button "Save" at bounding box center [645, 258] width 30 height 21
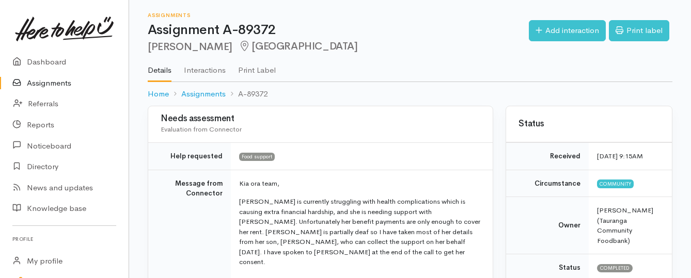
click at [53, 81] on link "Assignments" at bounding box center [64, 83] width 129 height 21
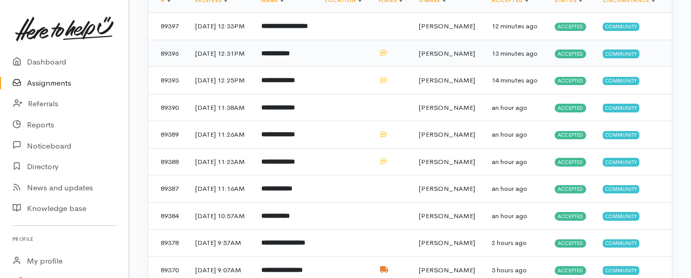
scroll to position [155, 0]
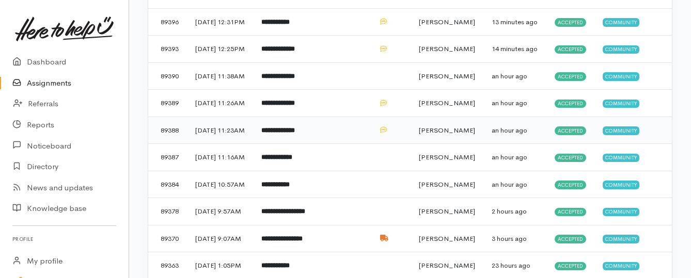
click at [295, 134] on b "**********" at bounding box center [278, 130] width 34 height 7
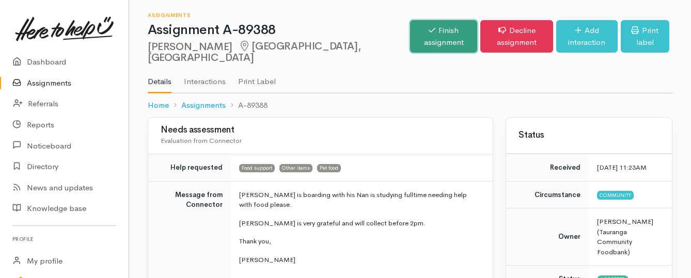
click at [410, 47] on link "Finish assignment" at bounding box center [443, 36] width 67 height 33
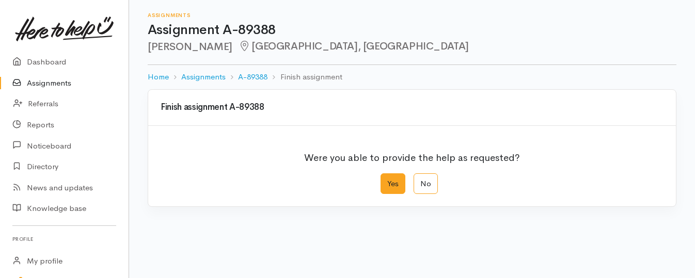
click at [387, 186] on label "Yes" at bounding box center [393, 184] width 25 height 21
click at [387, 180] on input "Yes" at bounding box center [384, 177] width 7 height 7
radio input "true"
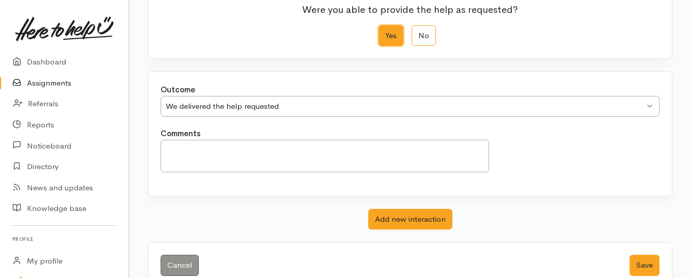
scroll to position [172, 0]
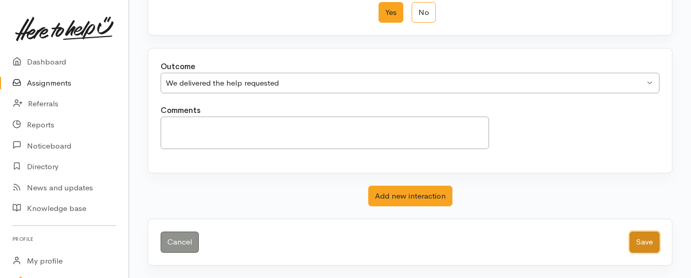
click at [647, 240] on button "Save" at bounding box center [645, 242] width 30 height 21
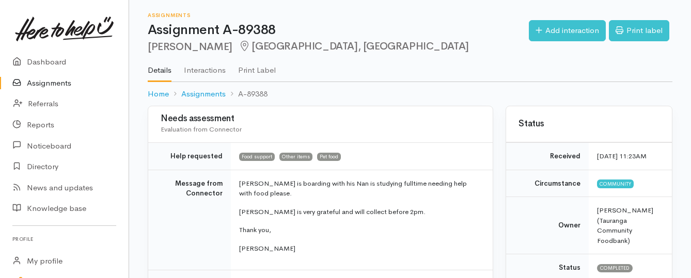
click at [69, 82] on link "Assignments" at bounding box center [64, 83] width 129 height 21
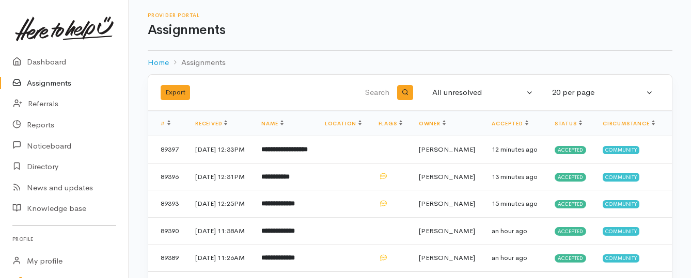
click at [48, 83] on link "Assignments" at bounding box center [64, 83] width 129 height 21
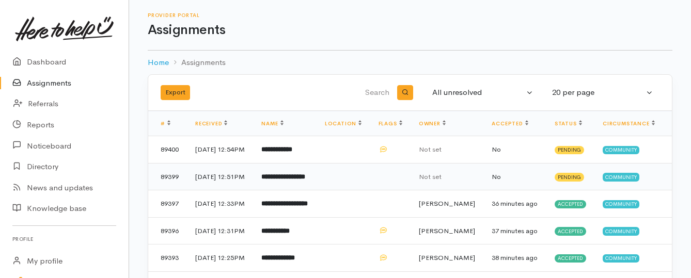
click at [294, 180] on b "**********" at bounding box center [283, 177] width 44 height 7
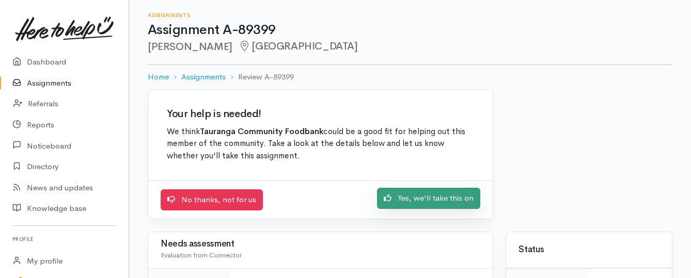
click at [412, 202] on link "Yes, we'll take this on" at bounding box center [428, 198] width 103 height 21
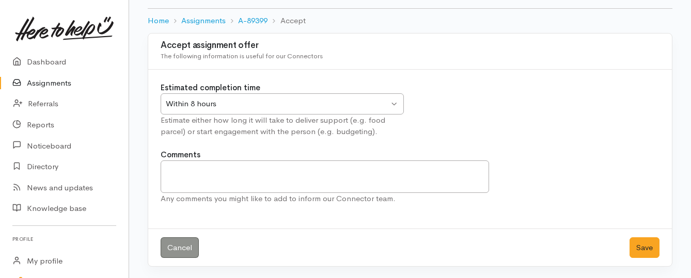
scroll to position [57, 0]
click at [638, 247] on button "Save" at bounding box center [645, 247] width 30 height 21
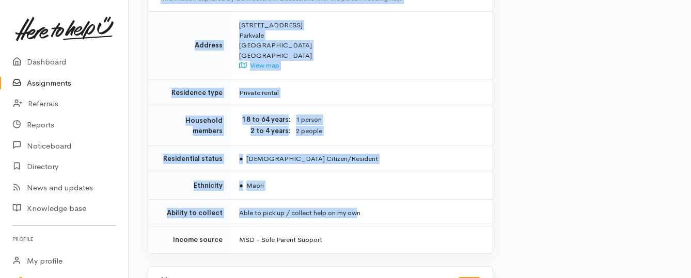
scroll to position [878, 0]
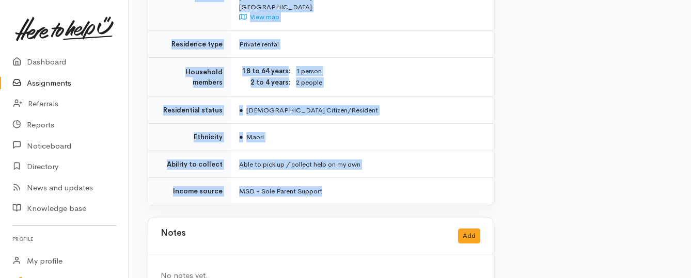
drag, startPoint x: 238, startPoint y: 131, endPoint x: 358, endPoint y: 179, distance: 129.4
copy div "**********"
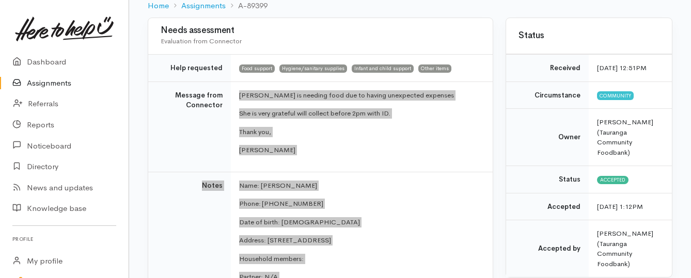
scroll to position [103, 0]
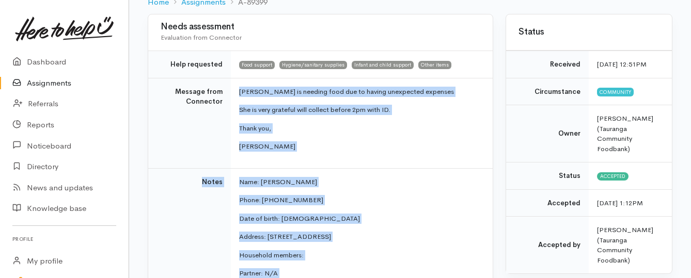
click at [29, 84] on link "Assignments" at bounding box center [64, 83] width 129 height 21
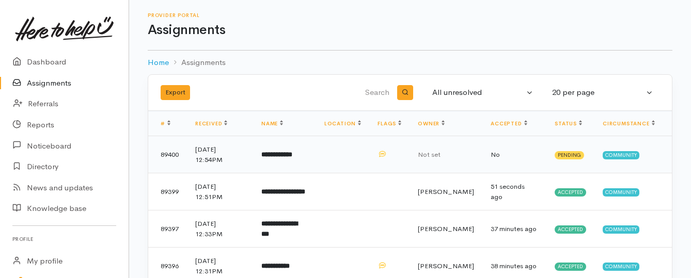
click at [292, 158] on b "**********" at bounding box center [276, 154] width 31 height 7
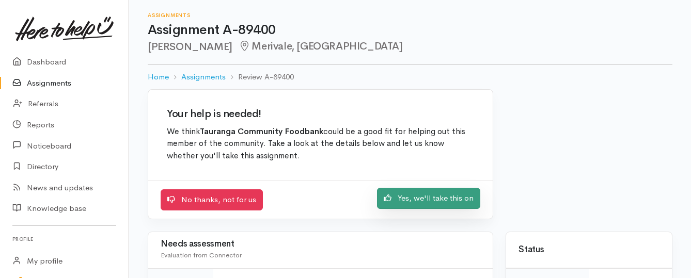
click at [392, 205] on link "Yes, we'll take this on" at bounding box center [428, 198] width 103 height 21
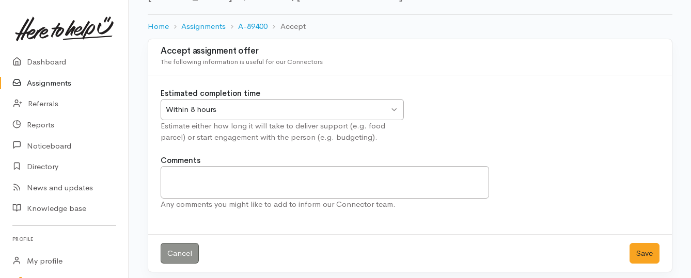
scroll to position [57, 0]
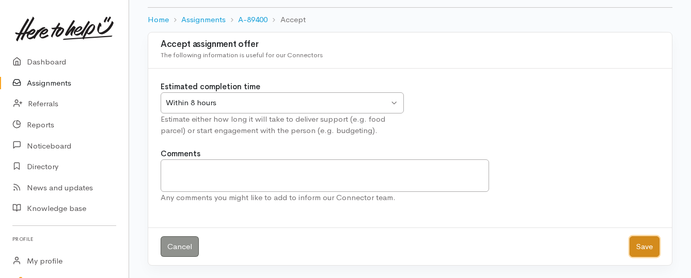
click at [634, 245] on button "Save" at bounding box center [645, 247] width 30 height 21
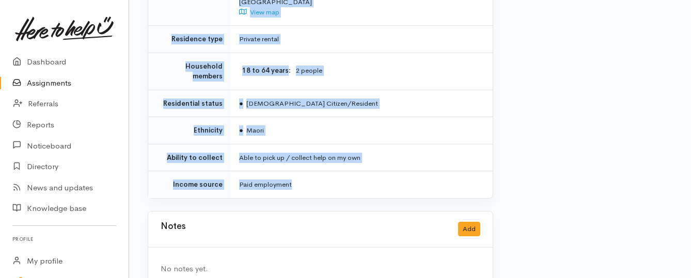
scroll to position [923, 0]
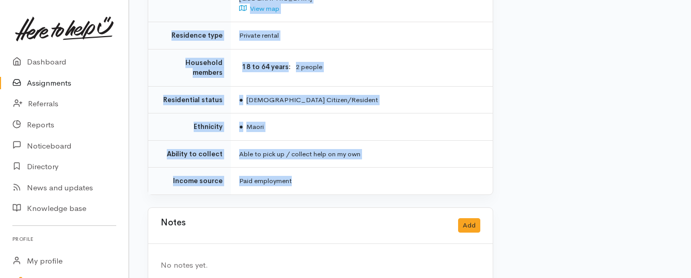
drag, startPoint x: 215, startPoint y: 91, endPoint x: 325, endPoint y: 173, distance: 137.3
copy div "**********"
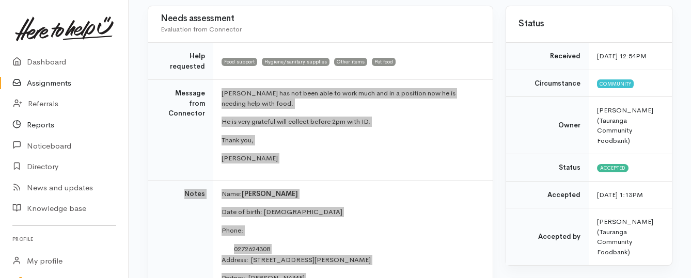
scroll to position [45, 0]
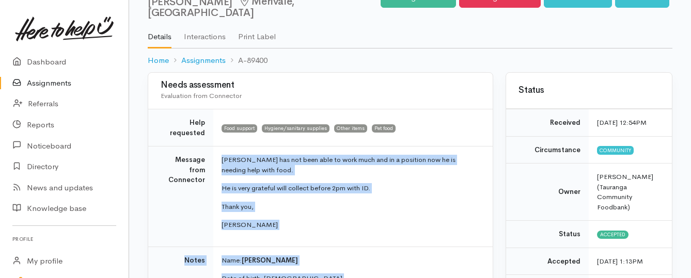
click at [72, 81] on link "Assignments" at bounding box center [64, 83] width 129 height 21
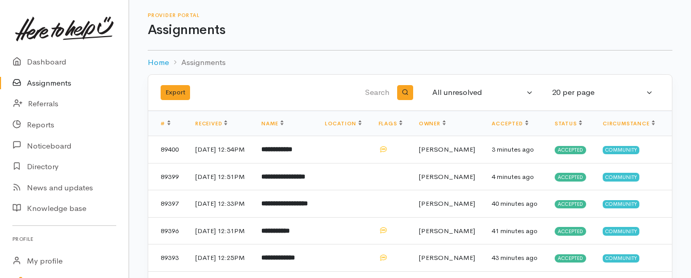
click at [55, 81] on link "Assignments" at bounding box center [64, 83] width 129 height 21
click at [272, 190] on td "**********" at bounding box center [284, 176] width 63 height 27
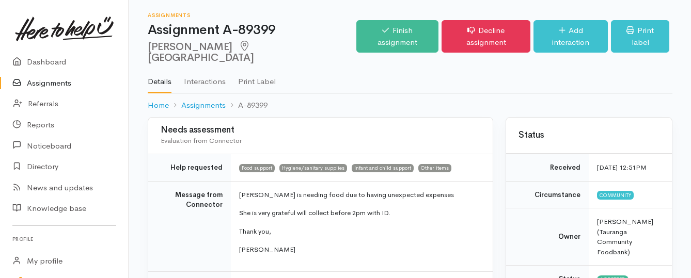
click at [36, 84] on link "Assignments" at bounding box center [64, 83] width 129 height 21
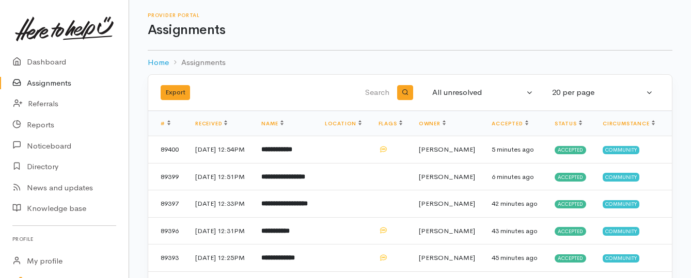
click at [65, 82] on link "Assignments" at bounding box center [64, 83] width 129 height 21
click at [42, 84] on link "Assignments" at bounding box center [64, 83] width 129 height 21
click at [287, 152] on b "**********" at bounding box center [275, 149] width 28 height 7
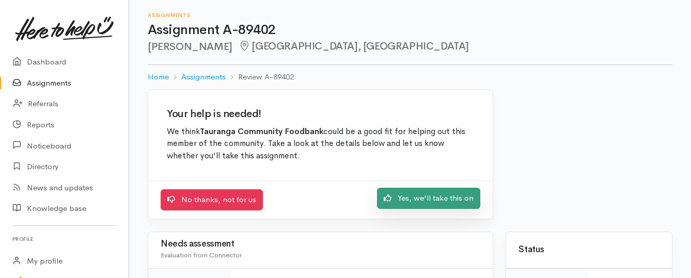
click at [404, 197] on link "Yes, we'll take this on" at bounding box center [428, 198] width 103 height 21
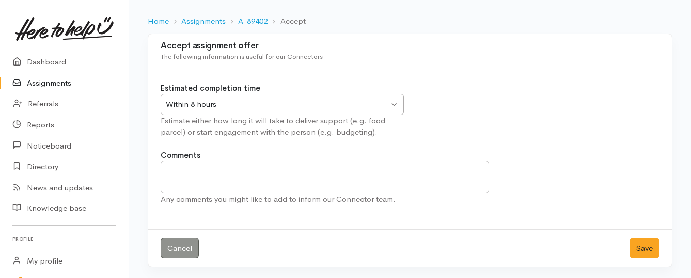
scroll to position [57, 0]
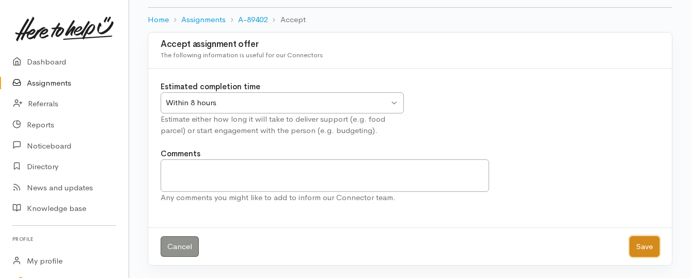
click at [648, 246] on button "Save" at bounding box center [645, 247] width 30 height 21
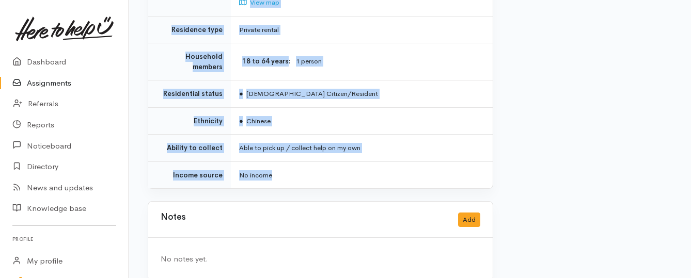
scroll to position [786, 0]
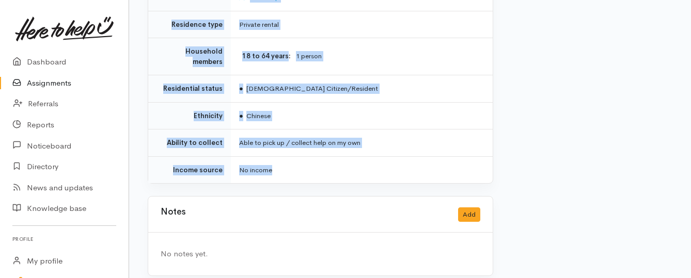
drag, startPoint x: 235, startPoint y: 90, endPoint x: 324, endPoint y: 157, distance: 111.6
copy div "**********"
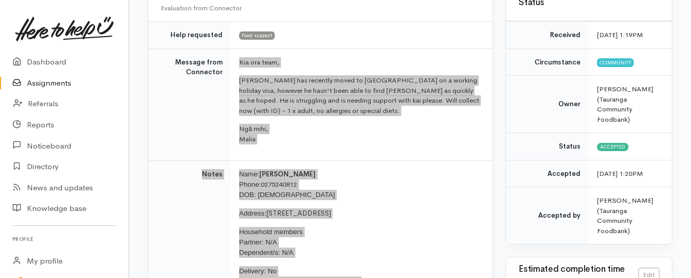
scroll to position [114, 0]
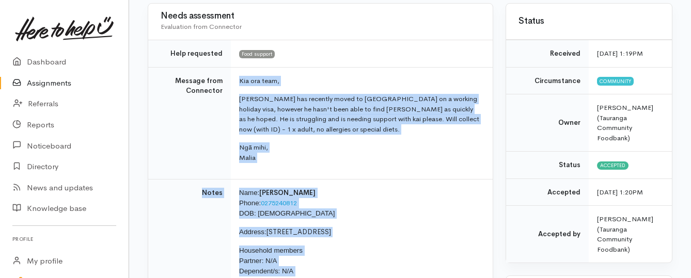
click at [64, 82] on link "Assignments" at bounding box center [64, 83] width 129 height 21
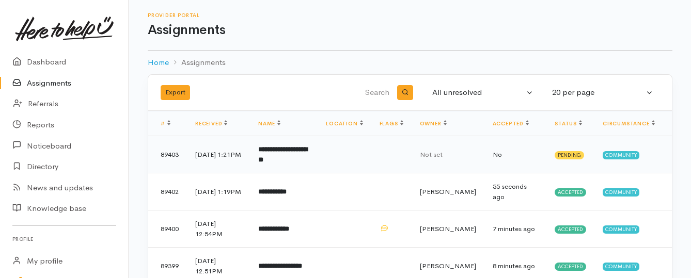
click at [301, 153] on b "**********" at bounding box center [282, 154] width 49 height 17
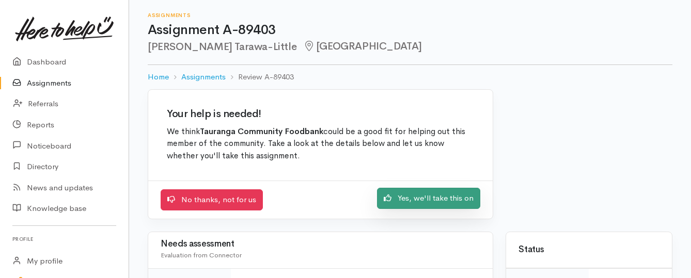
click at [387, 204] on link "Yes, we'll take this on" at bounding box center [428, 198] width 103 height 21
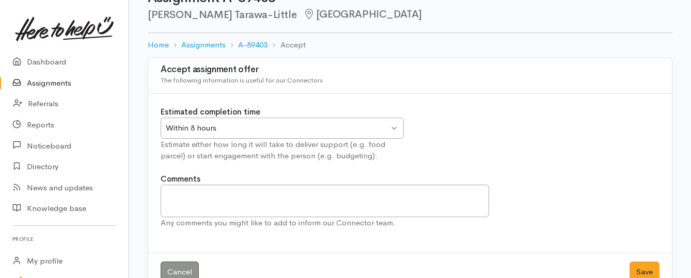
scroll to position [57, 0]
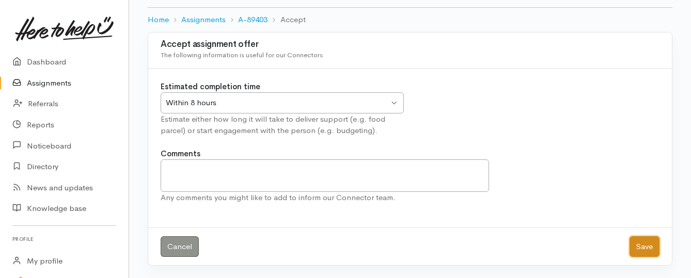
click at [642, 248] on button "Save" at bounding box center [645, 247] width 30 height 21
click at [641, 246] on button "Save" at bounding box center [645, 247] width 30 height 21
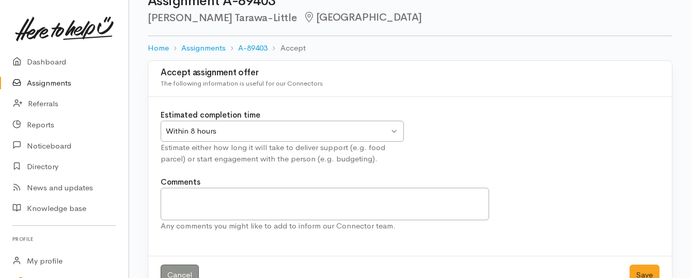
scroll to position [57, 0]
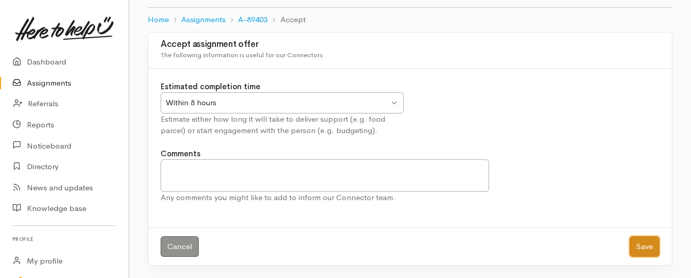
click at [640, 248] on button "Save" at bounding box center [645, 247] width 30 height 21
click at [642, 244] on button "Save" at bounding box center [645, 247] width 30 height 21
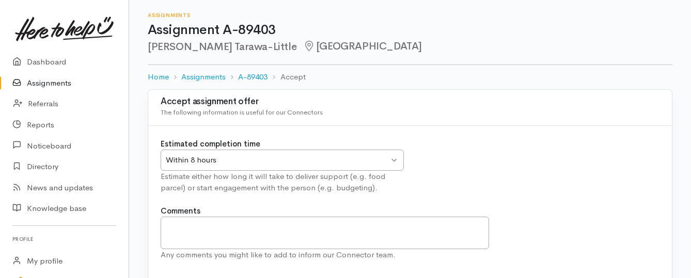
click at [53, 83] on link "Assignments" at bounding box center [64, 83] width 129 height 21
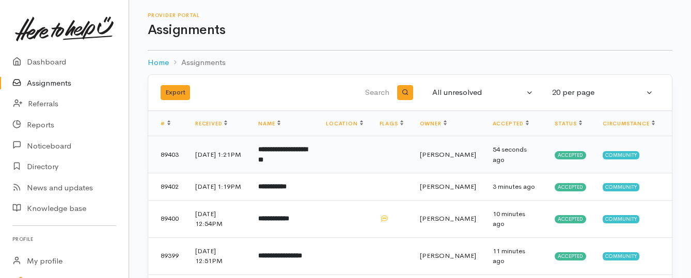
click at [285, 153] on b "**********" at bounding box center [282, 154] width 49 height 17
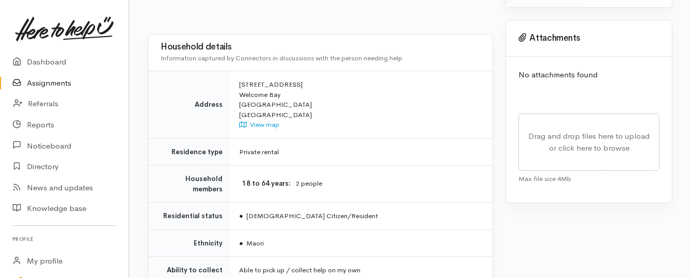
scroll to position [542, 0]
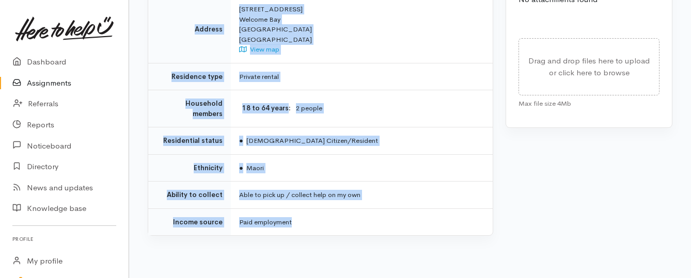
drag, startPoint x: 238, startPoint y: 132, endPoint x: 309, endPoint y: 201, distance: 99.4
copy div "Kia ora team, Sheniqua hasn't received many hours at work this week and is requ…"
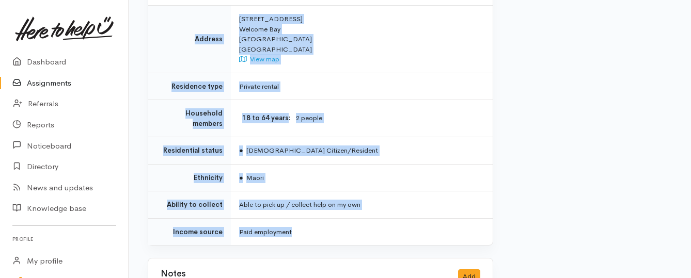
click at [47, 81] on link "Assignments" at bounding box center [64, 83] width 129 height 21
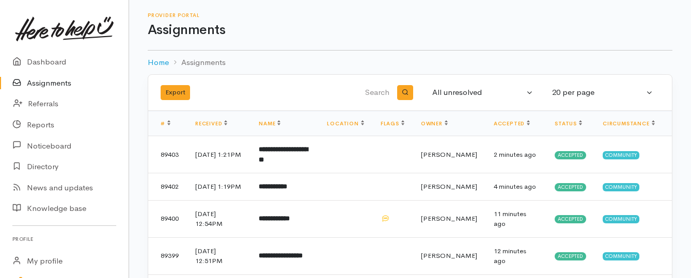
click at [60, 88] on link "Assignments" at bounding box center [64, 83] width 129 height 21
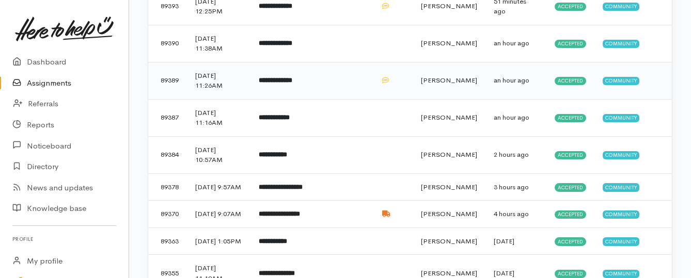
scroll to position [413, 0]
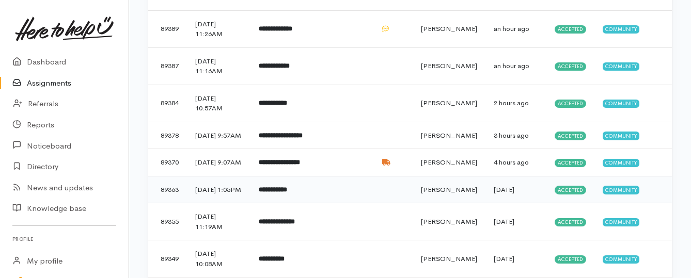
click at [287, 193] on b "**********" at bounding box center [273, 189] width 28 height 7
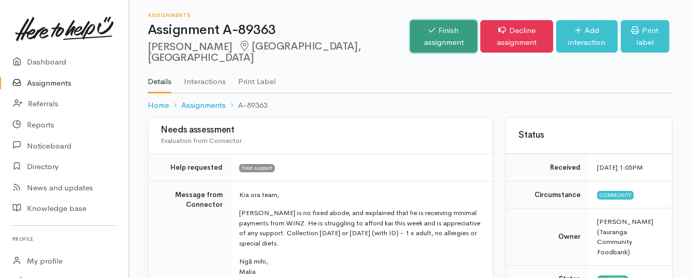
click at [410, 38] on link "Finish assignment" at bounding box center [443, 36] width 67 height 33
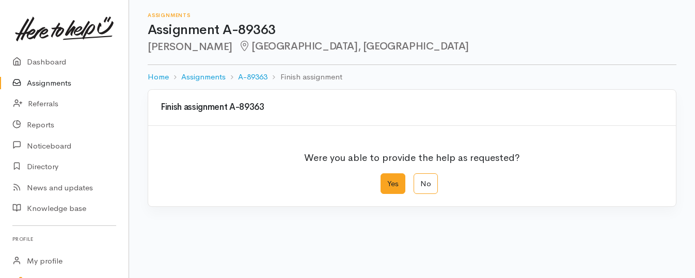
click at [389, 181] on label "Yes" at bounding box center [393, 184] width 25 height 21
click at [387, 180] on input "Yes" at bounding box center [384, 177] width 7 height 7
radio input "true"
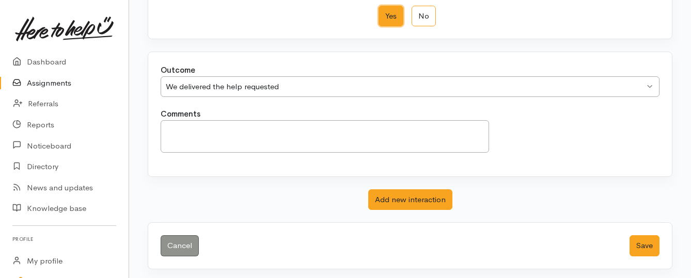
scroll to position [172, 0]
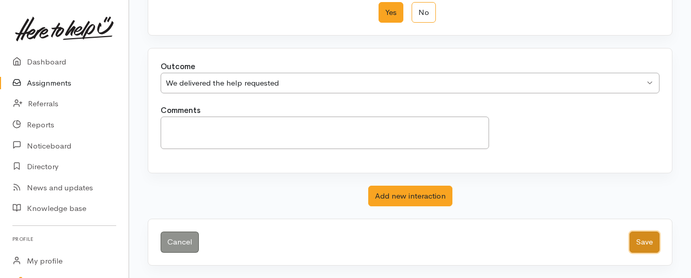
click at [636, 246] on button "Save" at bounding box center [645, 242] width 30 height 21
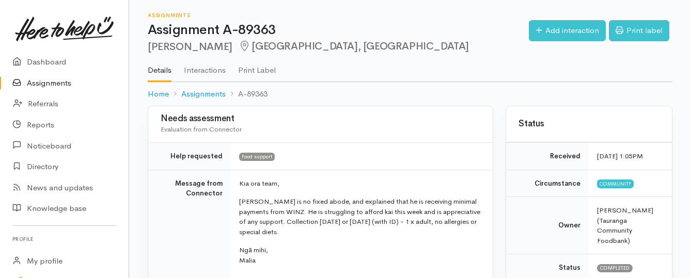
click at [65, 81] on link "Assignments" at bounding box center [64, 83] width 129 height 21
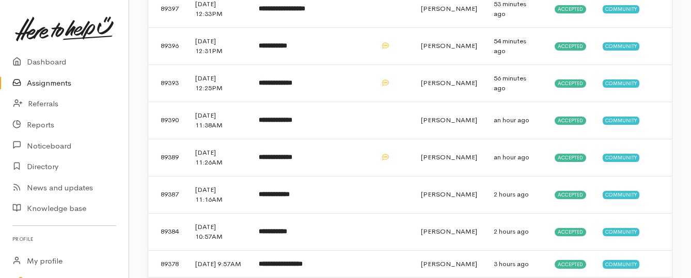
scroll to position [310, 0]
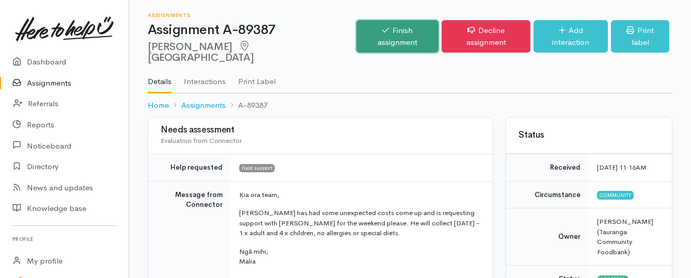
click at [377, 31] on link "Finish assignment" at bounding box center [397, 36] width 82 height 33
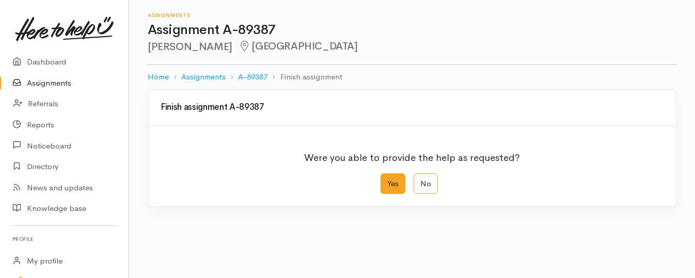
click at [389, 182] on label "Yes" at bounding box center [393, 184] width 25 height 21
click at [387, 180] on input "Yes" at bounding box center [384, 177] width 7 height 7
radio input "true"
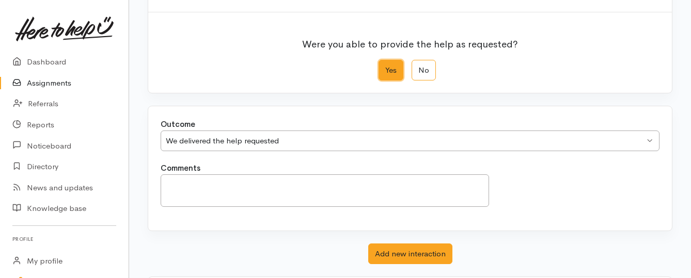
scroll to position [172, 0]
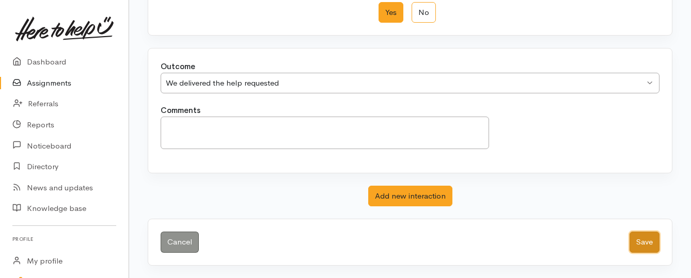
click at [634, 243] on button "Save" at bounding box center [645, 242] width 30 height 21
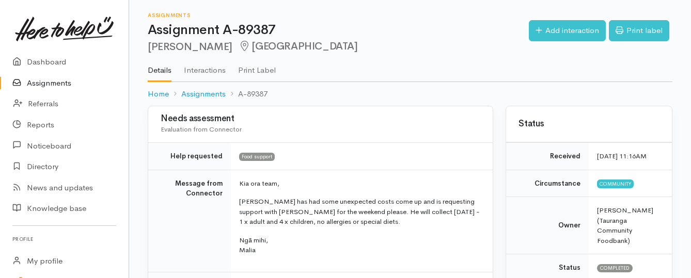
click at [51, 82] on link "Assignments" at bounding box center [64, 83] width 129 height 21
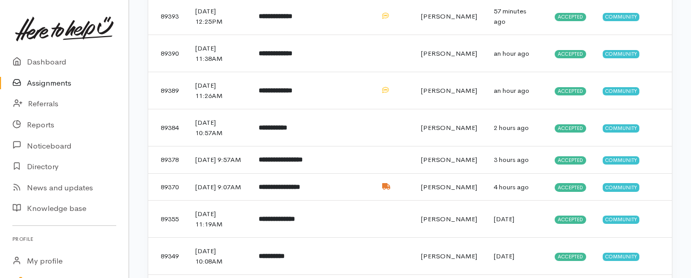
scroll to position [413, 0]
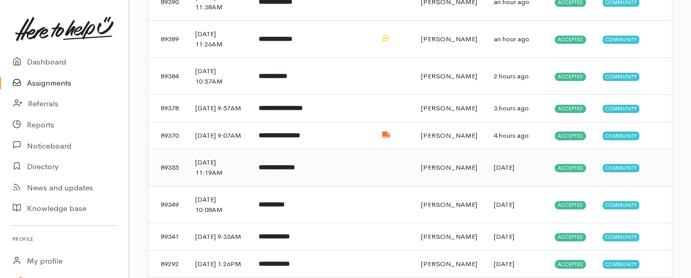
click at [319, 185] on td "**********" at bounding box center [285, 167] width 68 height 37
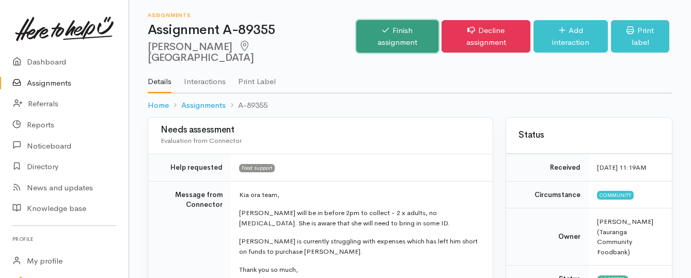
click at [372, 28] on link "Finish assignment" at bounding box center [397, 36] width 82 height 33
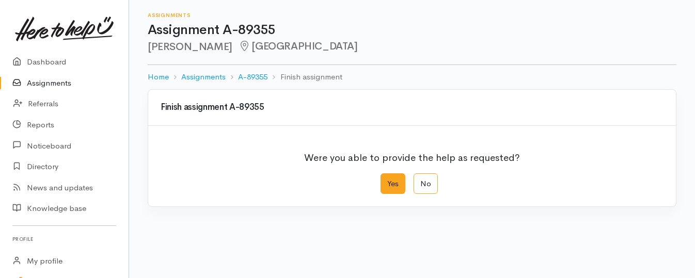
click at [391, 176] on label "Yes" at bounding box center [393, 184] width 25 height 21
click at [387, 176] on input "Yes" at bounding box center [384, 177] width 7 height 7
radio input "true"
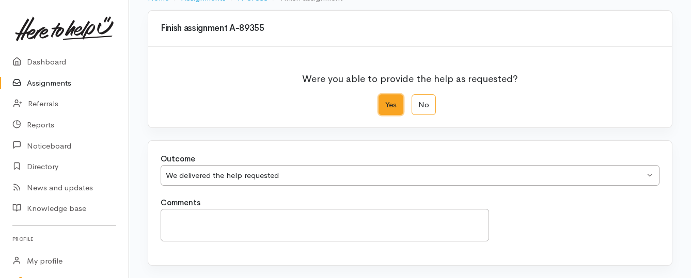
scroll to position [172, 0]
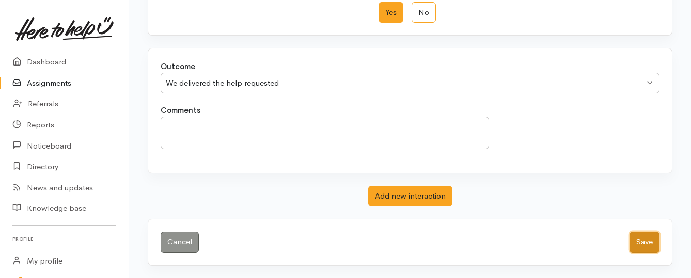
click at [643, 243] on button "Save" at bounding box center [645, 242] width 30 height 21
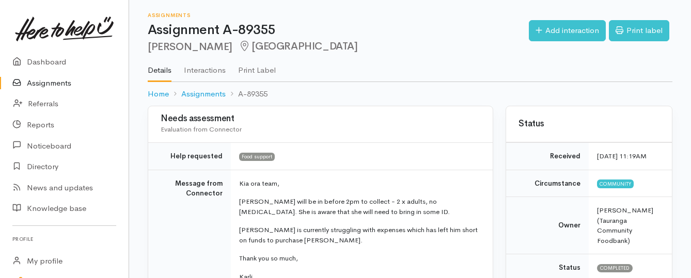
click at [63, 84] on link "Assignments" at bounding box center [64, 83] width 129 height 21
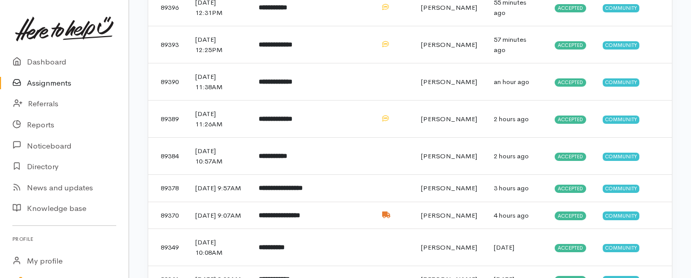
scroll to position [310, 0]
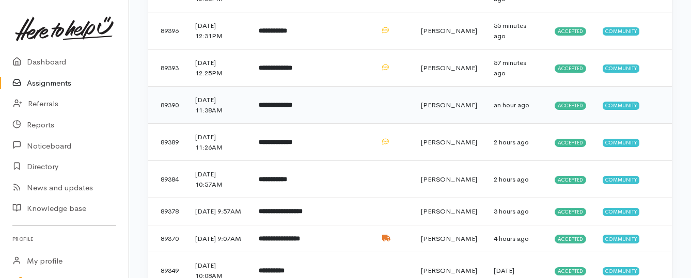
click at [285, 111] on td "**********" at bounding box center [285, 105] width 68 height 37
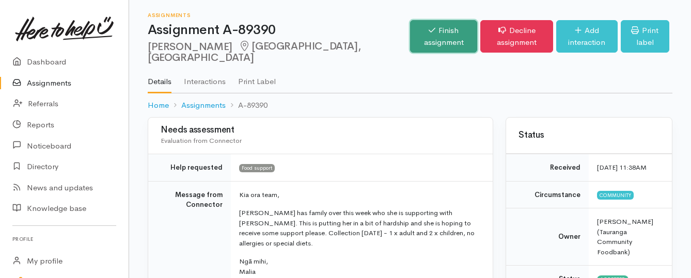
click at [410, 24] on link "Finish assignment" at bounding box center [443, 36] width 67 height 33
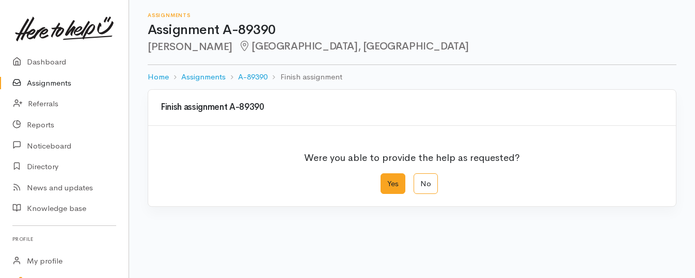
click at [391, 184] on label "Yes" at bounding box center [393, 184] width 25 height 21
click at [387, 180] on input "Yes" at bounding box center [384, 177] width 7 height 7
radio input "true"
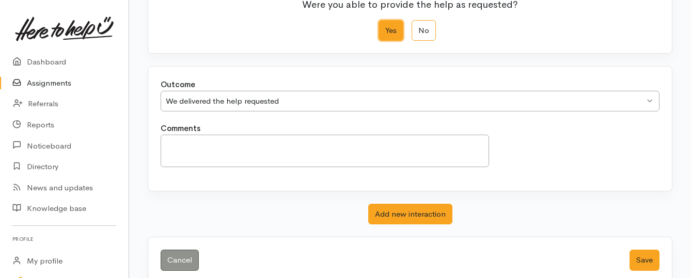
scroll to position [155, 0]
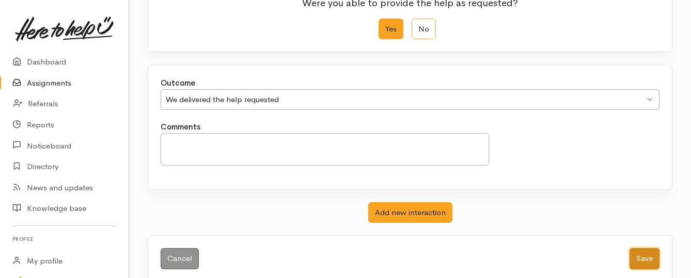
click at [644, 260] on button "Save" at bounding box center [645, 258] width 30 height 21
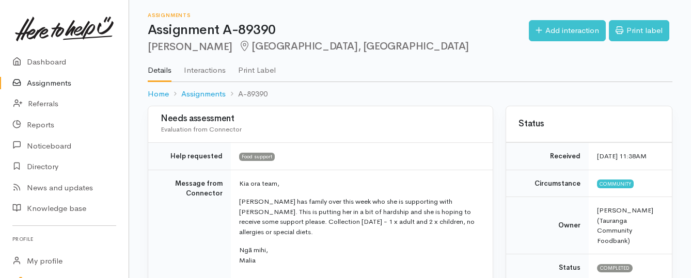
click at [65, 86] on link "Assignments" at bounding box center [64, 83] width 129 height 21
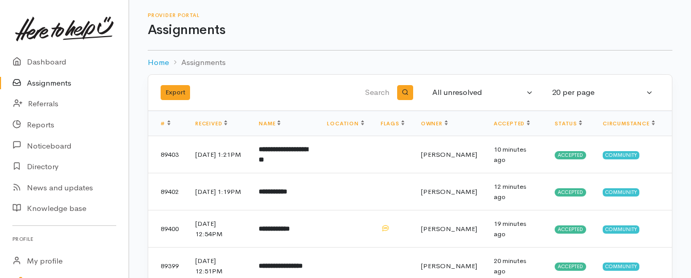
click at [49, 83] on link "Assignments" at bounding box center [64, 83] width 129 height 21
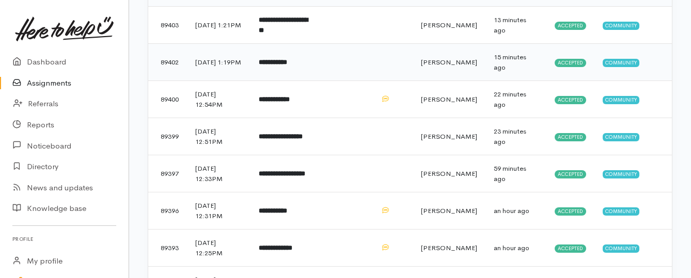
scroll to position [155, 0]
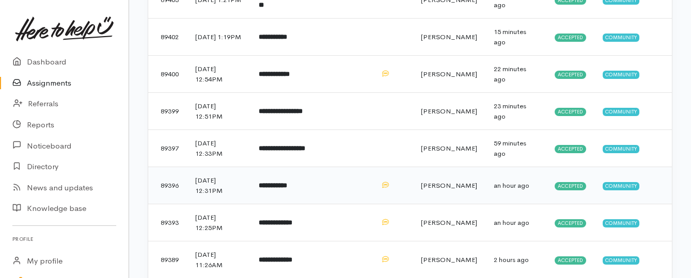
click at [319, 191] on td "**********" at bounding box center [285, 185] width 68 height 37
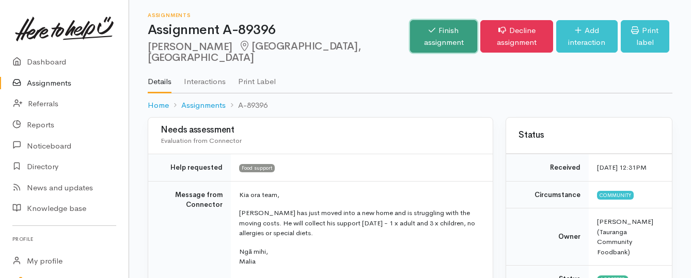
click at [410, 37] on link "Finish assignment" at bounding box center [443, 36] width 67 height 33
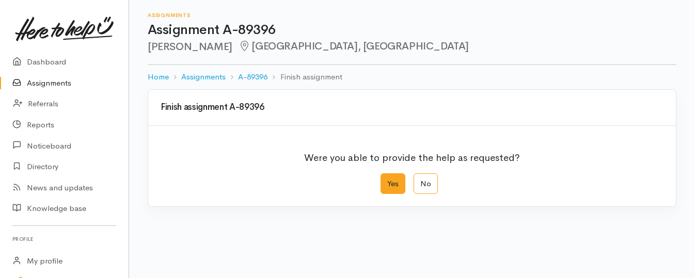
click at [392, 186] on label "Yes" at bounding box center [393, 184] width 25 height 21
click at [387, 180] on input "Yes" at bounding box center [384, 177] width 7 height 7
radio input "true"
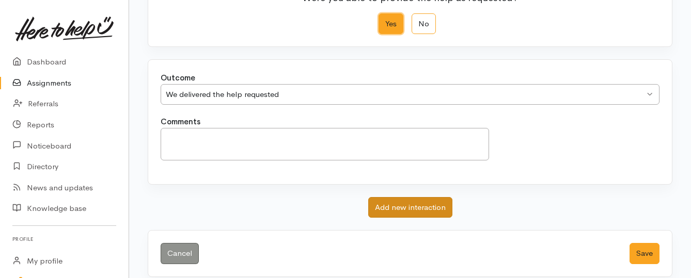
scroll to position [172, 0]
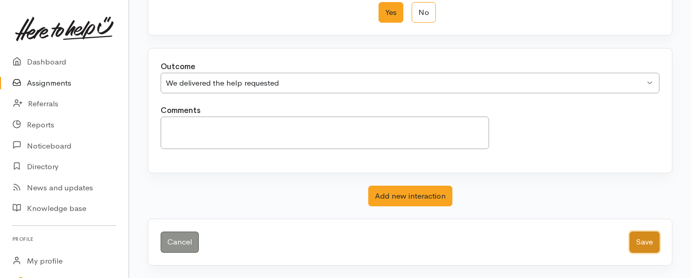
click at [638, 242] on button "Save" at bounding box center [645, 242] width 30 height 21
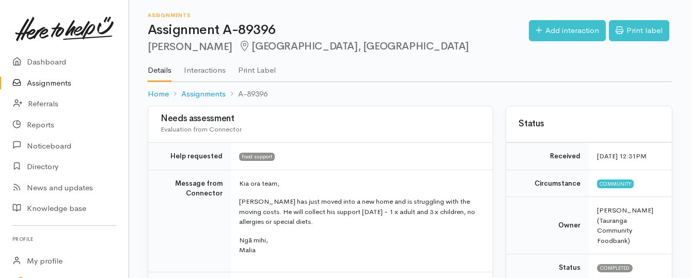
click at [44, 79] on link "Assignments" at bounding box center [64, 83] width 129 height 21
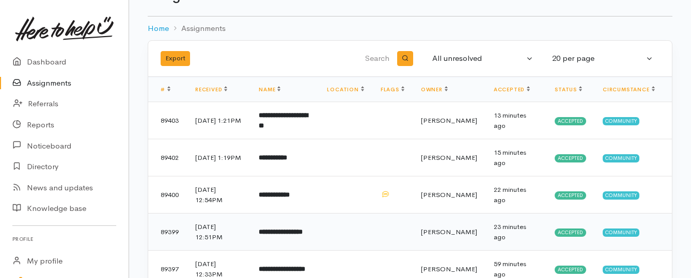
scroll to position [52, 0]
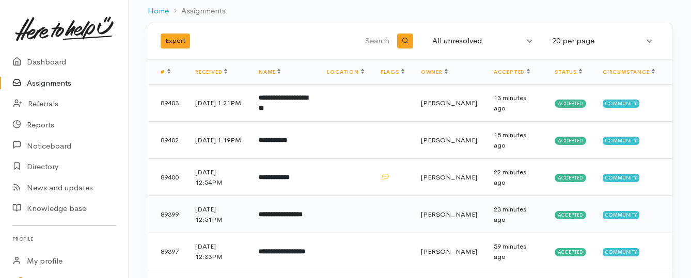
click at [303, 216] on b "**********" at bounding box center [281, 214] width 44 height 7
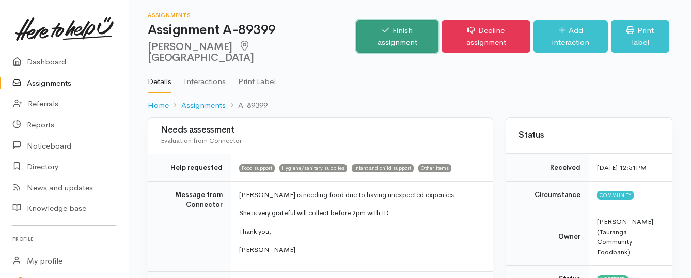
click at [385, 29] on link "Finish assignment" at bounding box center [397, 36] width 82 height 33
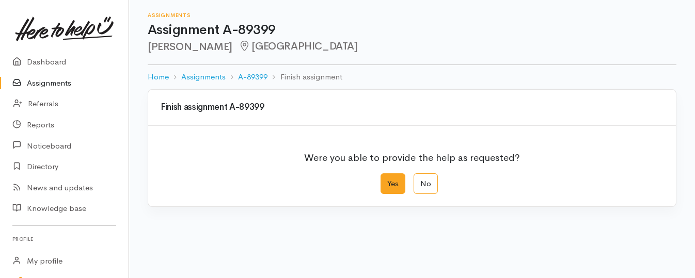
click at [392, 182] on label "Yes" at bounding box center [393, 184] width 25 height 21
click at [387, 180] on input "Yes" at bounding box center [384, 177] width 7 height 7
radio input "true"
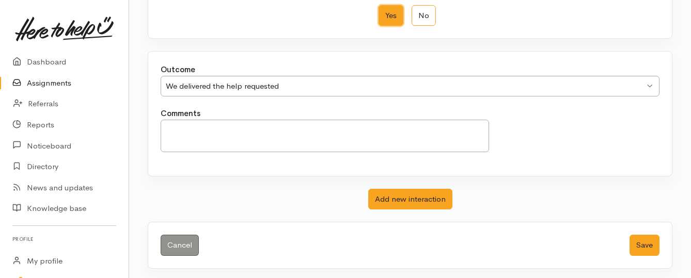
scroll to position [172, 0]
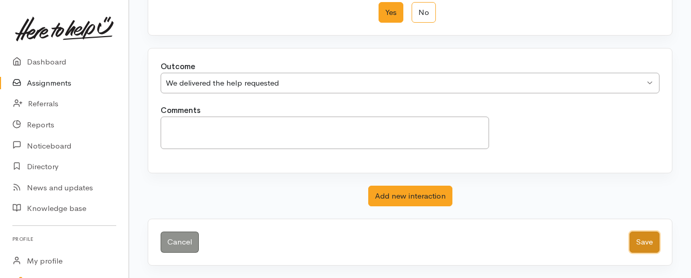
click at [643, 245] on button "Save" at bounding box center [645, 242] width 30 height 21
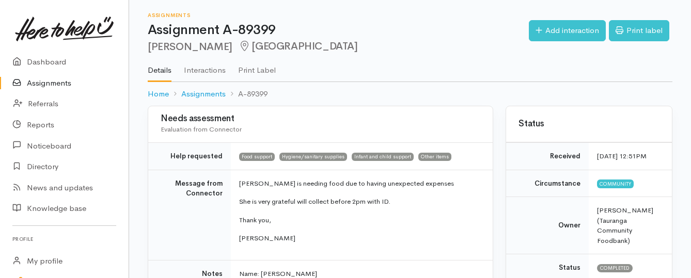
click at [60, 83] on link "Assignments" at bounding box center [64, 83] width 129 height 21
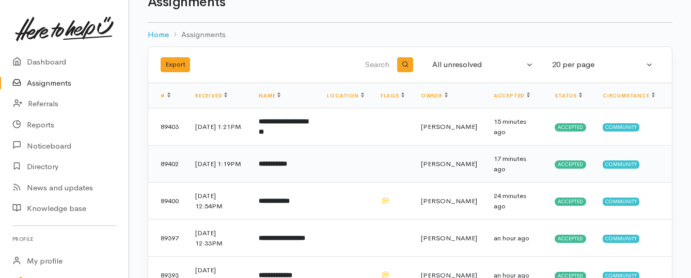
scroll to position [52, 0]
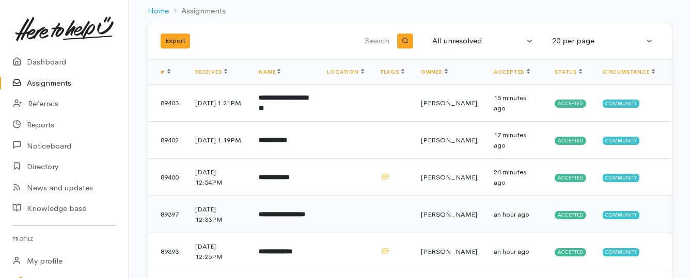
click at [309, 221] on td "**********" at bounding box center [285, 214] width 68 height 37
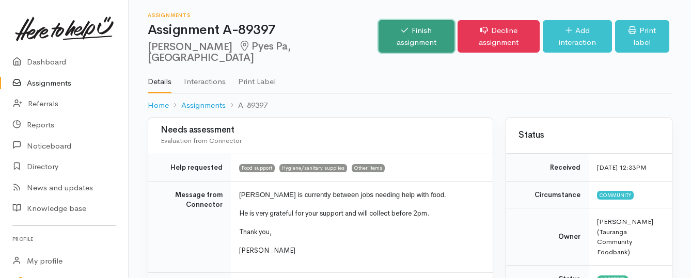
click at [379, 41] on link "Finish assignment" at bounding box center [417, 36] width 76 height 33
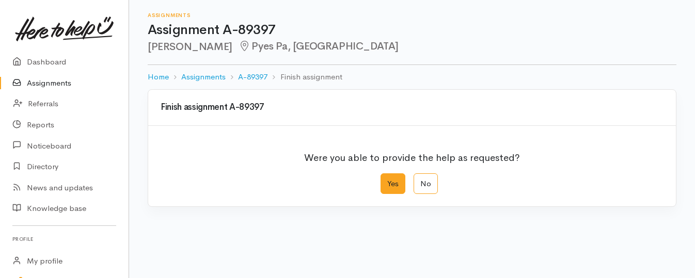
click at [386, 181] on label "Yes" at bounding box center [393, 184] width 25 height 21
click at [386, 180] on input "Yes" at bounding box center [384, 177] width 7 height 7
radio input "true"
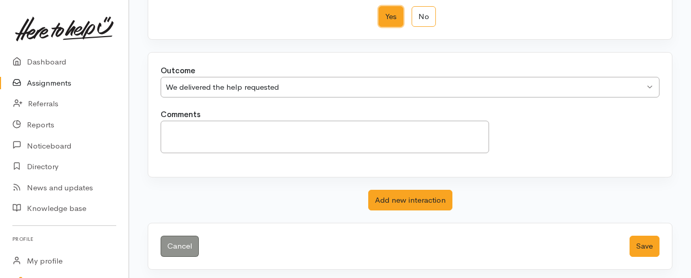
scroll to position [172, 0]
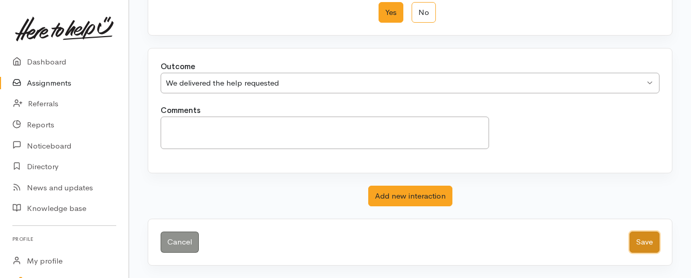
click at [653, 243] on button "Save" at bounding box center [645, 242] width 30 height 21
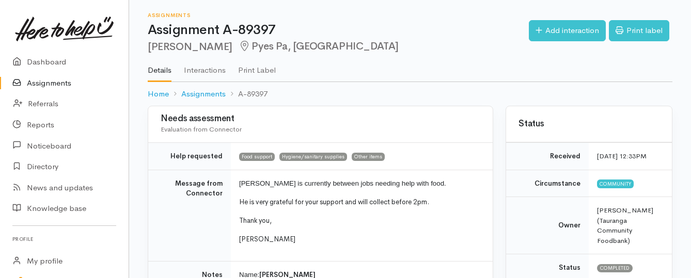
click at [36, 82] on link "Assignments" at bounding box center [64, 83] width 129 height 21
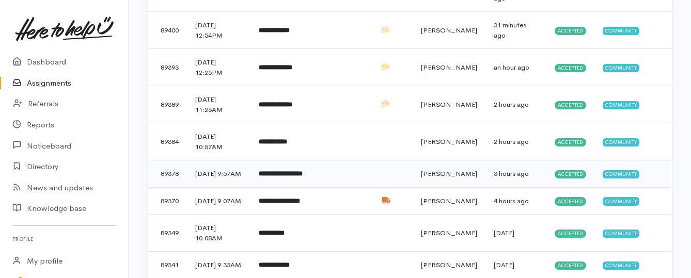
scroll to position [207, 0]
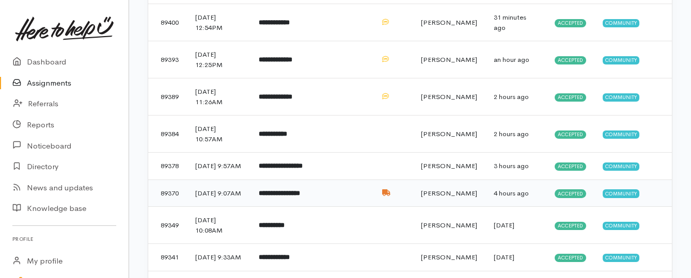
click at [302, 207] on td "**********" at bounding box center [285, 193] width 68 height 27
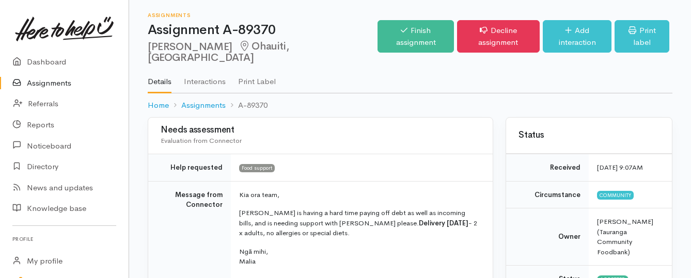
click at [49, 76] on link "Assignments" at bounding box center [64, 83] width 129 height 21
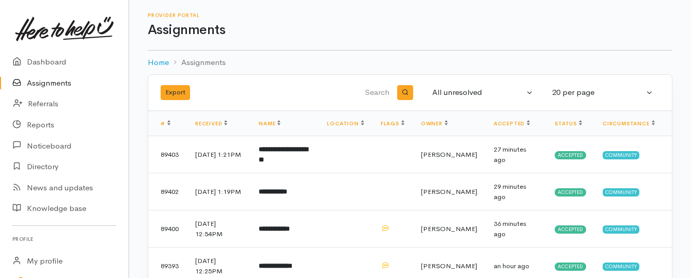
click at [28, 81] on link "Assignments" at bounding box center [64, 83] width 129 height 21
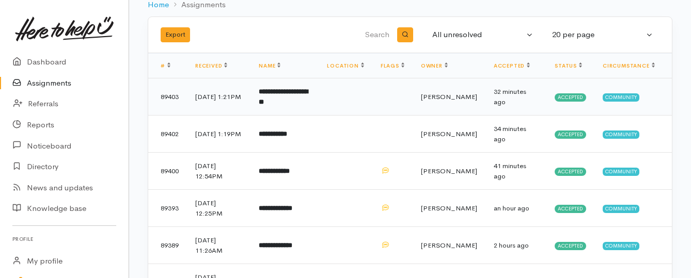
scroll to position [52, 0]
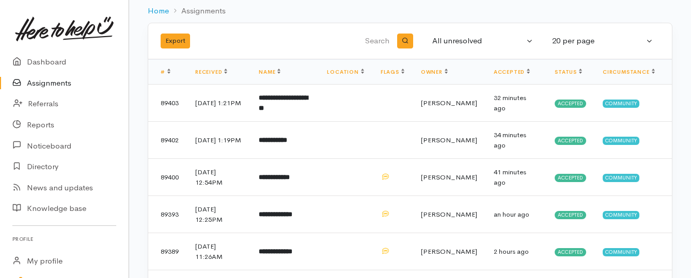
click at [54, 83] on link "Assignments" at bounding box center [64, 83] width 129 height 21
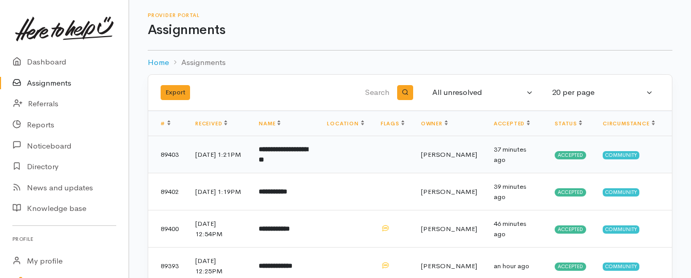
click at [282, 162] on b "**********" at bounding box center [283, 154] width 49 height 17
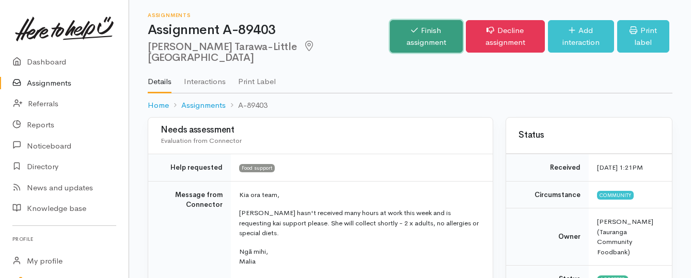
click at [392, 30] on link "Finish assignment" at bounding box center [426, 36] width 73 height 33
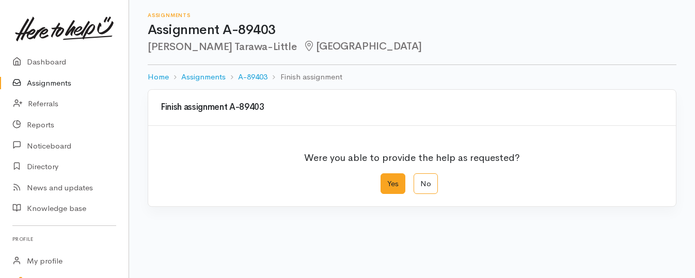
click at [385, 185] on label "Yes" at bounding box center [393, 184] width 25 height 21
click at [385, 180] on input "Yes" at bounding box center [384, 177] width 7 height 7
radio input "true"
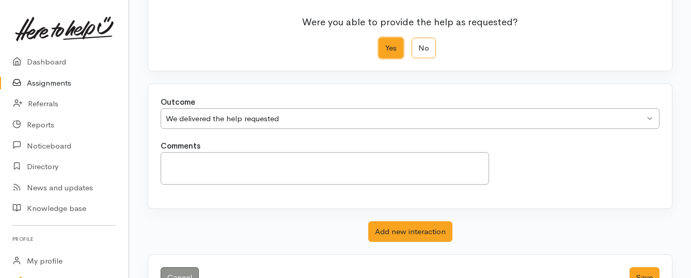
scroll to position [172, 0]
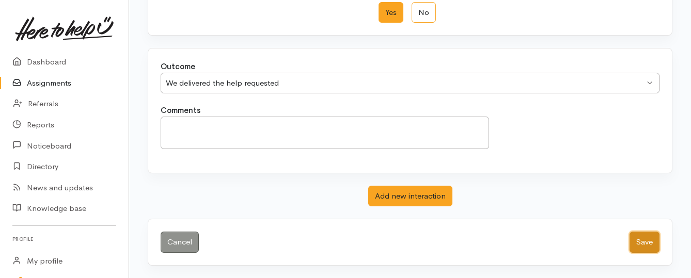
click at [641, 243] on button "Save" at bounding box center [645, 242] width 30 height 21
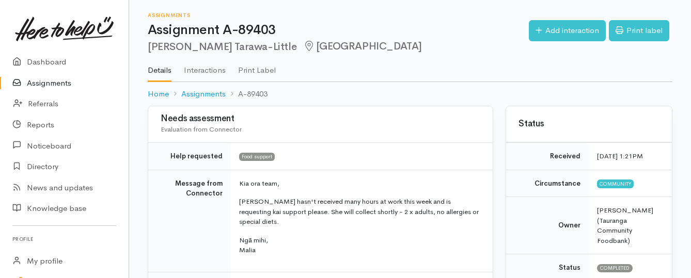
click at [57, 81] on link "Assignments" at bounding box center [64, 83] width 129 height 21
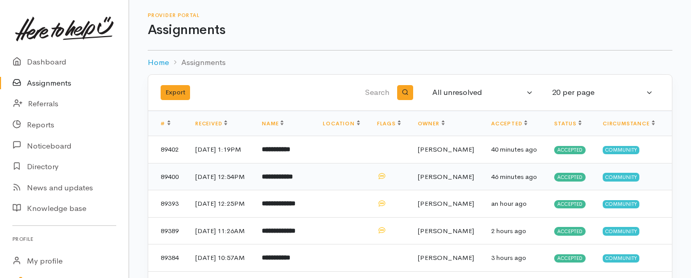
click at [293, 180] on b "**********" at bounding box center [277, 177] width 31 height 7
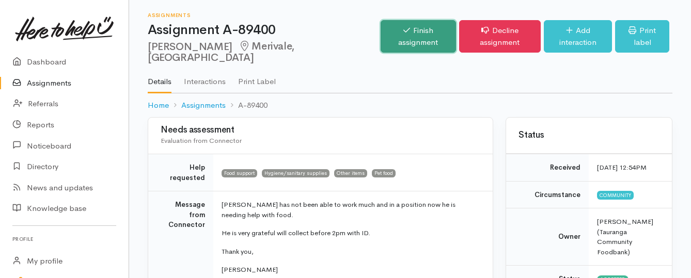
click at [381, 34] on link "Finish assignment" at bounding box center [418, 36] width 75 height 33
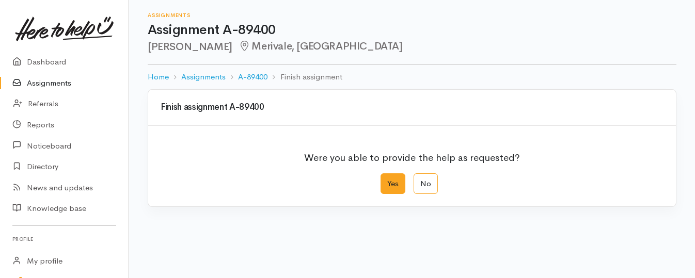
click at [394, 189] on label "Yes" at bounding box center [393, 184] width 25 height 21
click at [387, 180] on input "Yes" at bounding box center [384, 177] width 7 height 7
radio input "true"
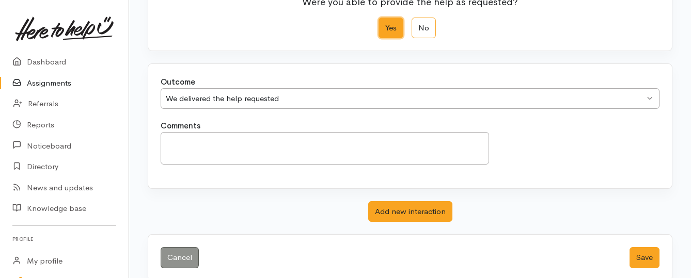
scroll to position [172, 0]
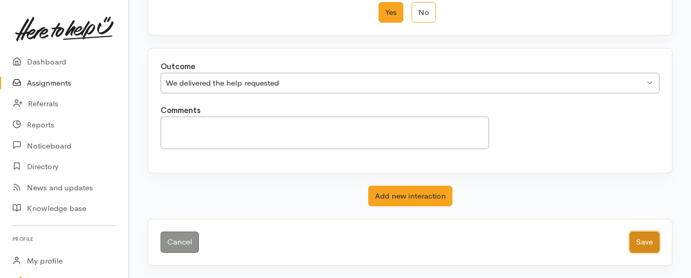
click at [637, 240] on button "Save" at bounding box center [645, 242] width 30 height 21
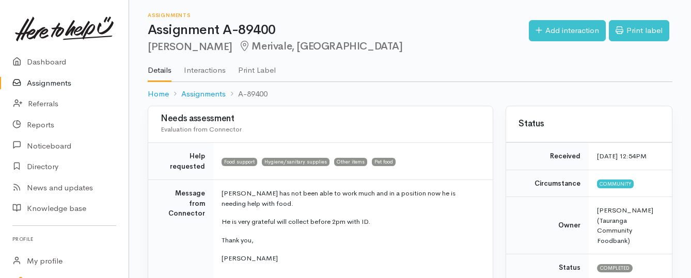
click at [60, 83] on link "Assignments" at bounding box center [64, 83] width 129 height 21
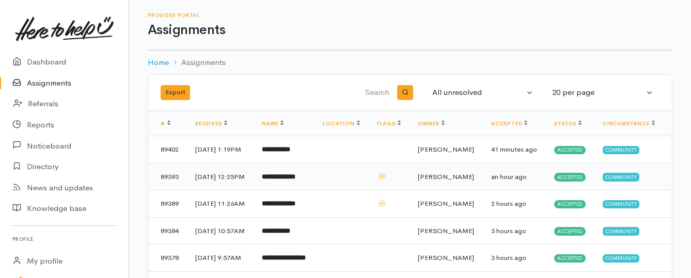
click at [295, 180] on b "**********" at bounding box center [279, 177] width 34 height 7
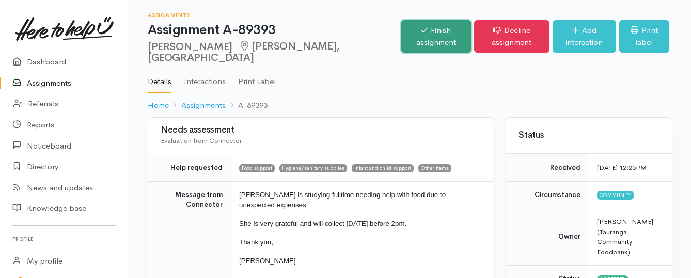
click at [401, 39] on link "Finish assignment" at bounding box center [436, 36] width 70 height 33
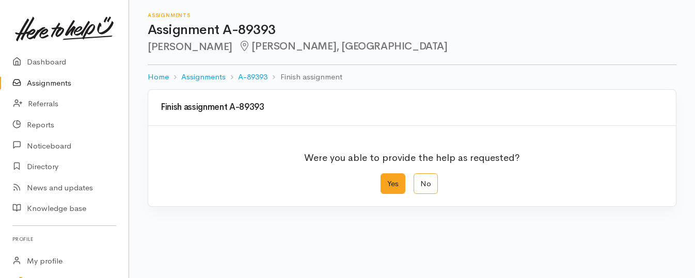
click at [392, 184] on label "Yes" at bounding box center [393, 184] width 25 height 21
click at [387, 180] on input "Yes" at bounding box center [384, 177] width 7 height 7
radio input "true"
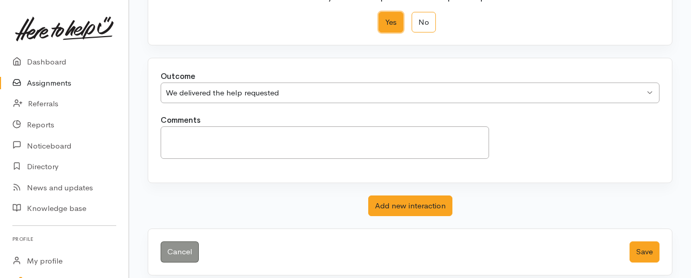
scroll to position [172, 0]
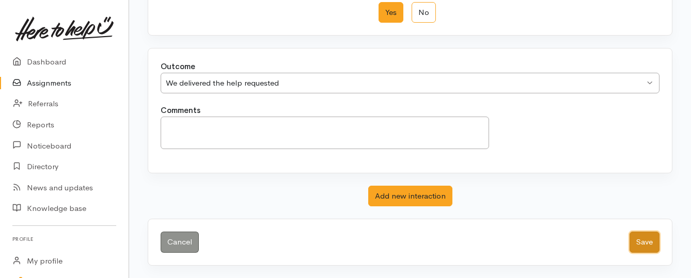
click at [636, 240] on button "Save" at bounding box center [645, 242] width 30 height 21
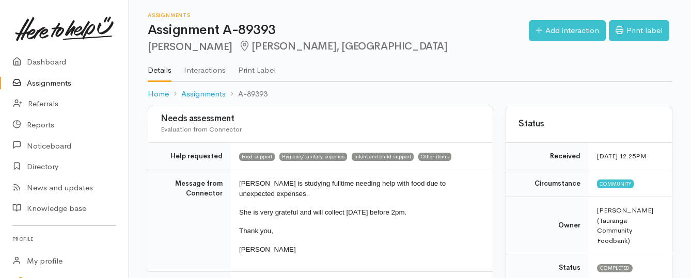
click at [64, 83] on link "Assignments" at bounding box center [64, 83] width 129 height 21
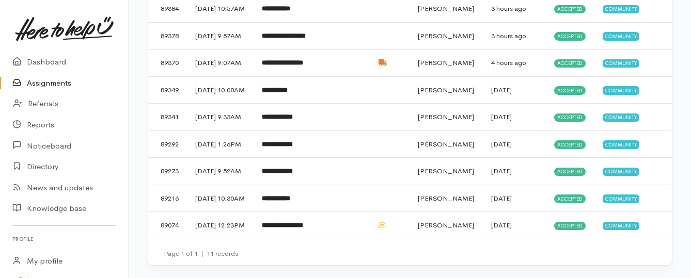
scroll to position [306, 0]
click at [303, 222] on b "**********" at bounding box center [282, 225] width 41 height 7
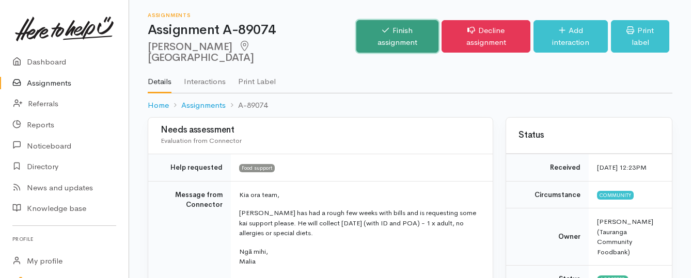
click at [383, 30] on link "Finish assignment" at bounding box center [397, 36] width 82 height 33
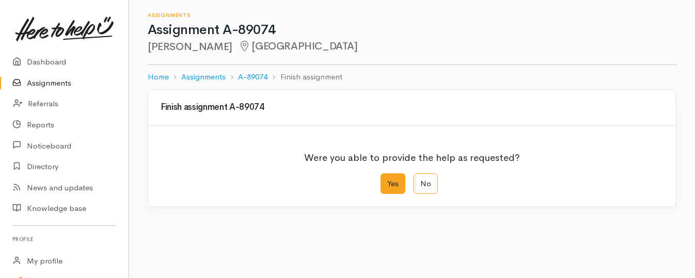
click at [390, 179] on label "Yes" at bounding box center [393, 184] width 25 height 21
click at [387, 179] on input "Yes" at bounding box center [384, 177] width 7 height 7
radio input "true"
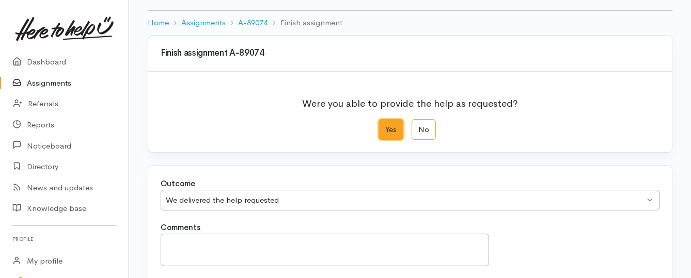
scroll to position [172, 0]
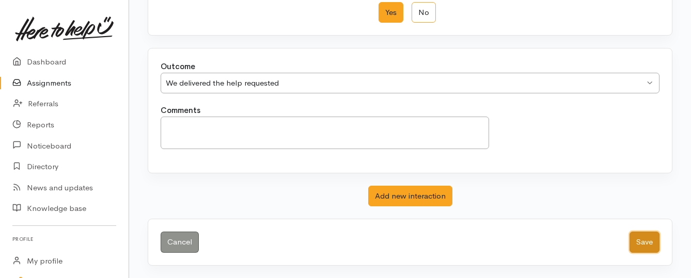
click at [642, 243] on button "Save" at bounding box center [645, 242] width 30 height 21
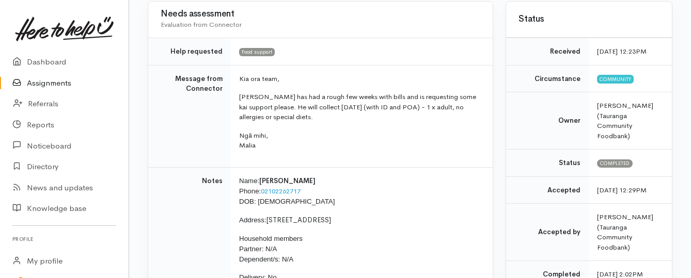
scroll to position [103, 0]
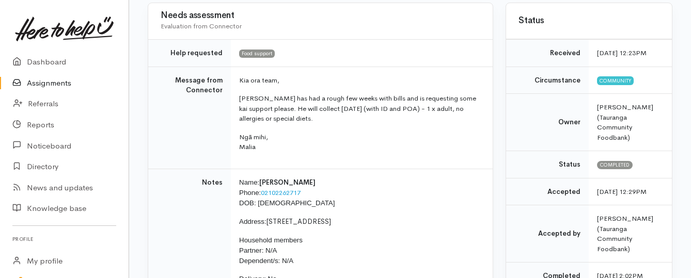
click at [53, 80] on link "Assignments" at bounding box center [64, 83] width 129 height 21
